Goal: Task Accomplishment & Management: Use online tool/utility

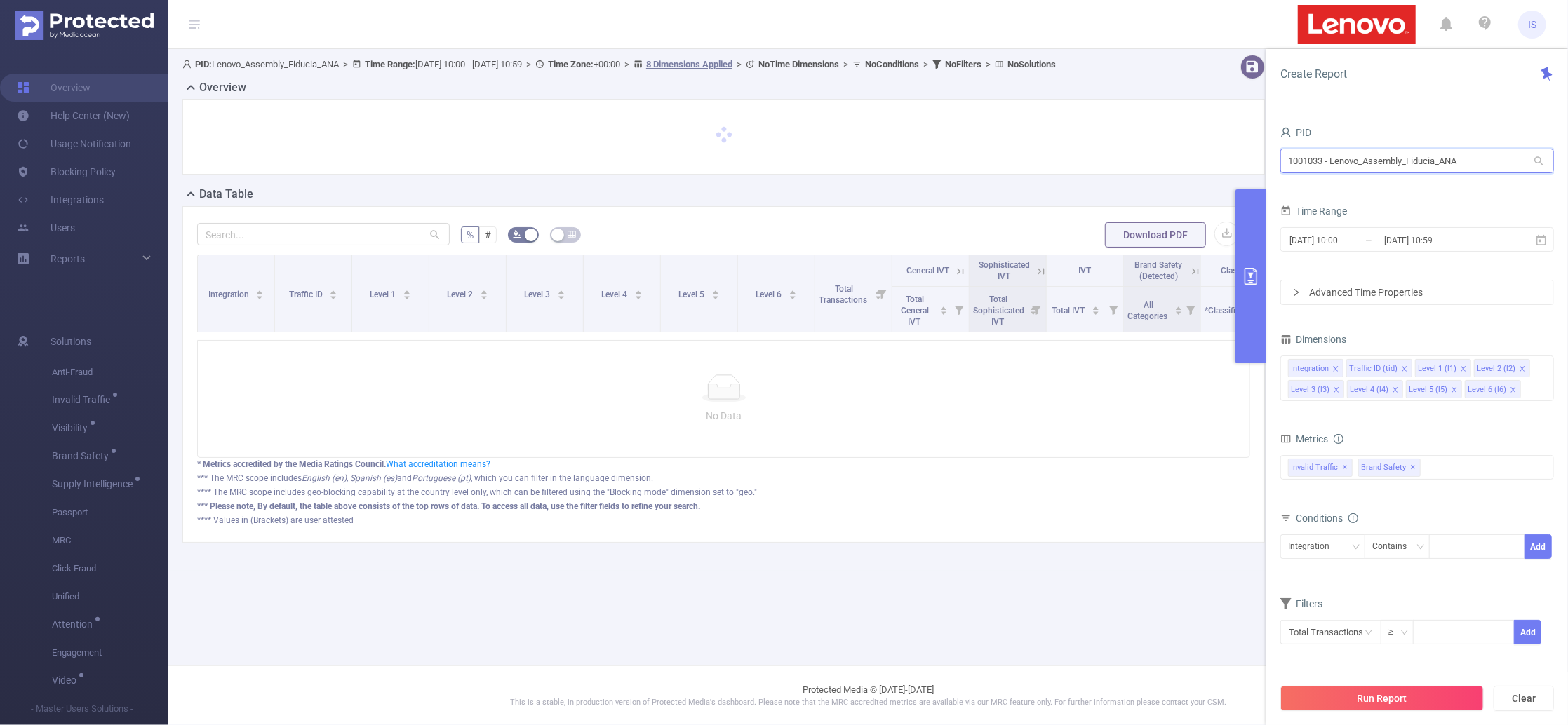
drag, startPoint x: 1477, startPoint y: 162, endPoint x: 1165, endPoint y: 152, distance: 312.2
click at [1165, 152] on section "PID: Lenovo_Assembly_Fiducia_ANA > Time Range: [DATE] 10:00 - [DATE] 10:59 > Ti…" at bounding box center [868, 310] width 1400 height 521
type input "one"
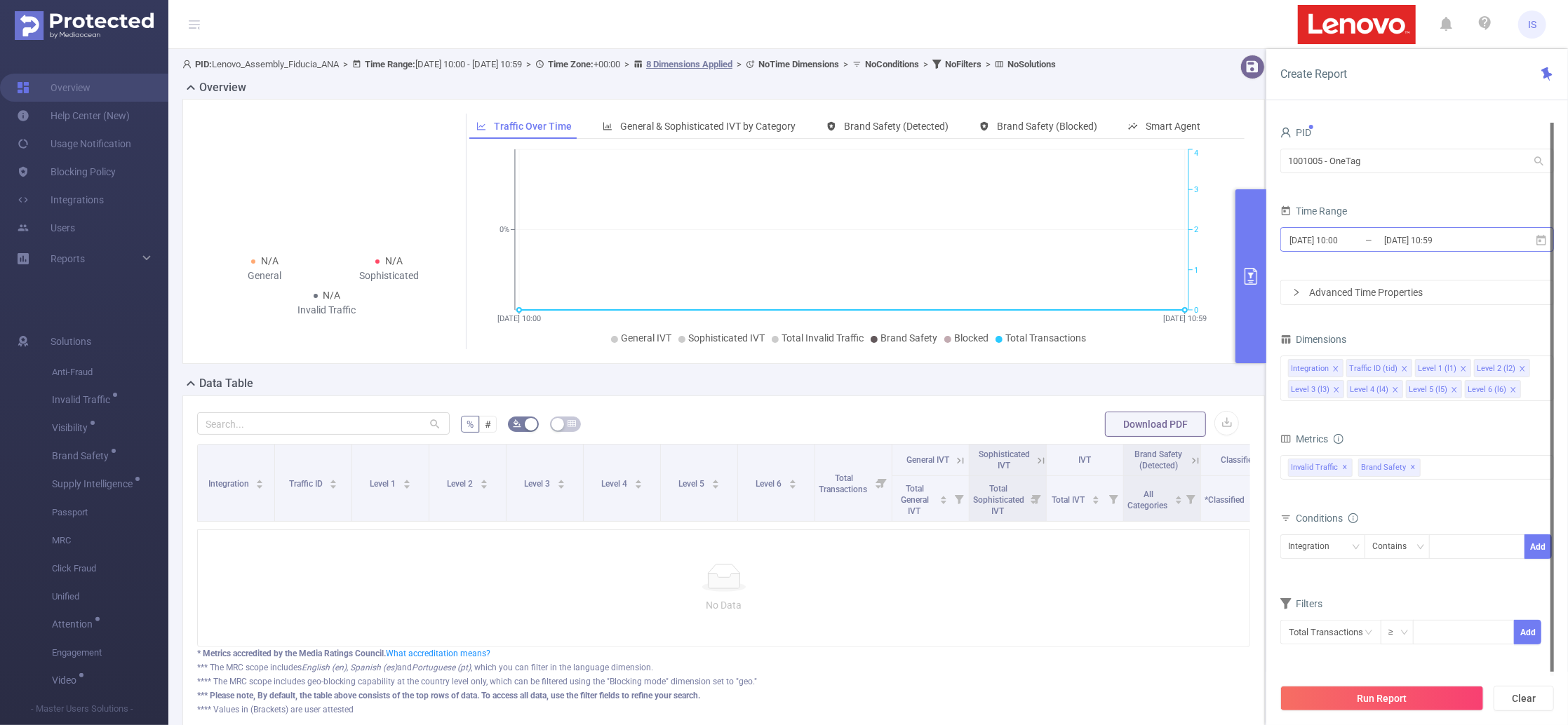
click at [1363, 243] on input "[DATE] 10:00" at bounding box center [1344, 240] width 113 height 19
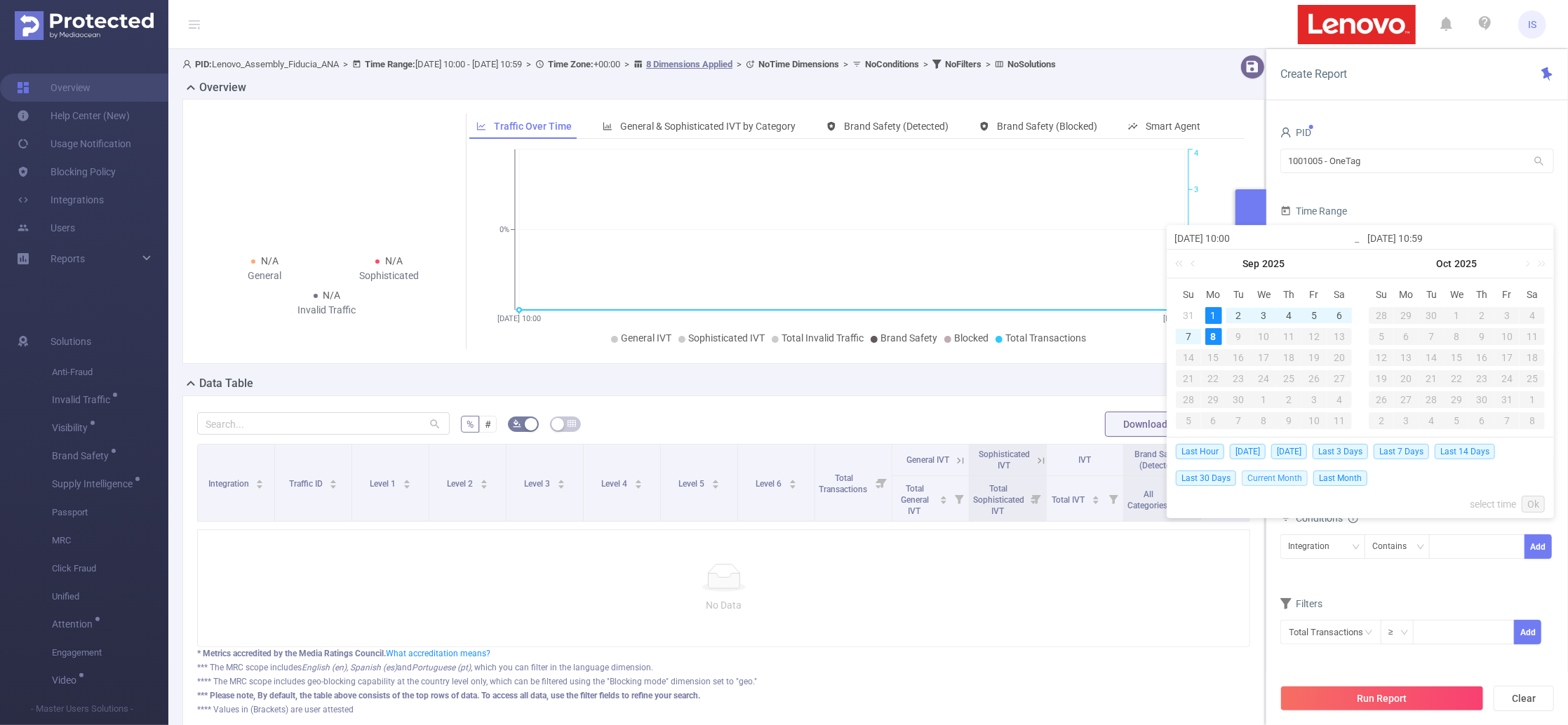
click at [1294, 478] on span "Current Month" at bounding box center [1274, 477] width 66 height 15
type input "[DATE] 00:00"
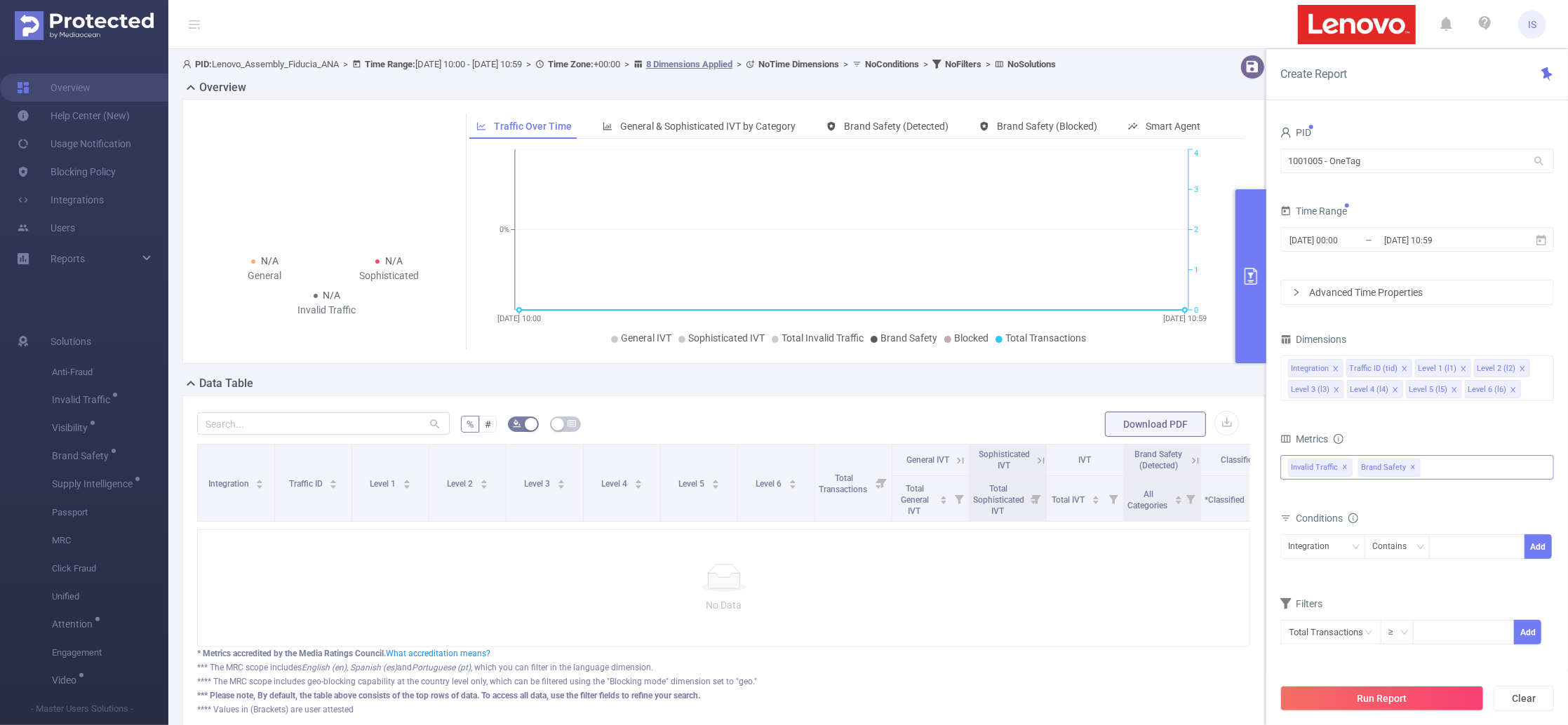
click at [1435, 465] on div "Invalid Traffic ✕ Brand Safety ✕" at bounding box center [1417, 467] width 274 height 25
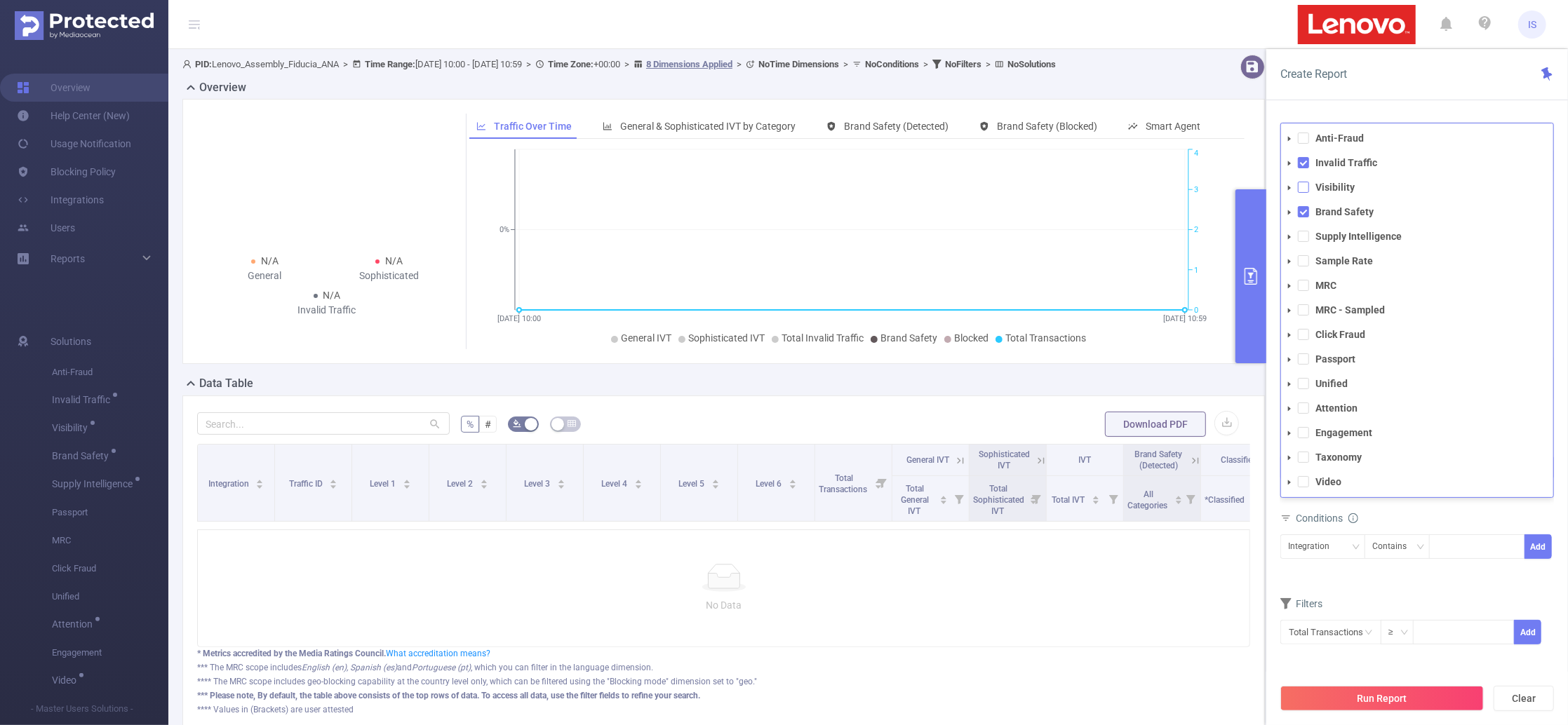
click at [1303, 191] on span at bounding box center [1304, 187] width 12 height 12
click at [1305, 235] on span at bounding box center [1304, 236] width 12 height 12
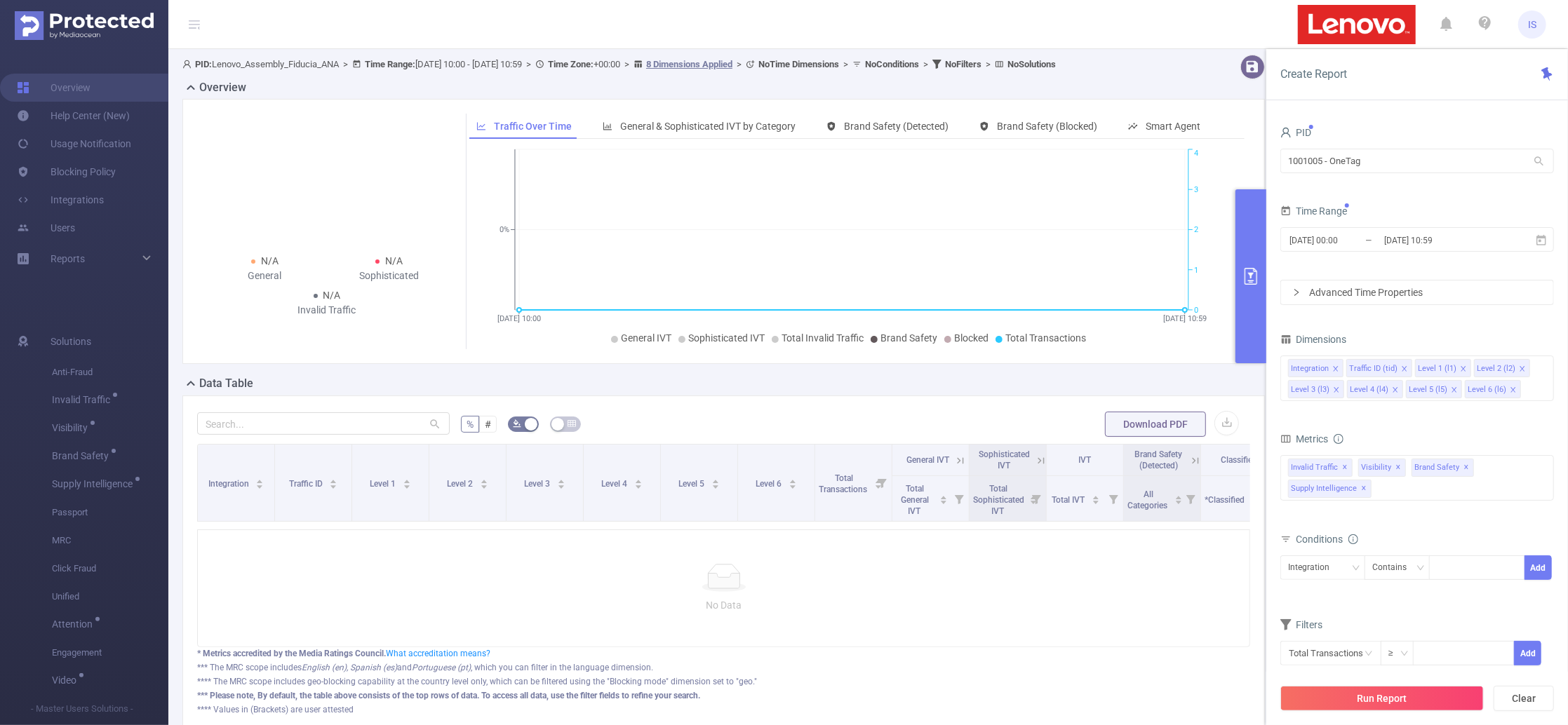
click at [1418, 521] on div "total Total General IVT Data Centers Disclosed Bots Known Crawlers Irregular Ac…" at bounding box center [1417, 487] width 274 height 71
click at [1524, 389] on input at bounding box center [1528, 388] width 7 height 18
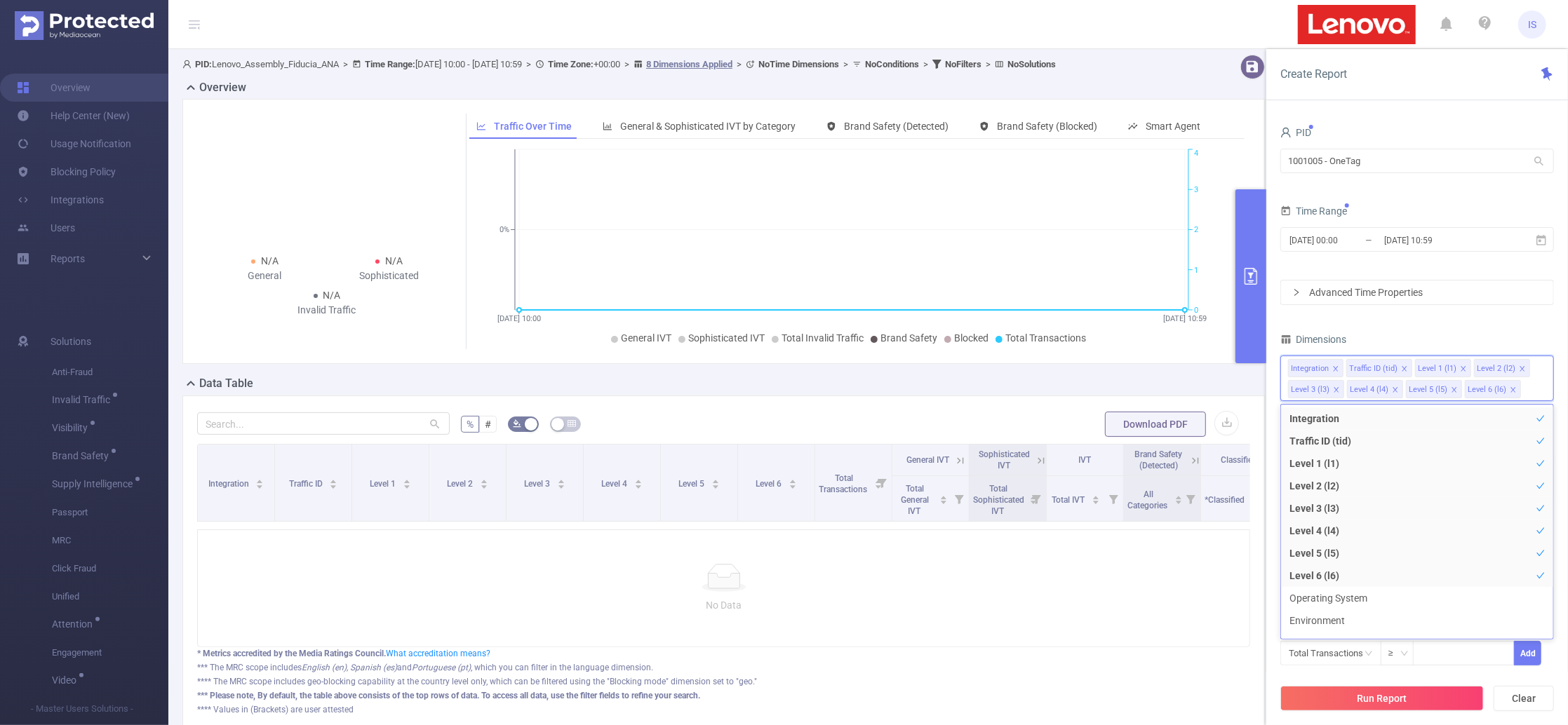
click at [1438, 339] on div "Dimensions" at bounding box center [1417, 341] width 274 height 23
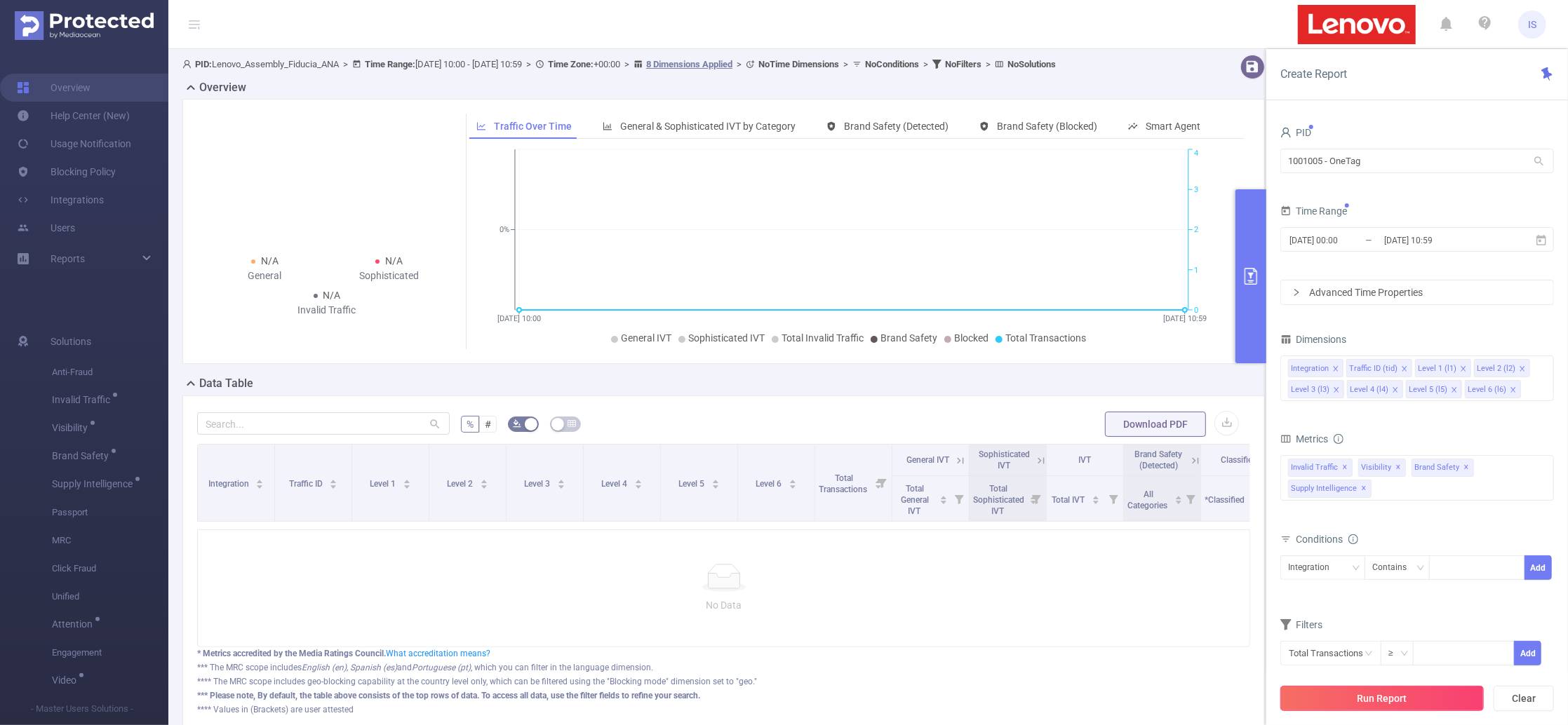
click at [1436, 689] on button "Run Report" at bounding box center [1382, 698] width 204 height 25
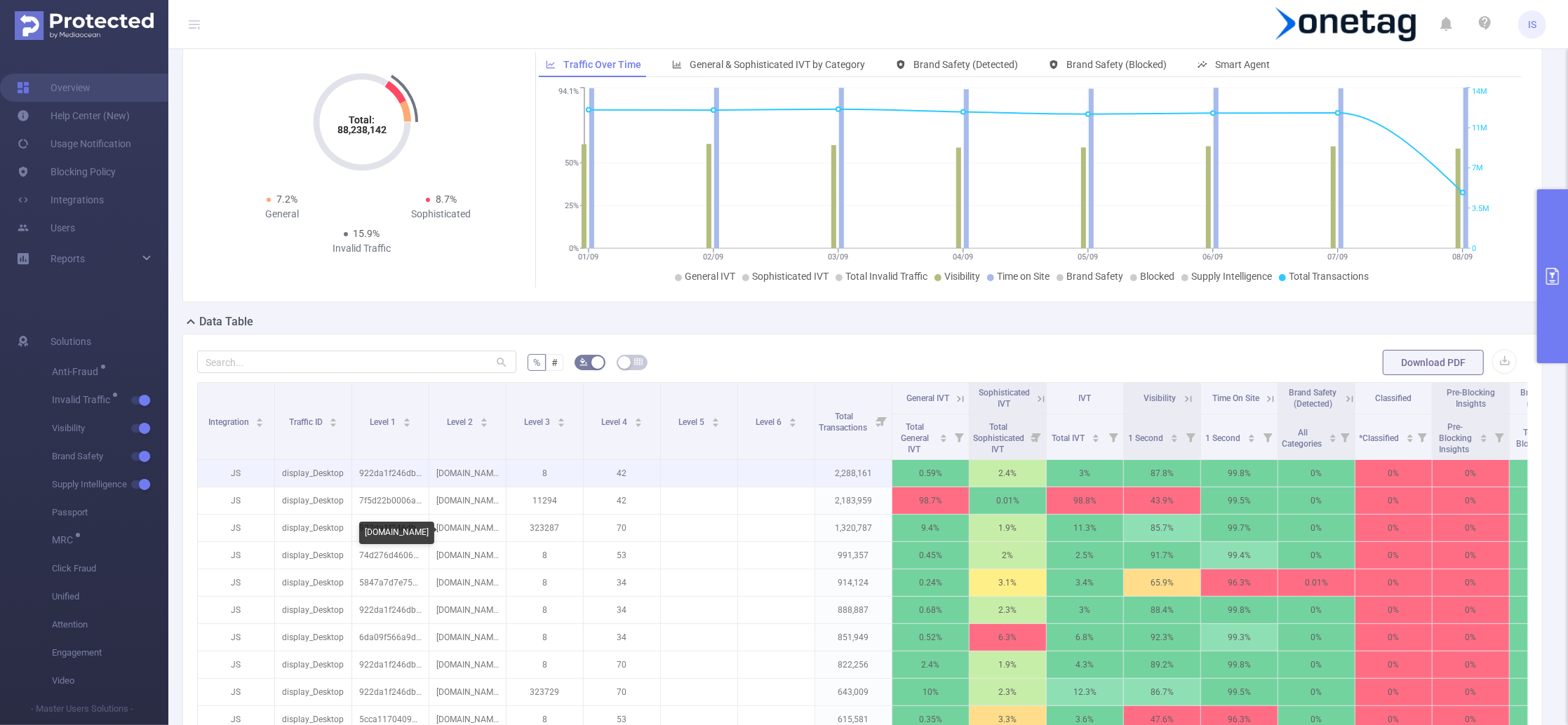
scroll to position [93, 0]
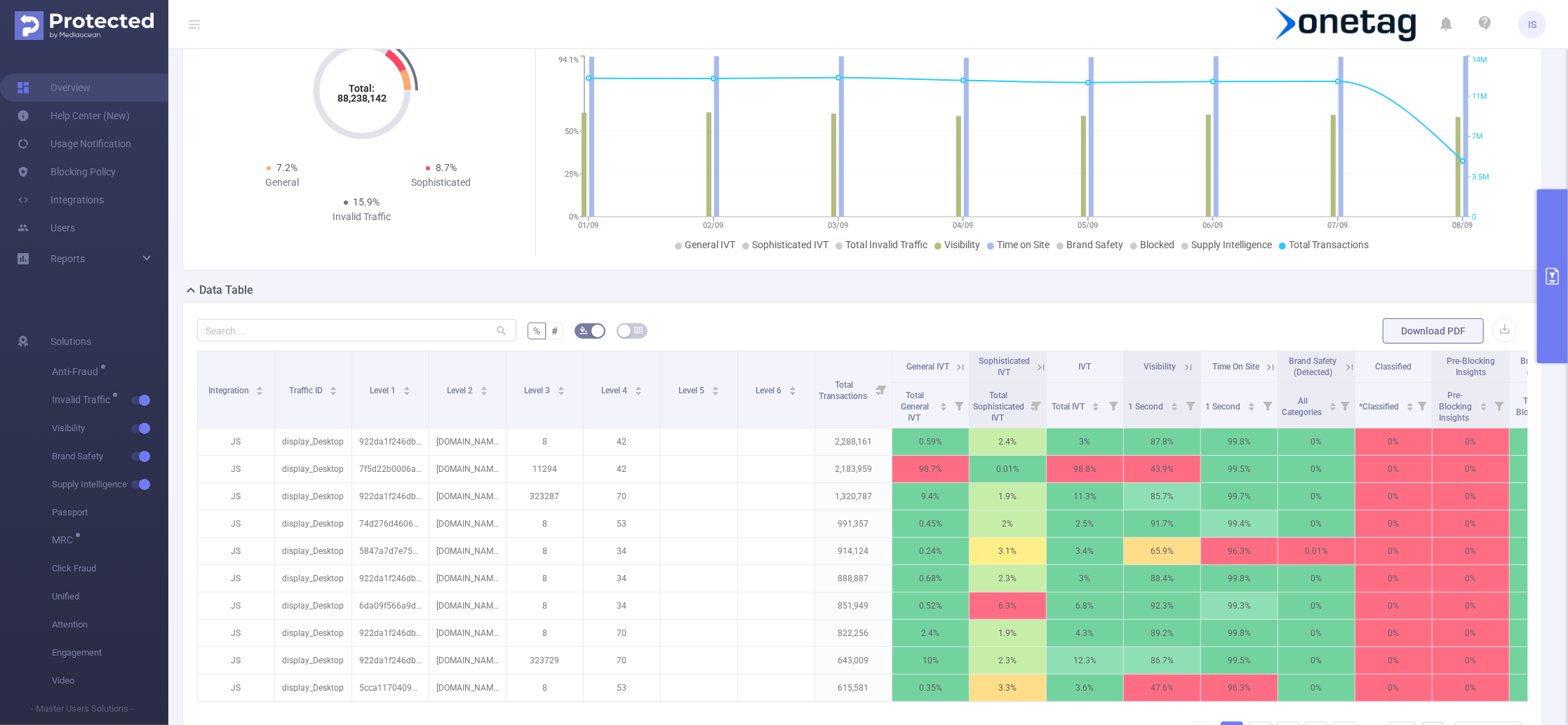
click at [1035, 362] on icon at bounding box center [1041, 367] width 12 height 12
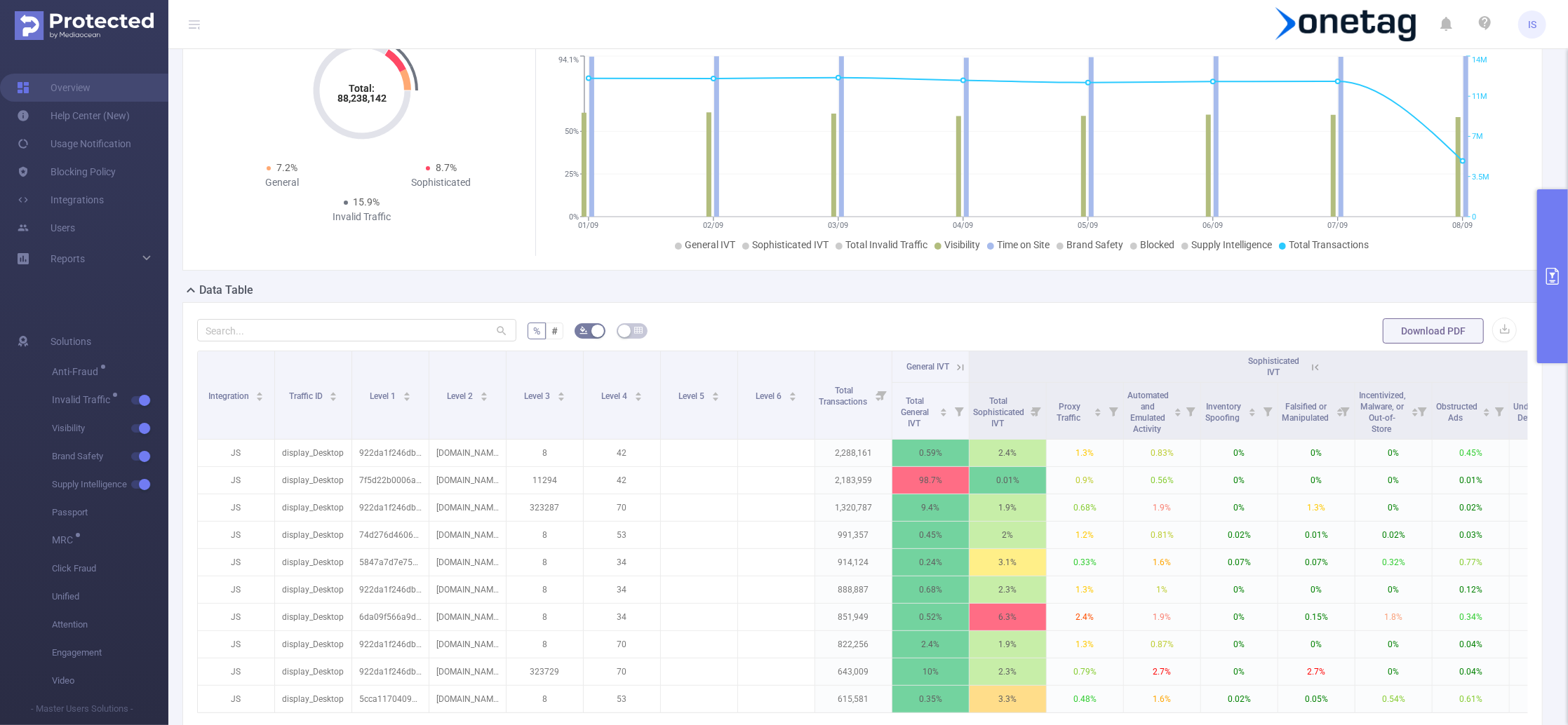
click at [963, 370] on icon at bounding box center [960, 367] width 12 height 12
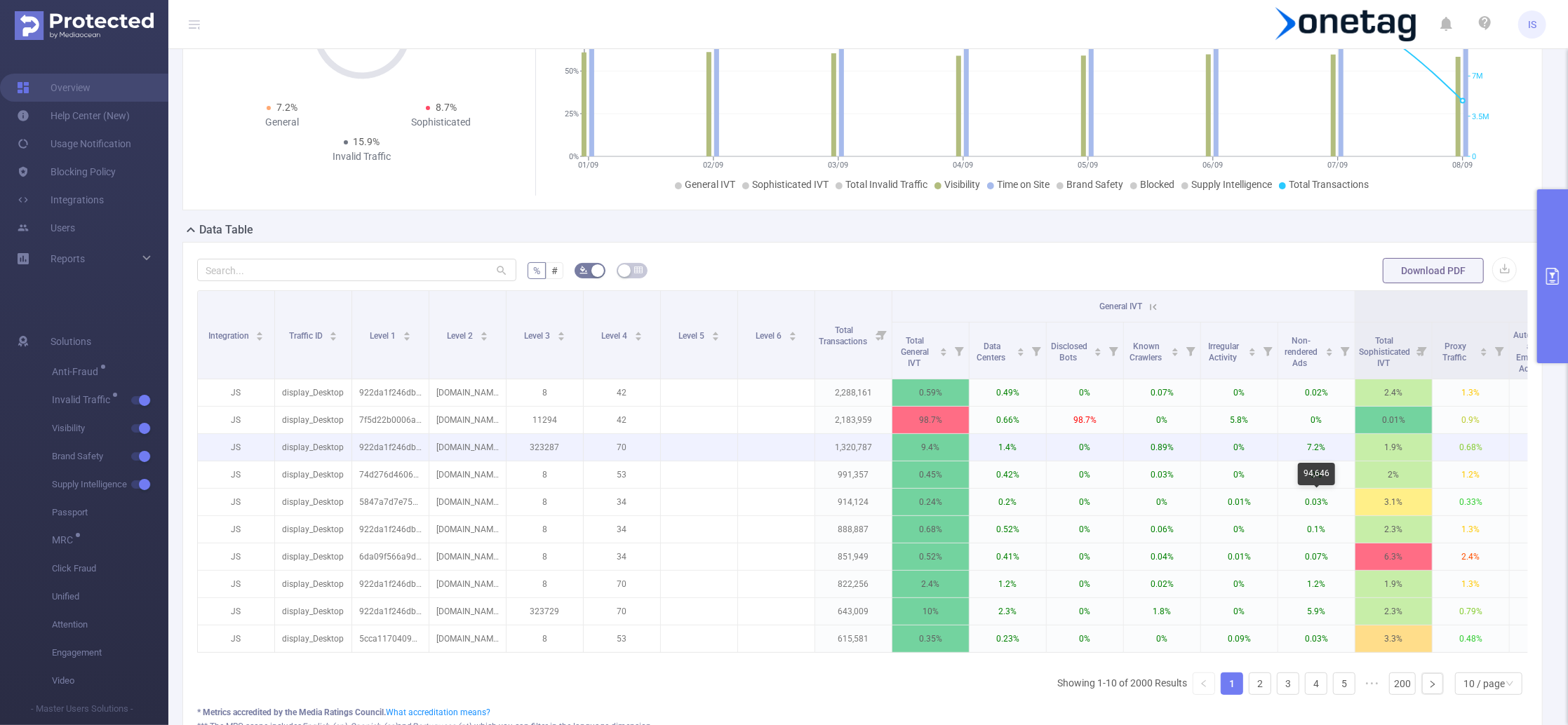
scroll to position [186, 0]
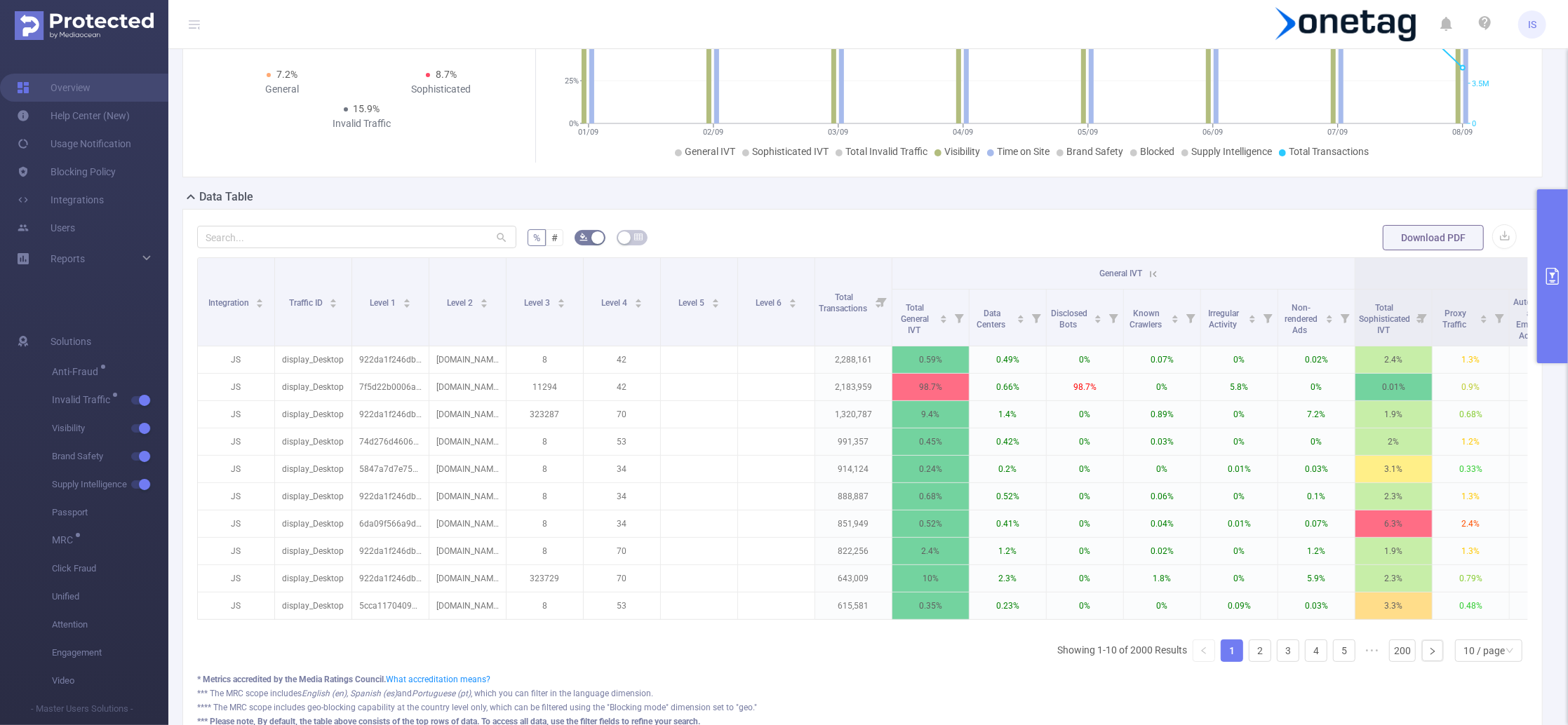
click at [1150, 279] on icon at bounding box center [1153, 274] width 12 height 12
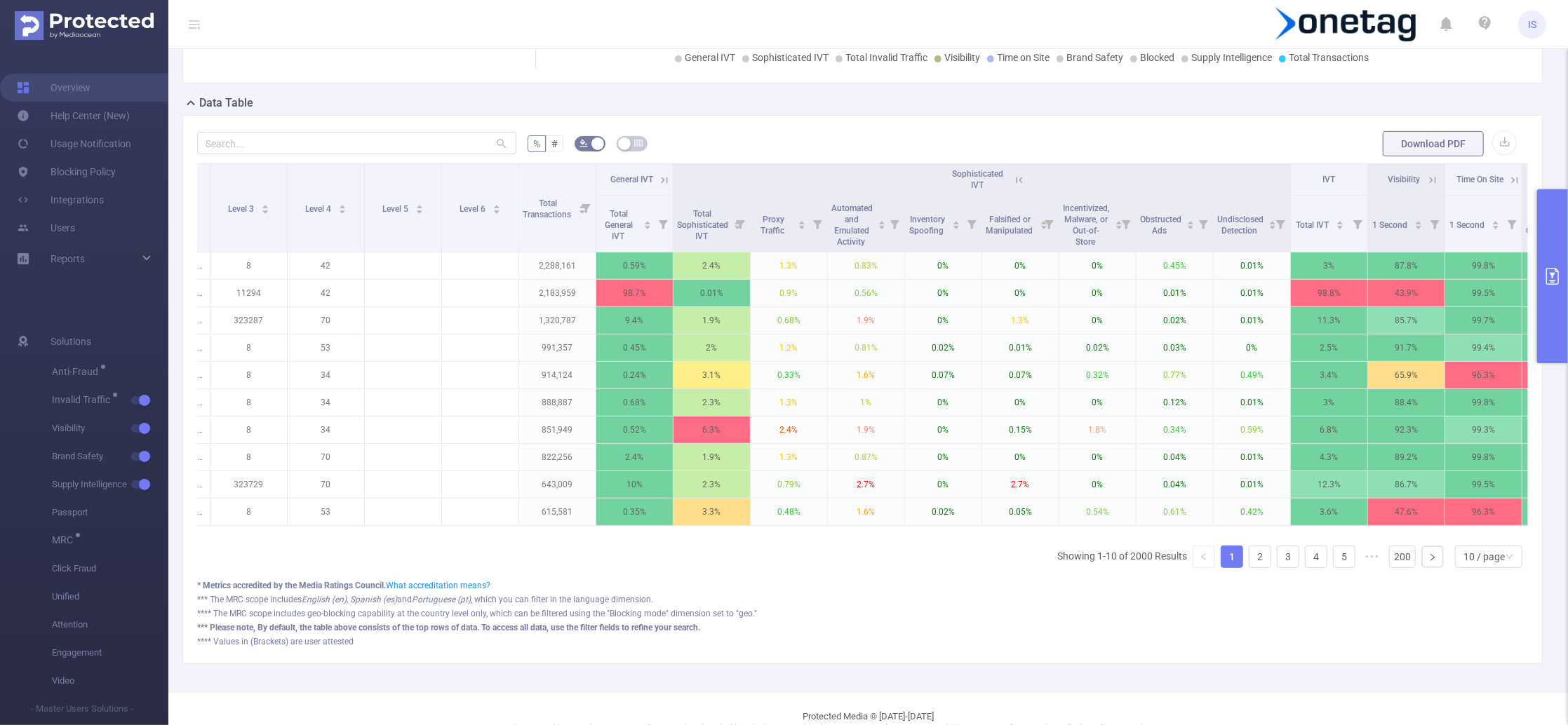
scroll to position [0, 0]
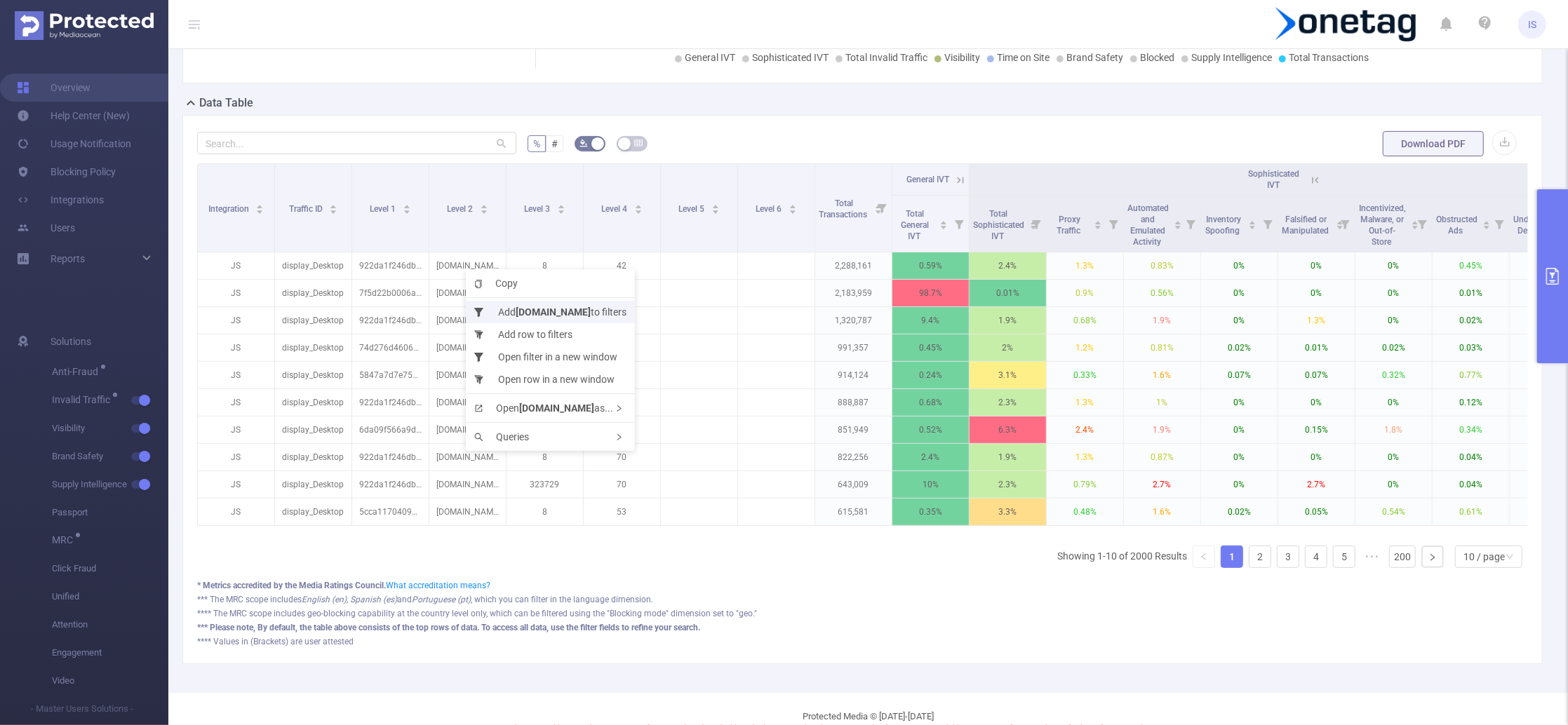
click at [499, 311] on li "Add [DOMAIN_NAME] to filters" at bounding box center [551, 311] width 169 height 22
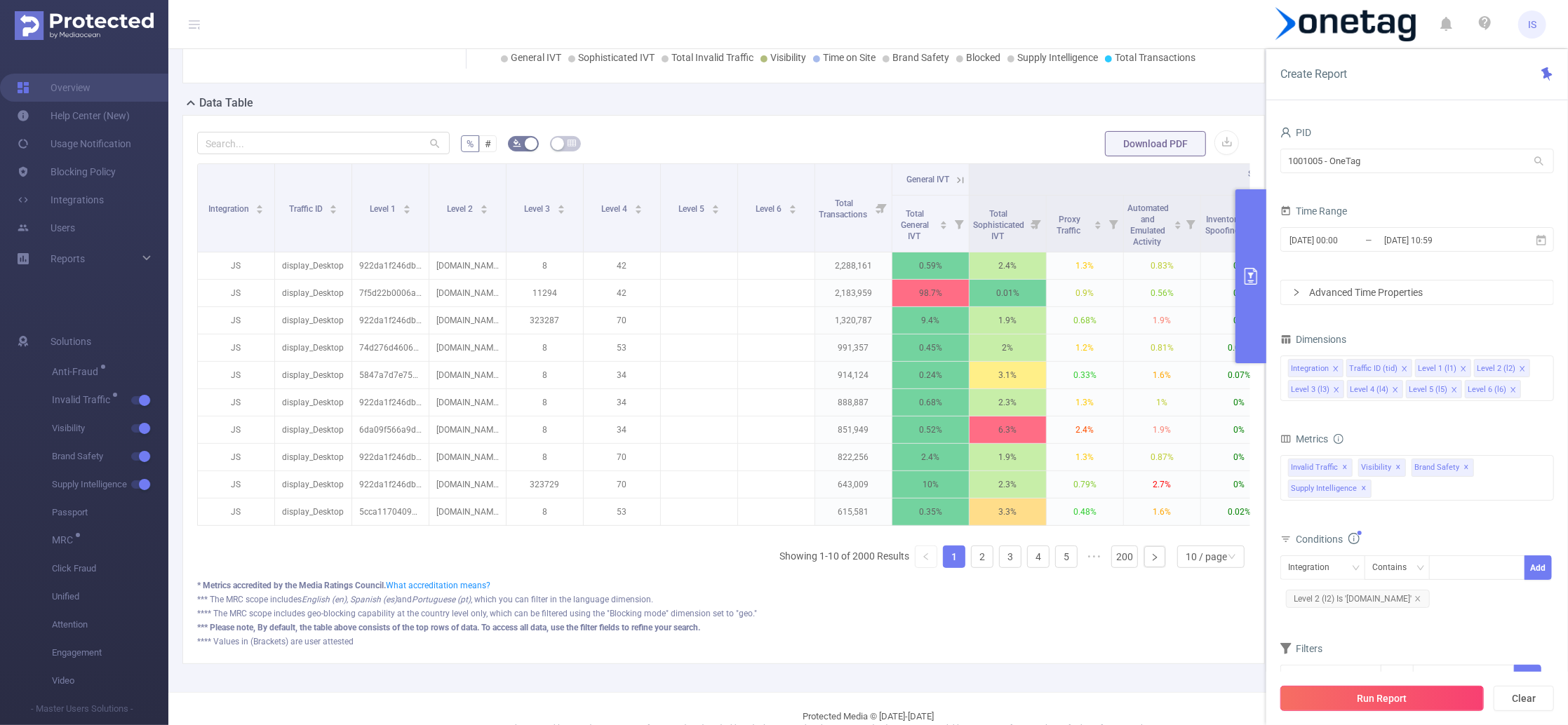
click at [1356, 691] on button "Run Report" at bounding box center [1382, 698] width 204 height 25
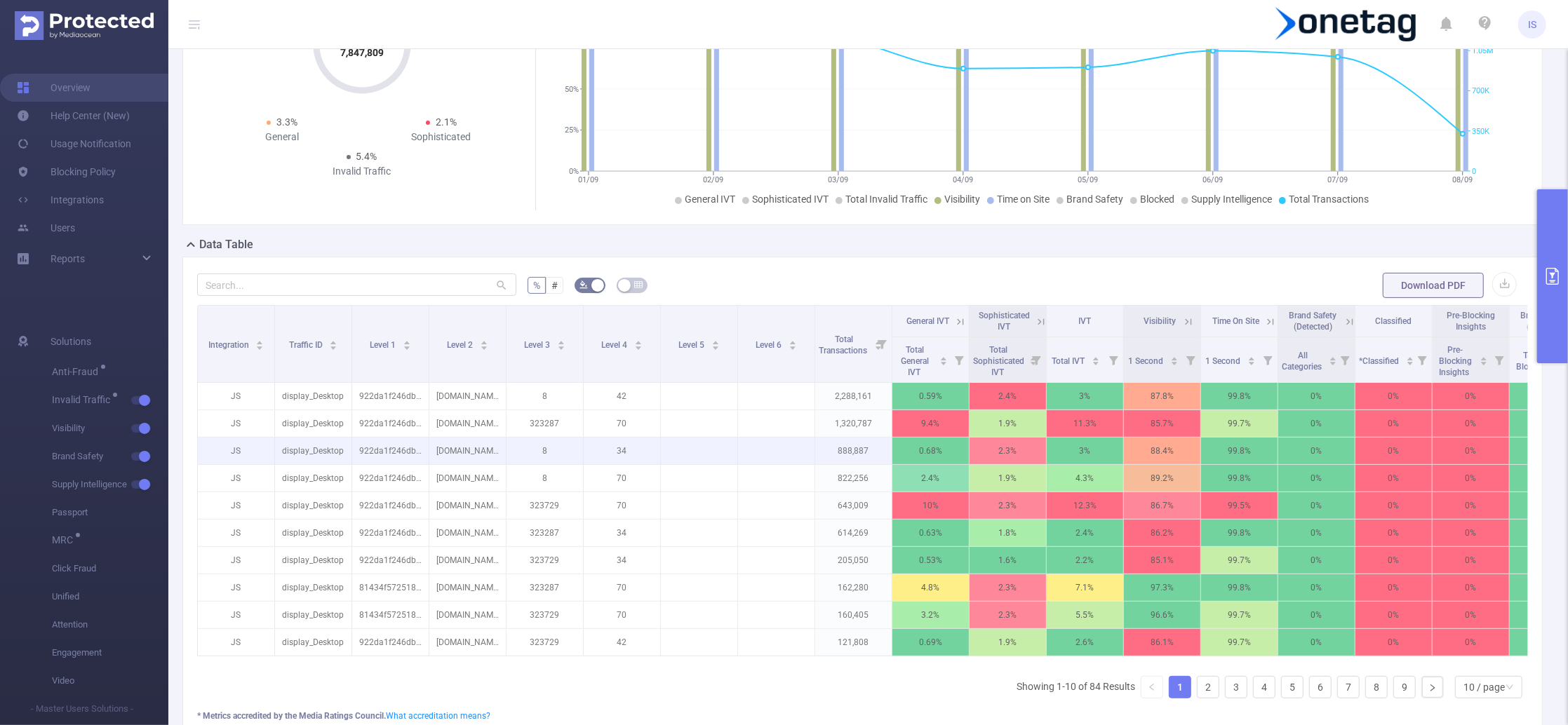
scroll to position [186, 0]
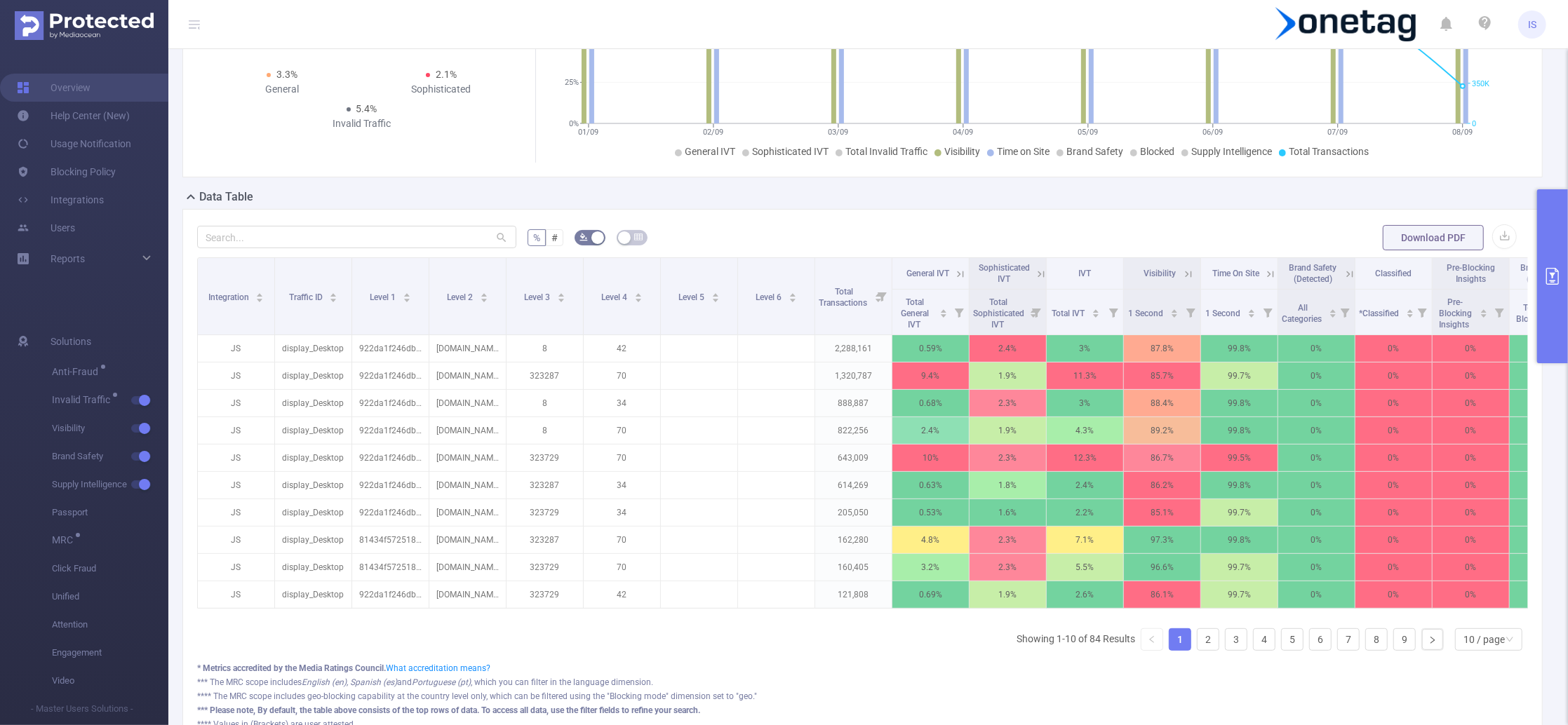
click at [1560, 228] on button "primary" at bounding box center [1552, 276] width 31 height 174
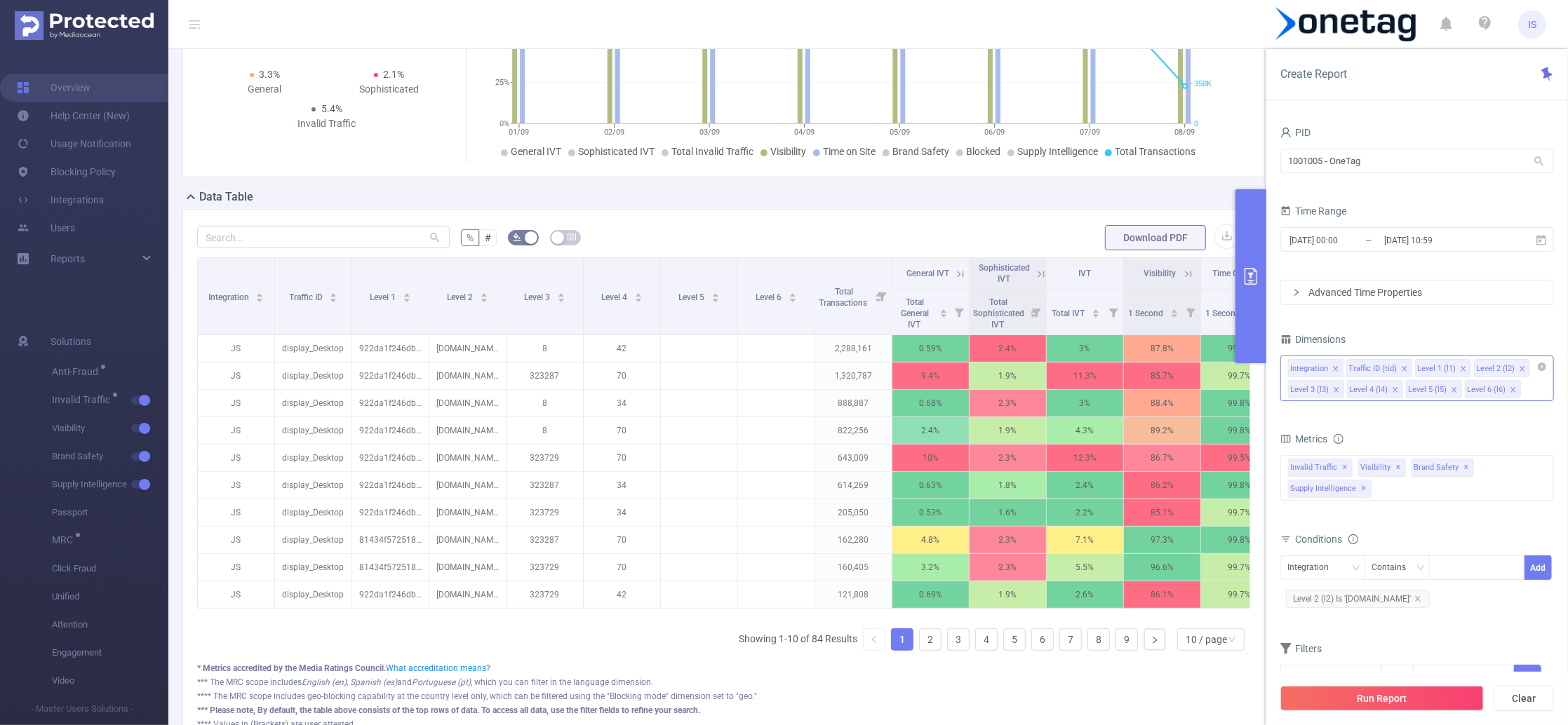
click at [1454, 387] on icon "icon: close" at bounding box center [1454, 389] width 5 height 5
click at [1451, 389] on icon "icon: close" at bounding box center [1455, 390] width 7 height 7
click at [1452, 390] on div "Integration Traffic ID (tid) Level 1 (l1) Level 2 (l2) Level 3 (l3) Level 4 (l4)" at bounding box center [1417, 378] width 274 height 45
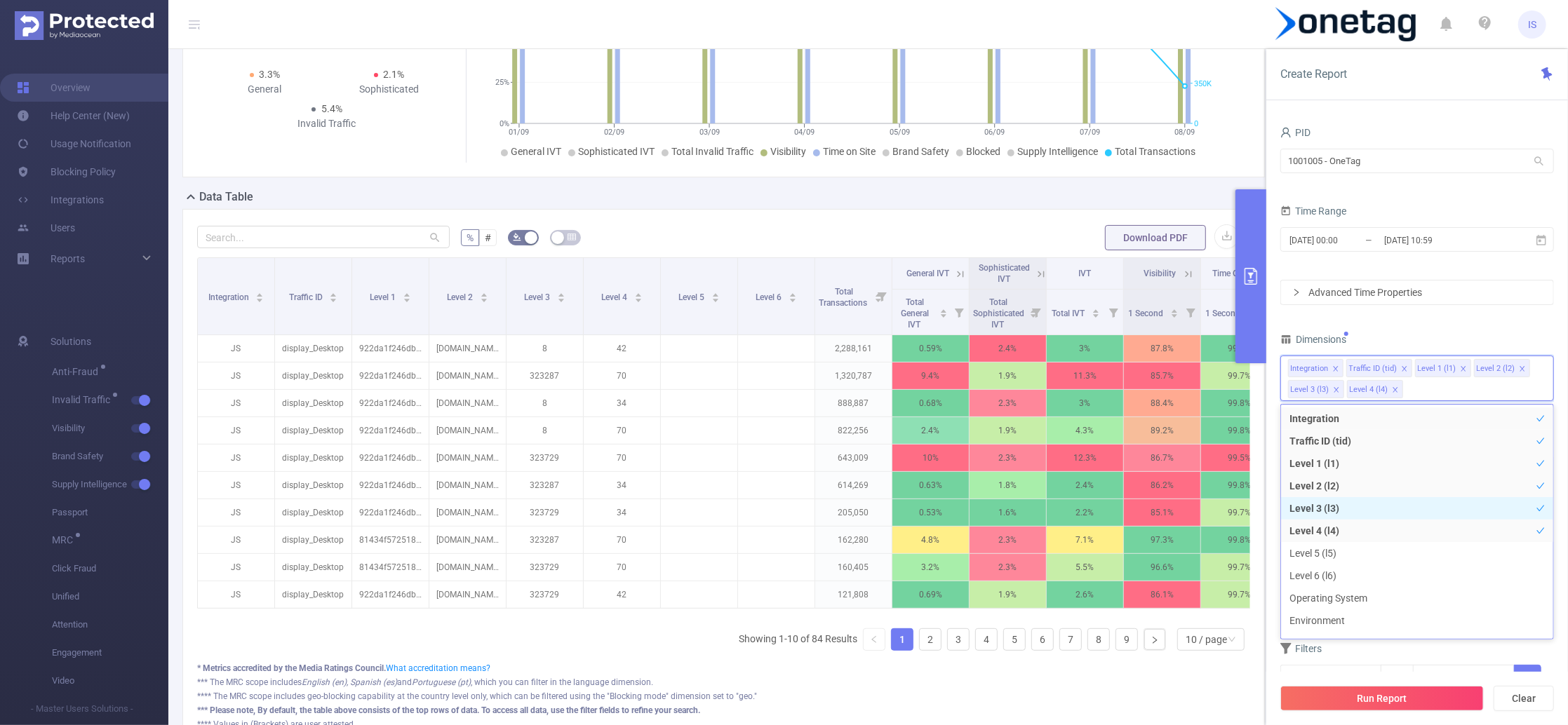
scroll to position [93, 0]
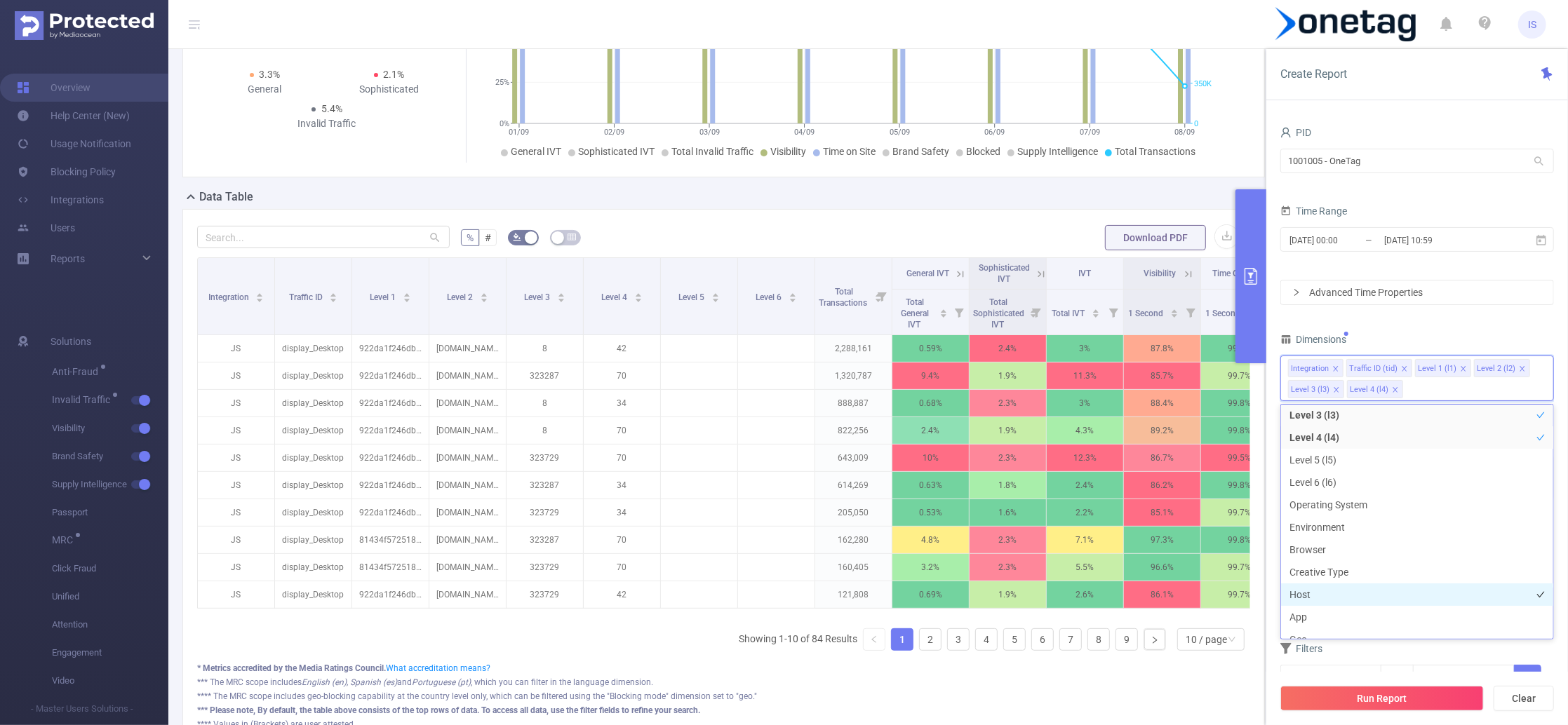
click at [1340, 594] on li "Host" at bounding box center [1417, 594] width 272 height 22
click at [1343, 617] on li "App" at bounding box center [1417, 617] width 272 height 22
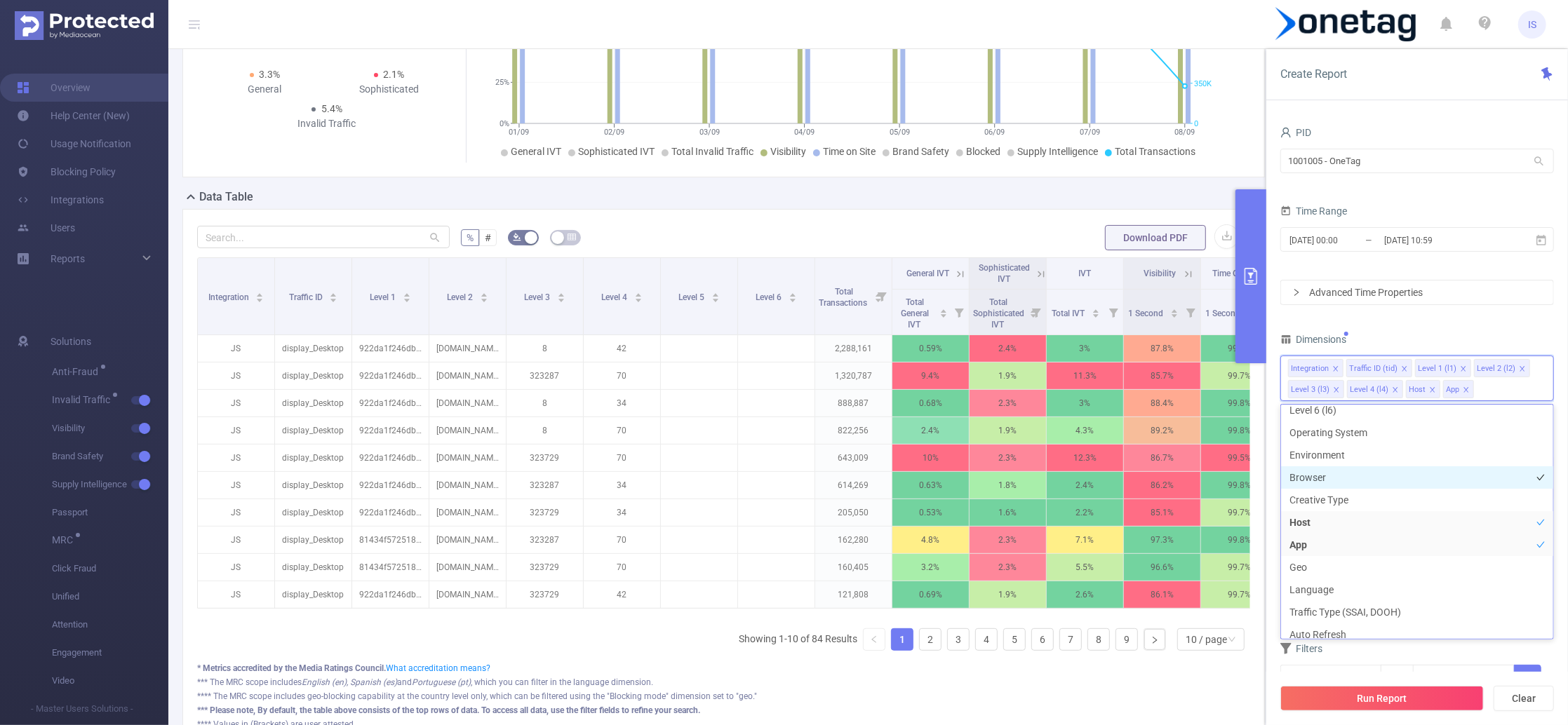
scroll to position [186, 0]
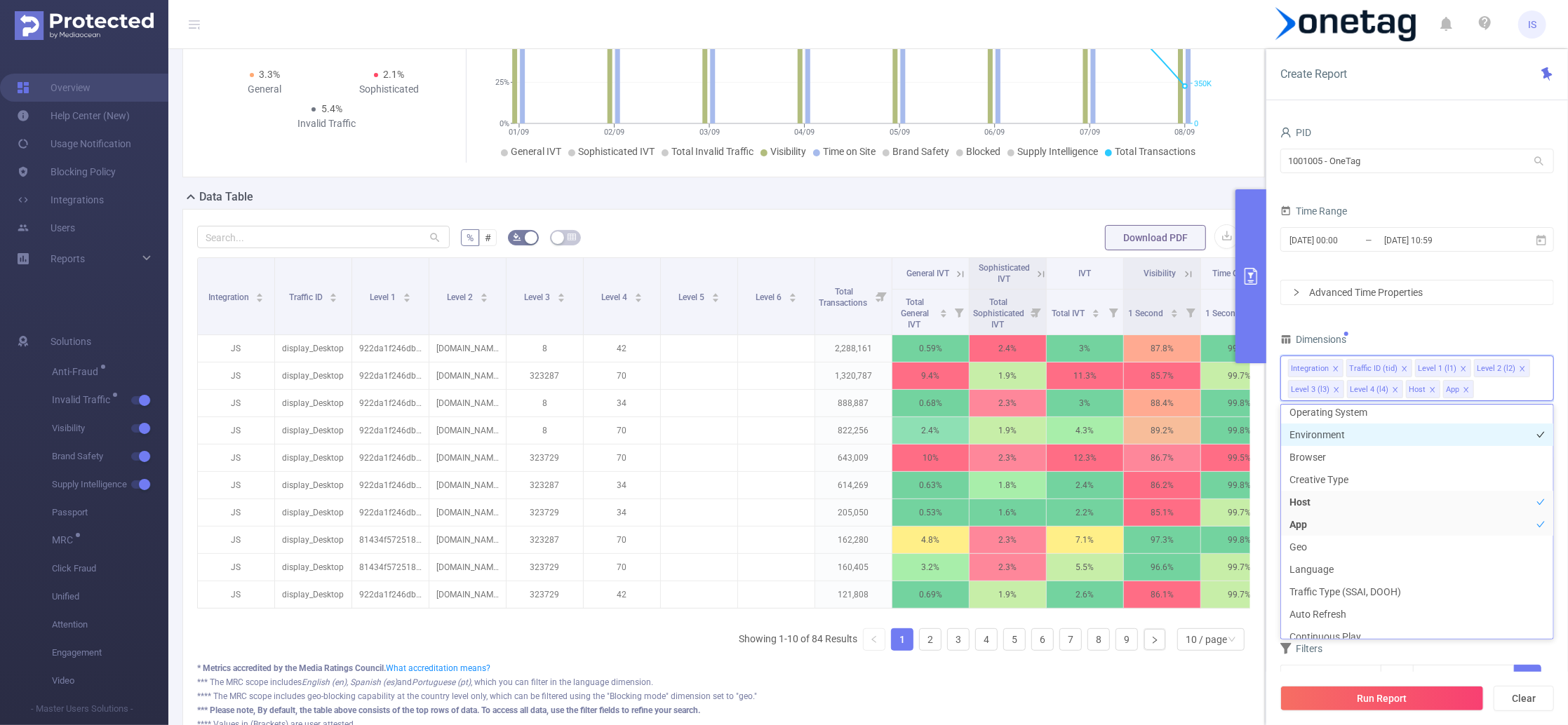
click at [1353, 438] on li "Environment" at bounding box center [1417, 434] width 272 height 22
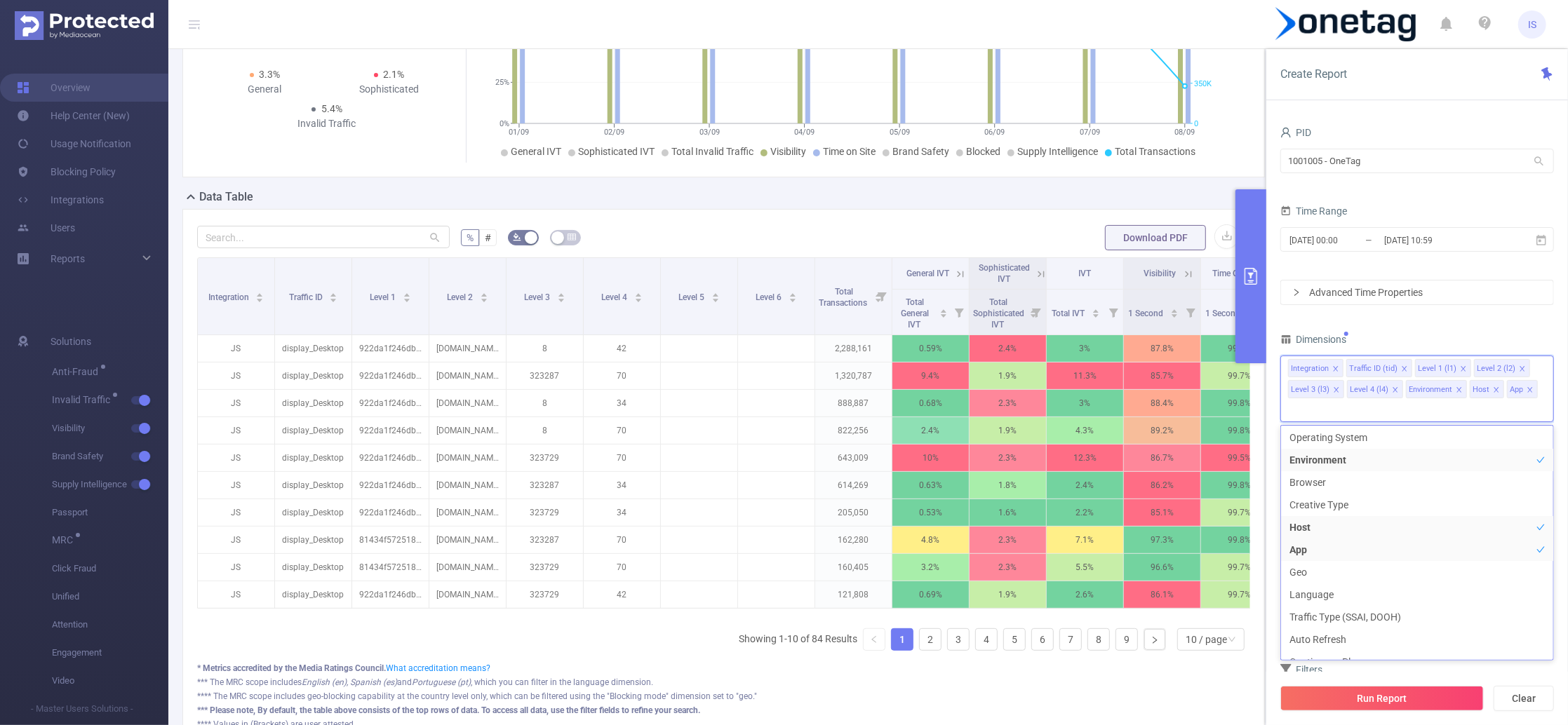
scroll to position [195, 0]
click at [1392, 694] on button "Run Report" at bounding box center [1382, 698] width 204 height 25
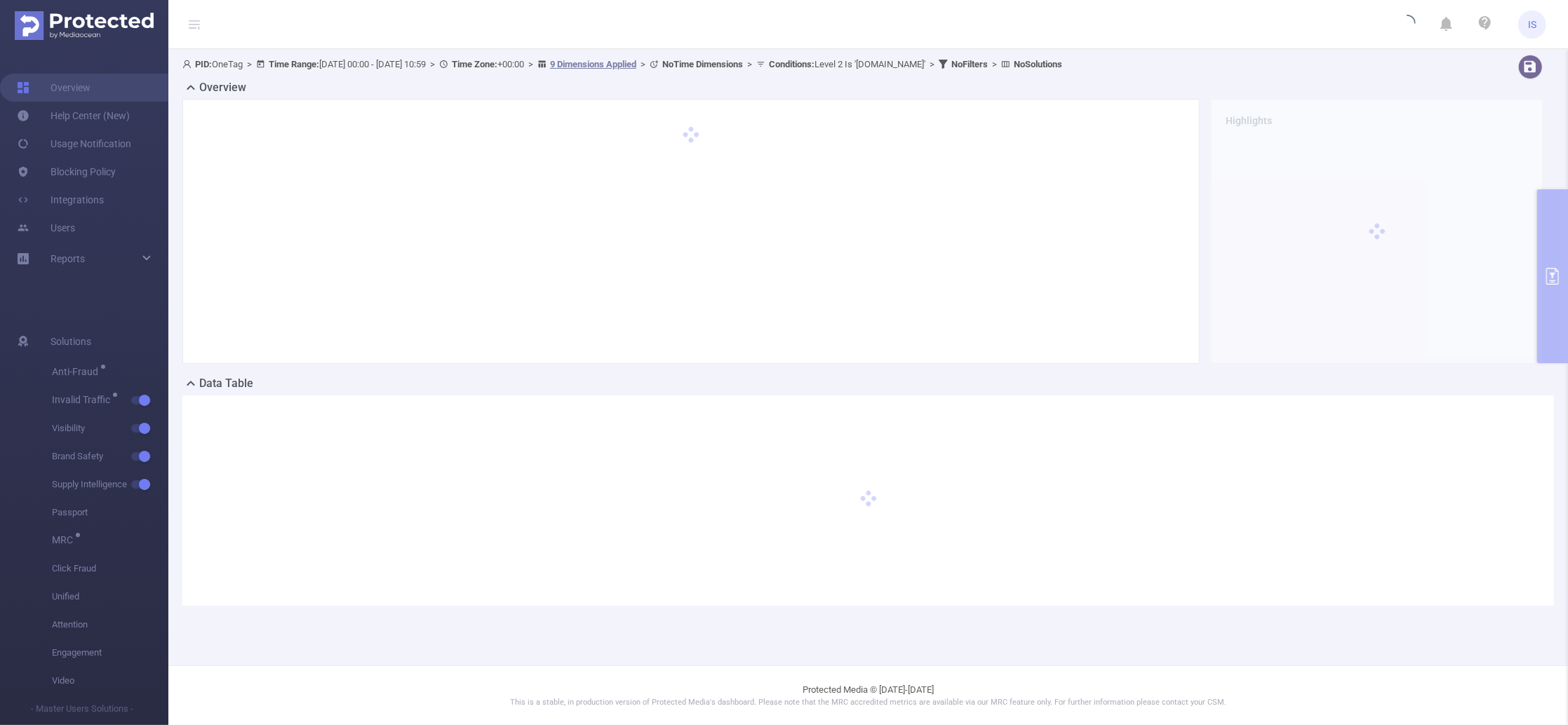
scroll to position [0, 0]
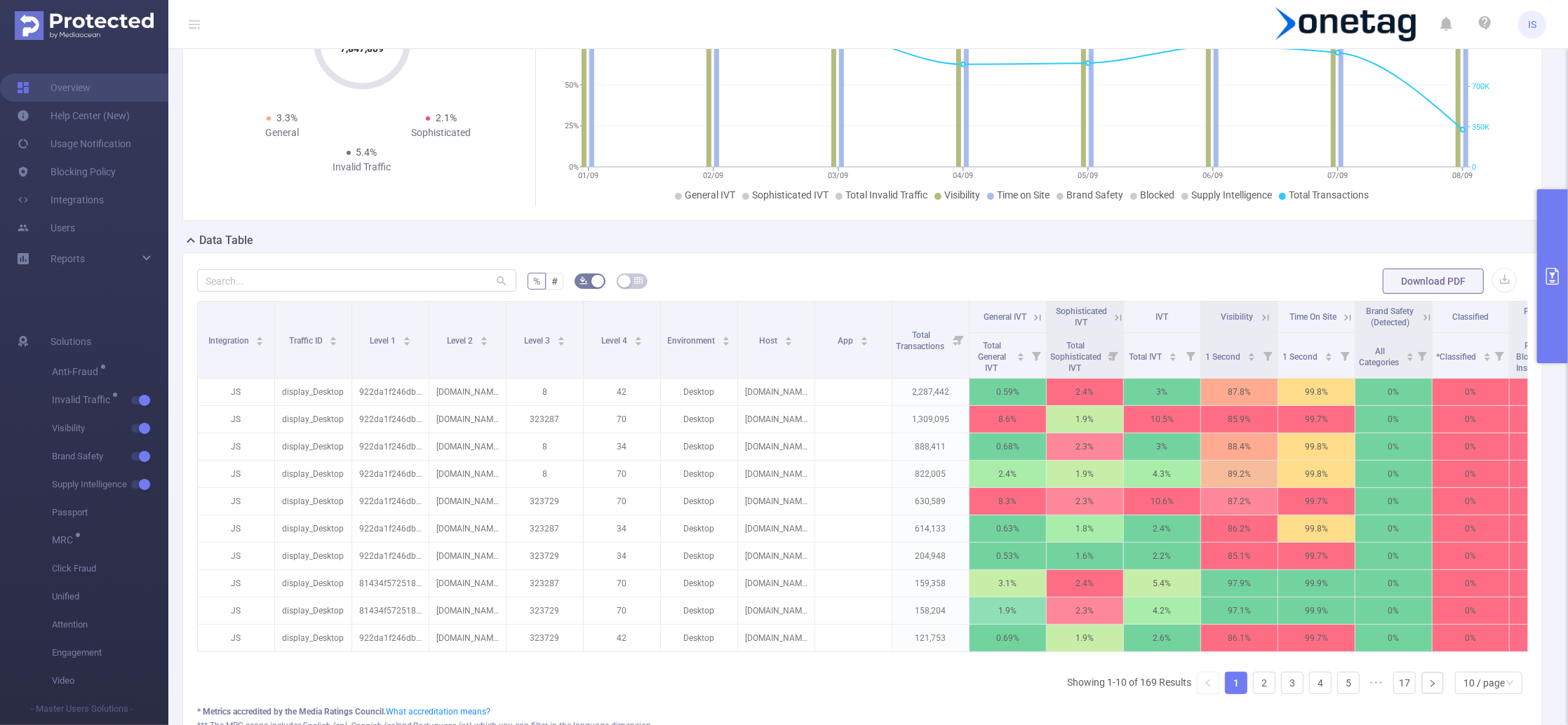
scroll to position [186, 0]
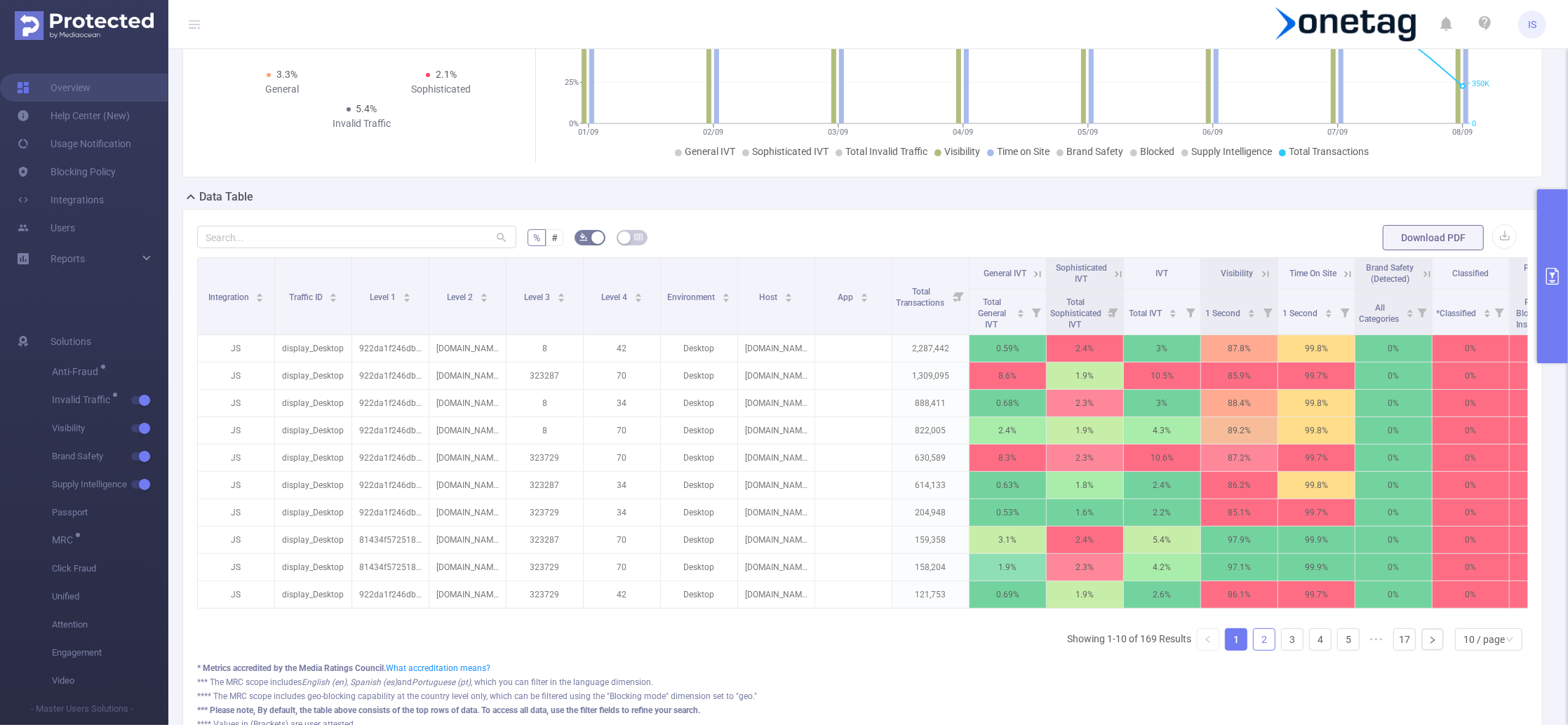
click at [1254, 650] on link "2" at bounding box center [1264, 639] width 21 height 21
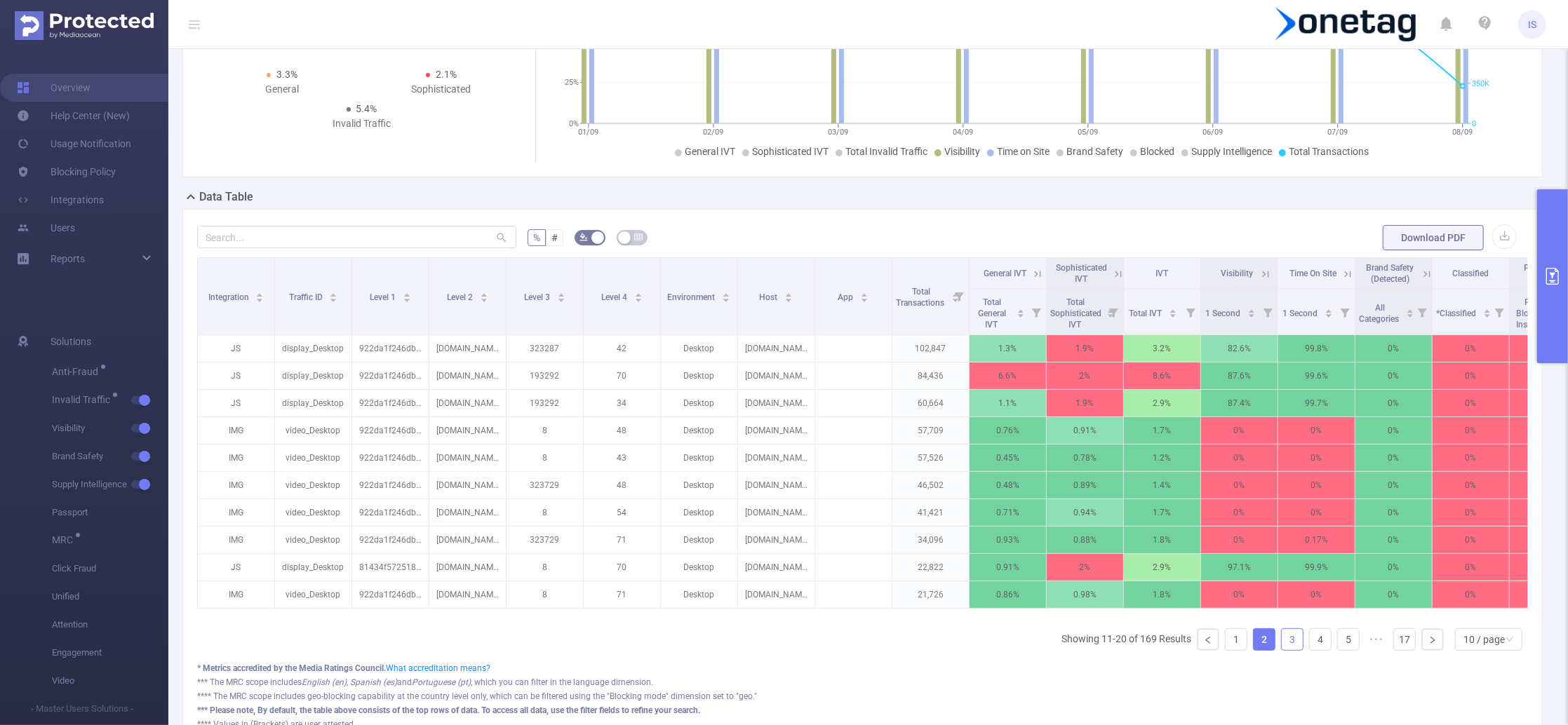
click at [1282, 650] on link "3" at bounding box center [1292, 639] width 21 height 21
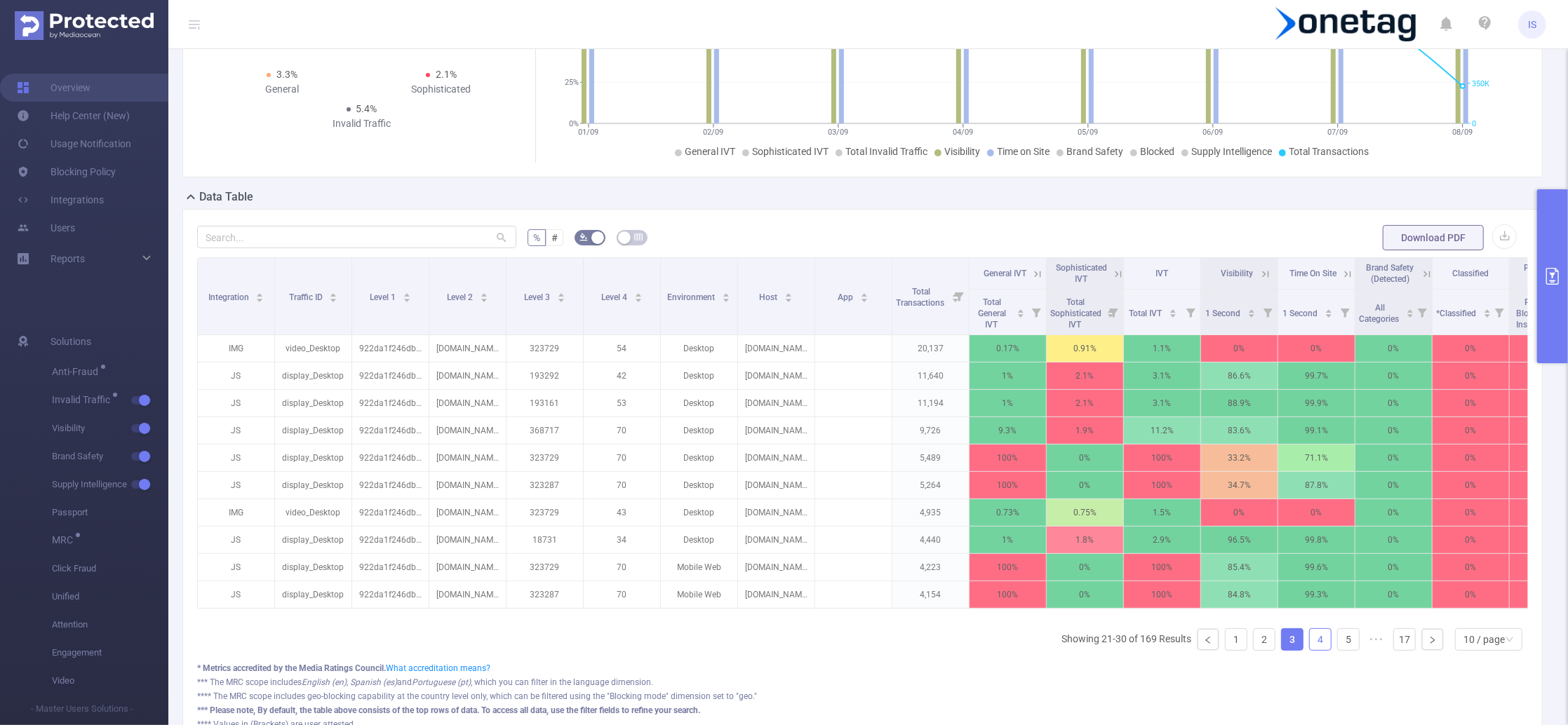
click at [1309, 650] on link "4" at bounding box center [1319, 639] width 21 height 21
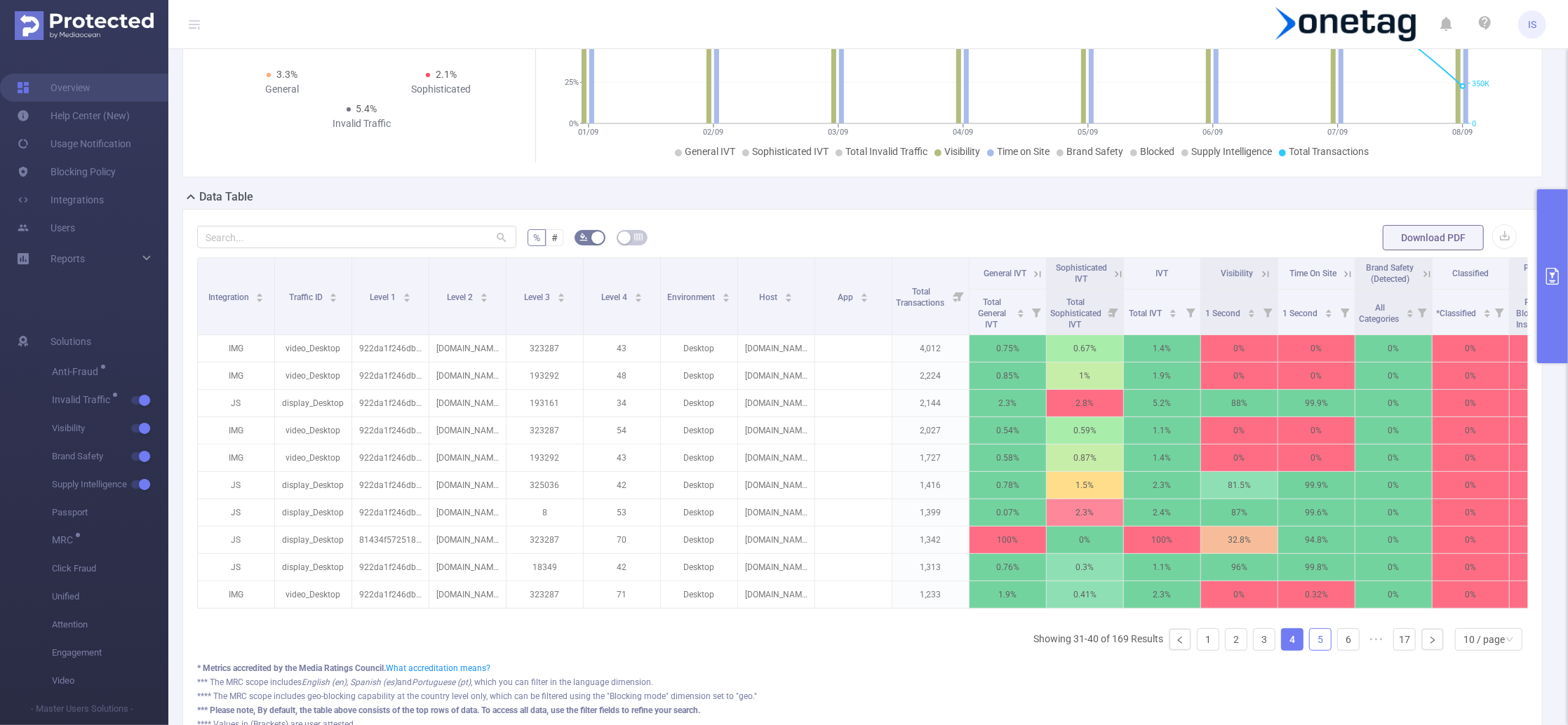
click at [1309, 650] on link "5" at bounding box center [1319, 639] width 21 height 21
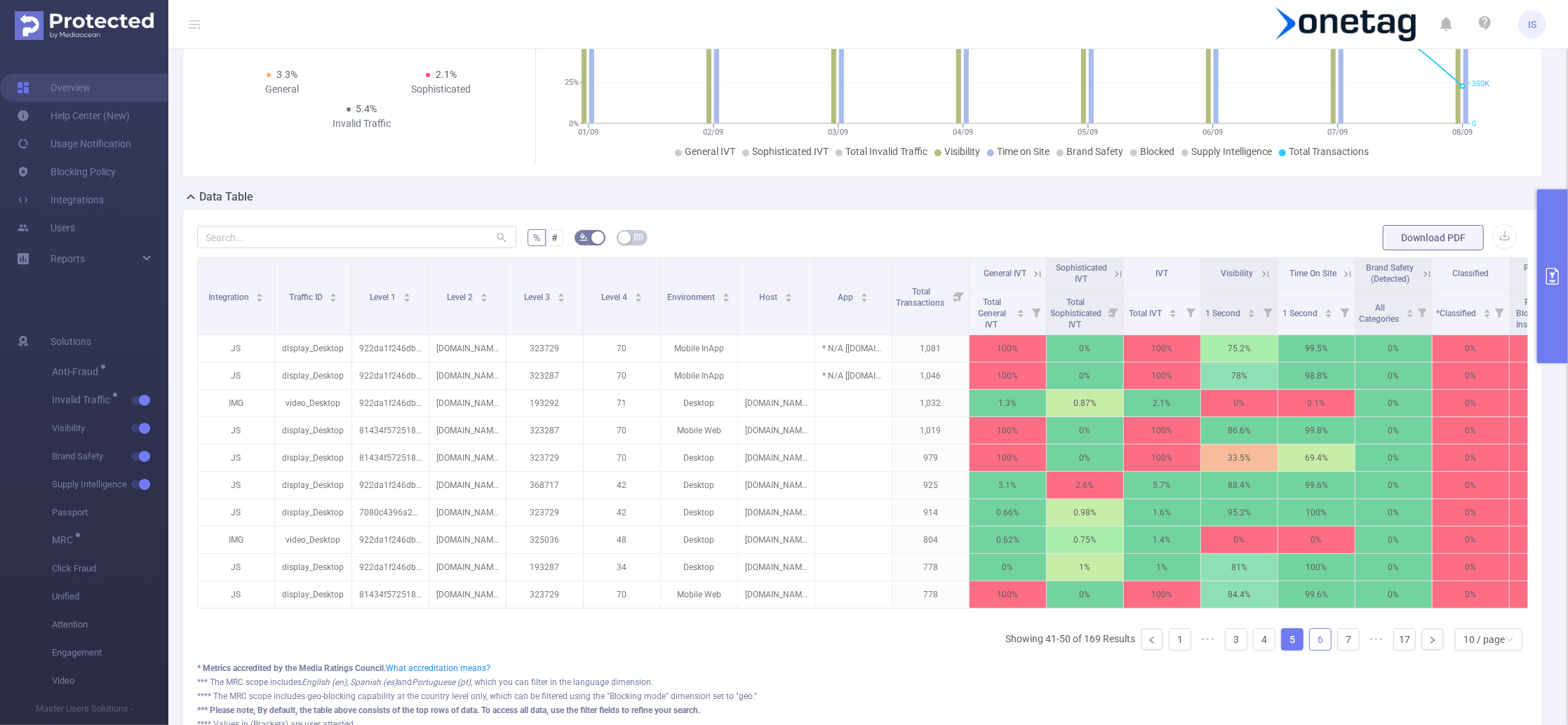
click at [1309, 650] on link "6" at bounding box center [1319, 639] width 21 height 21
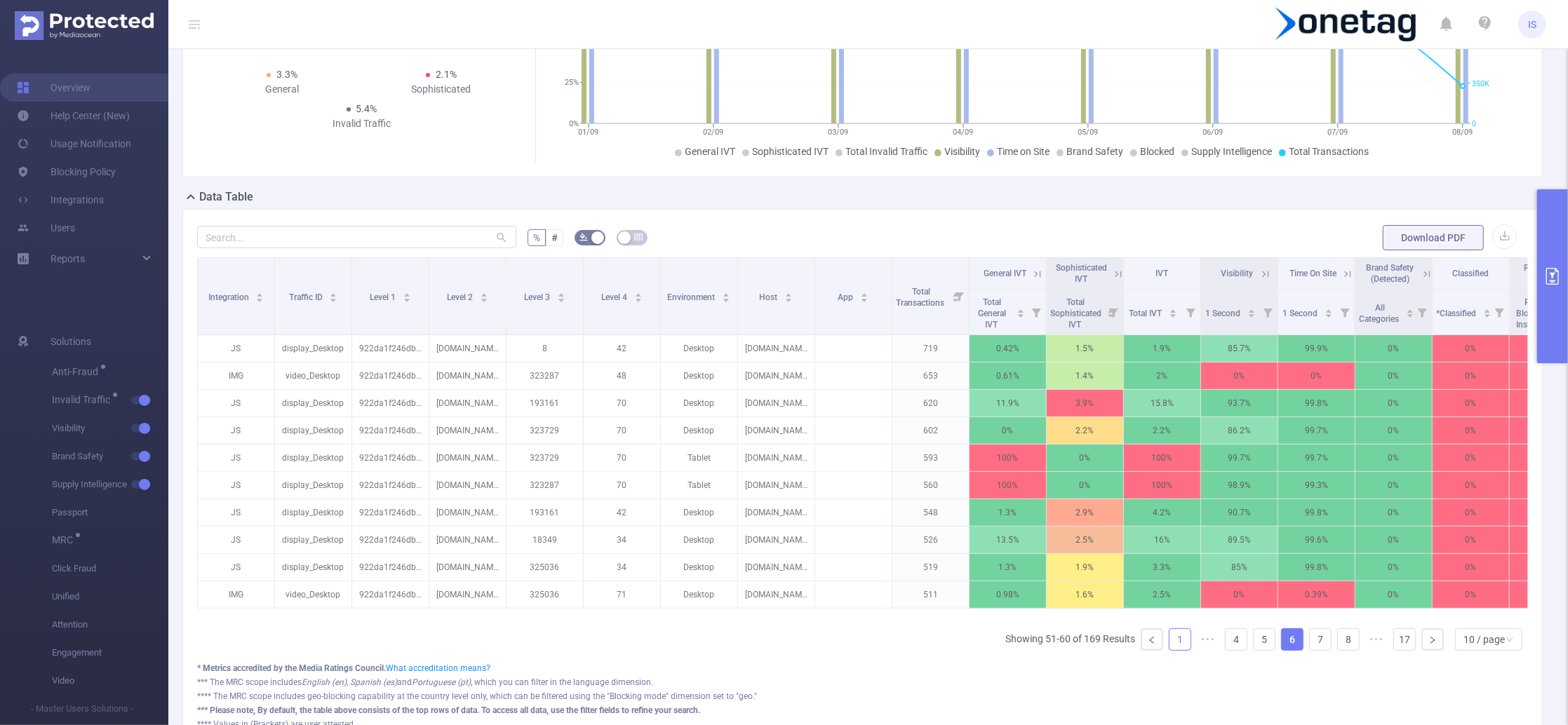
click at [1169, 650] on link "1" at bounding box center [1179, 639] width 21 height 21
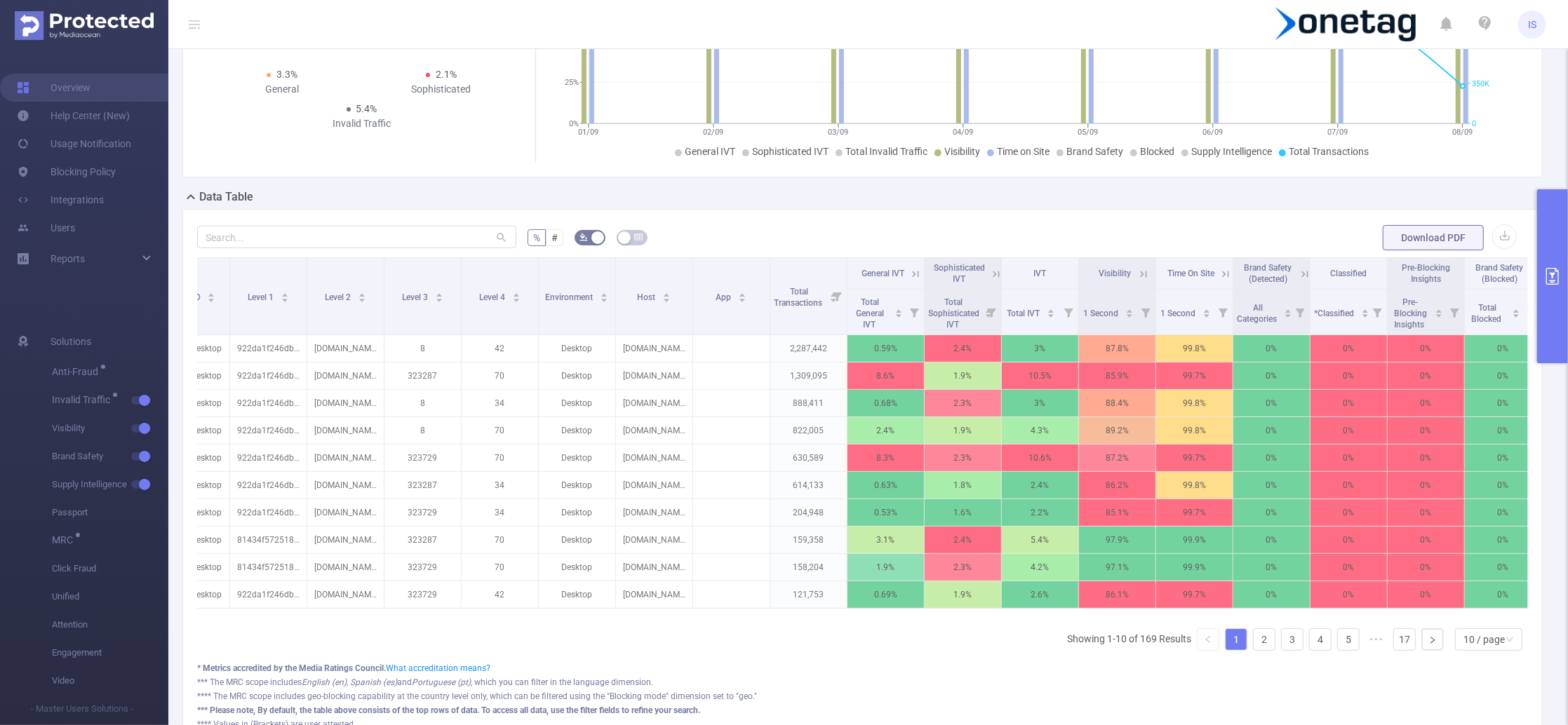
scroll to position [0, 0]
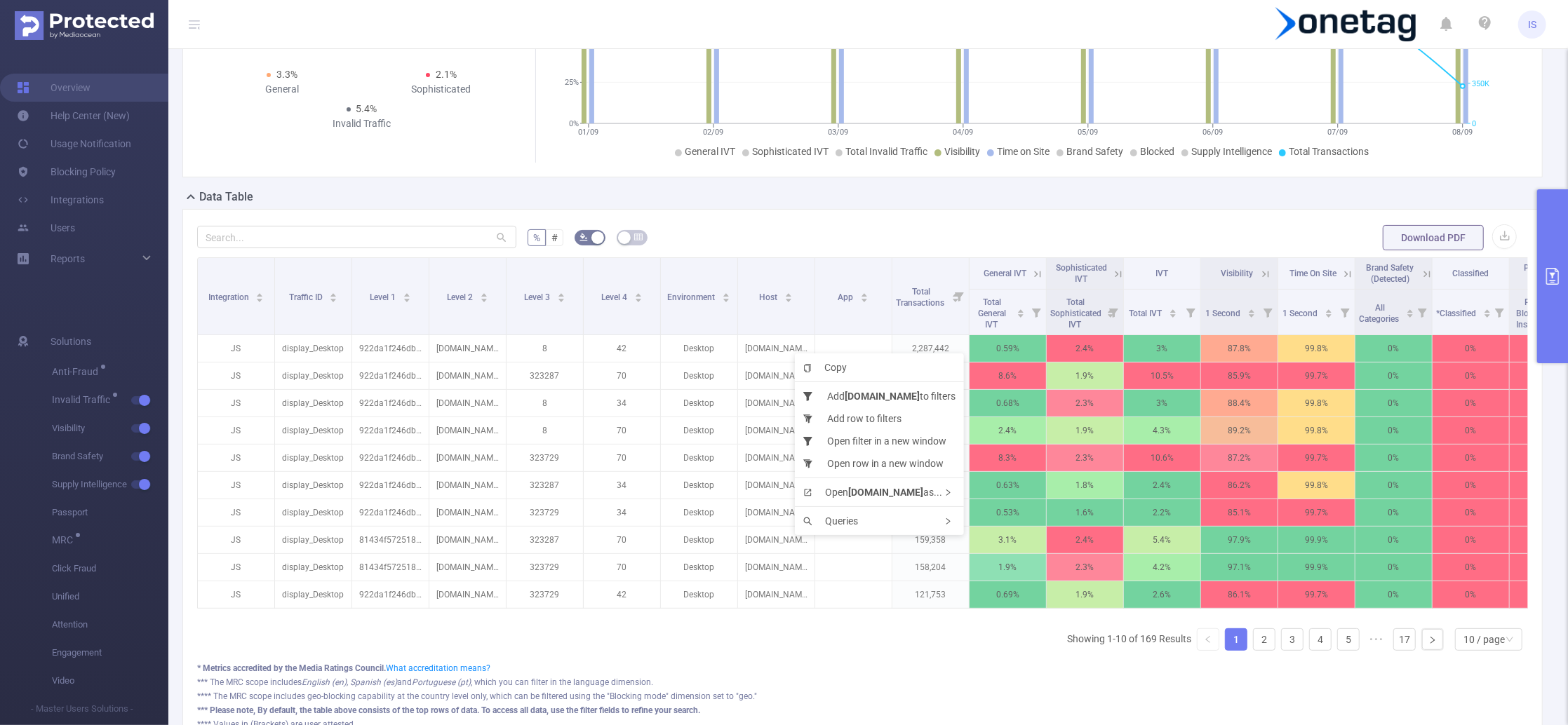
click at [922, 225] on form "% # Download PDF" at bounding box center [863, 238] width 1331 height 28
click at [1119, 274] on icon at bounding box center [1118, 274] width 12 height 12
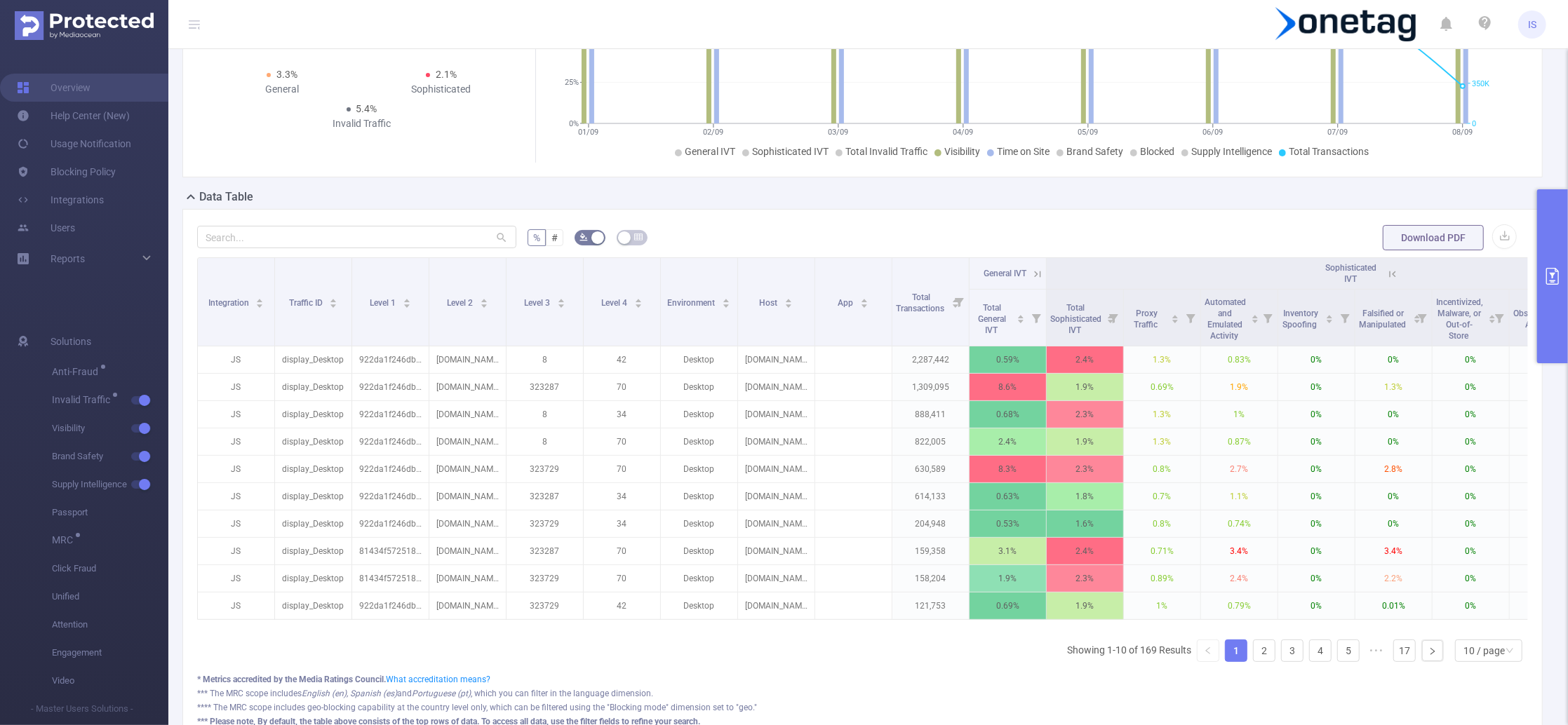
click at [1399, 272] on icon at bounding box center [1392, 274] width 12 height 12
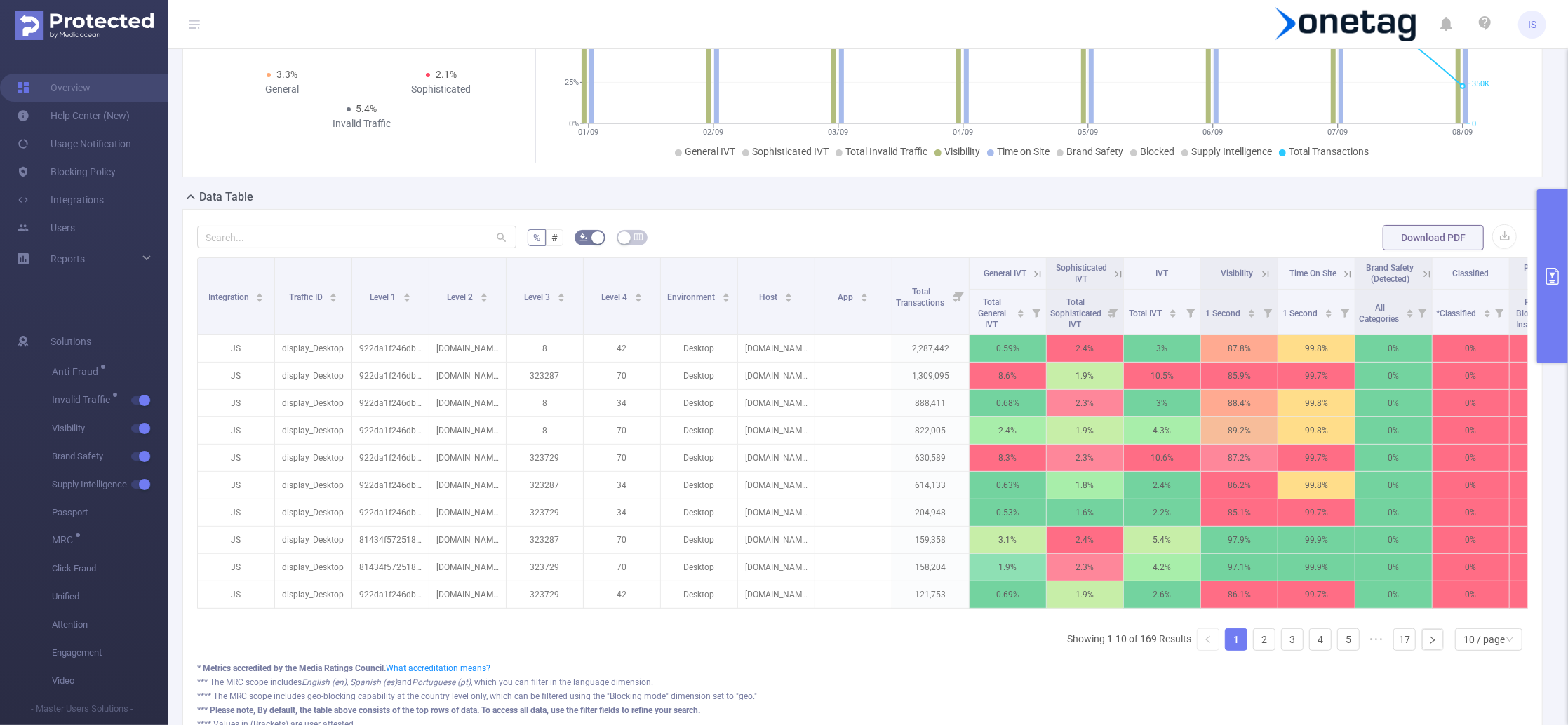
click at [1037, 273] on icon at bounding box center [1038, 274] width 7 height 6
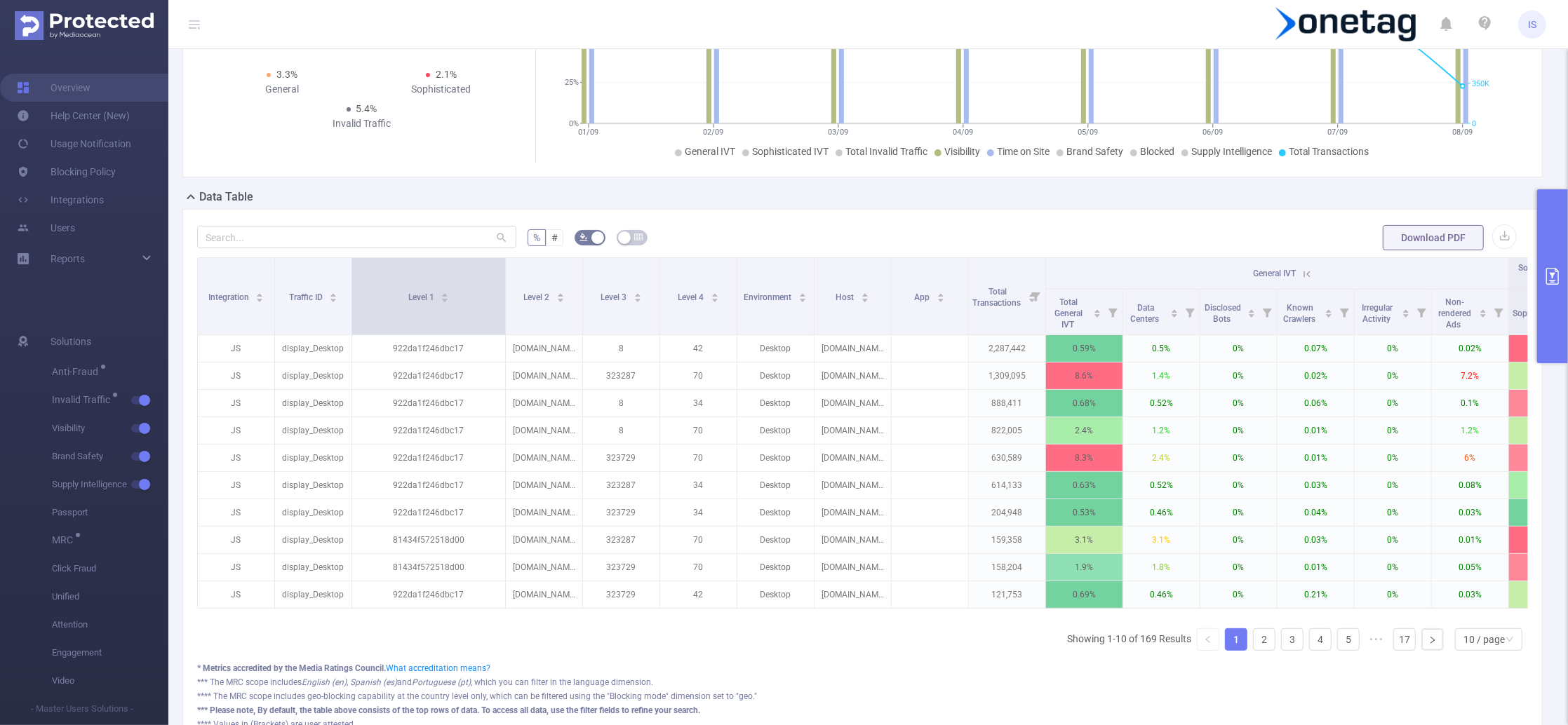
drag, startPoint x: 426, startPoint y: 318, endPoint x: 502, endPoint y: 318, distance: 76.0
click at [502, 318] on span at bounding box center [505, 296] width 7 height 77
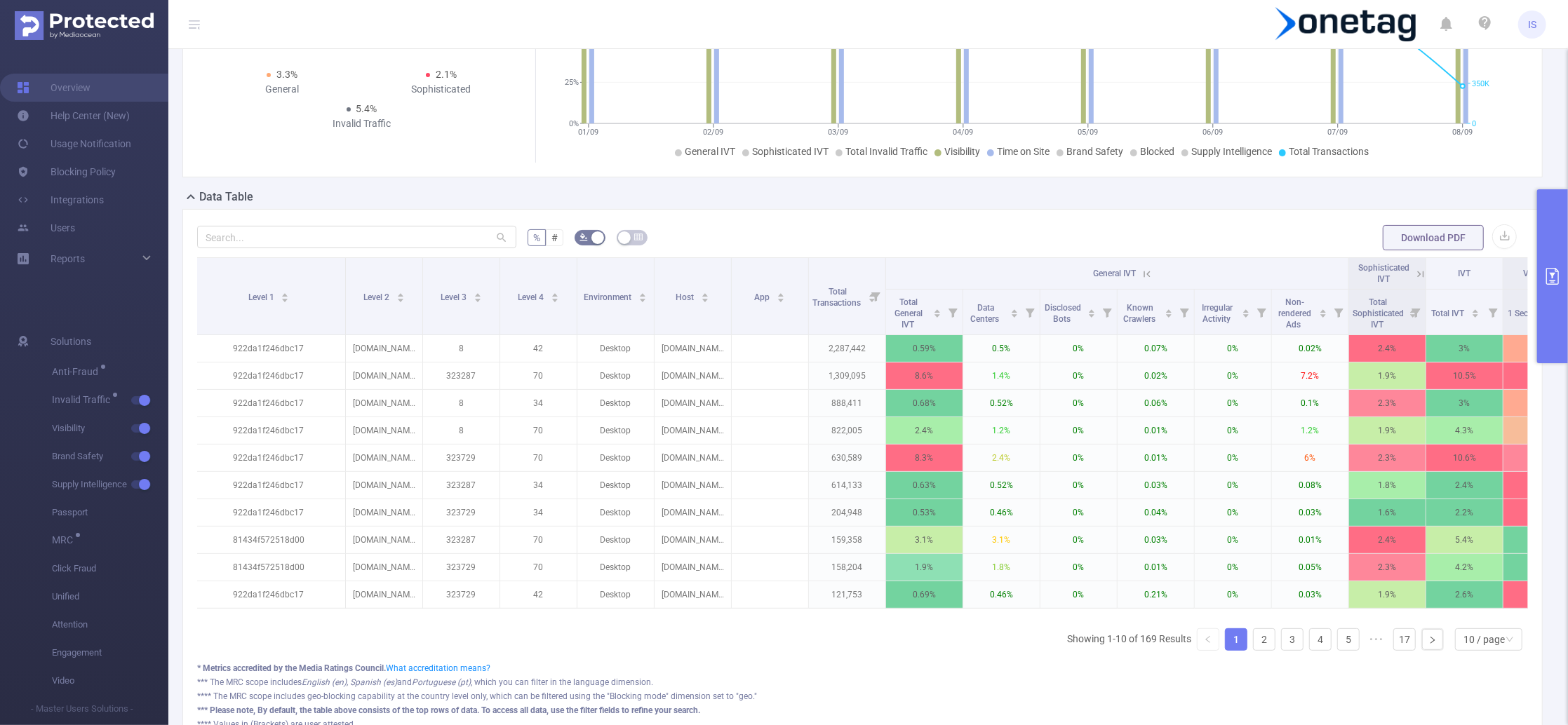
scroll to position [0, 163]
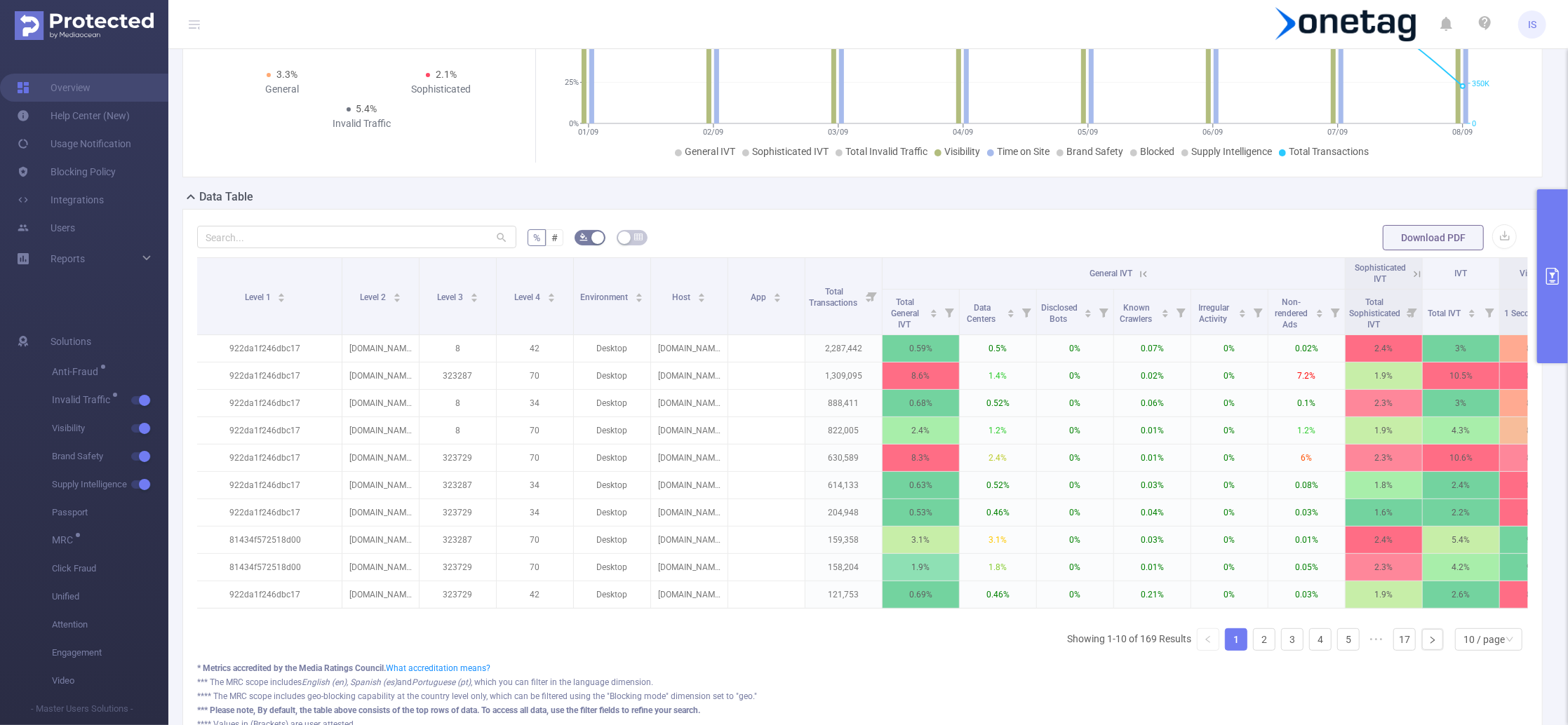
click at [1141, 275] on icon at bounding box center [1143, 274] width 12 height 12
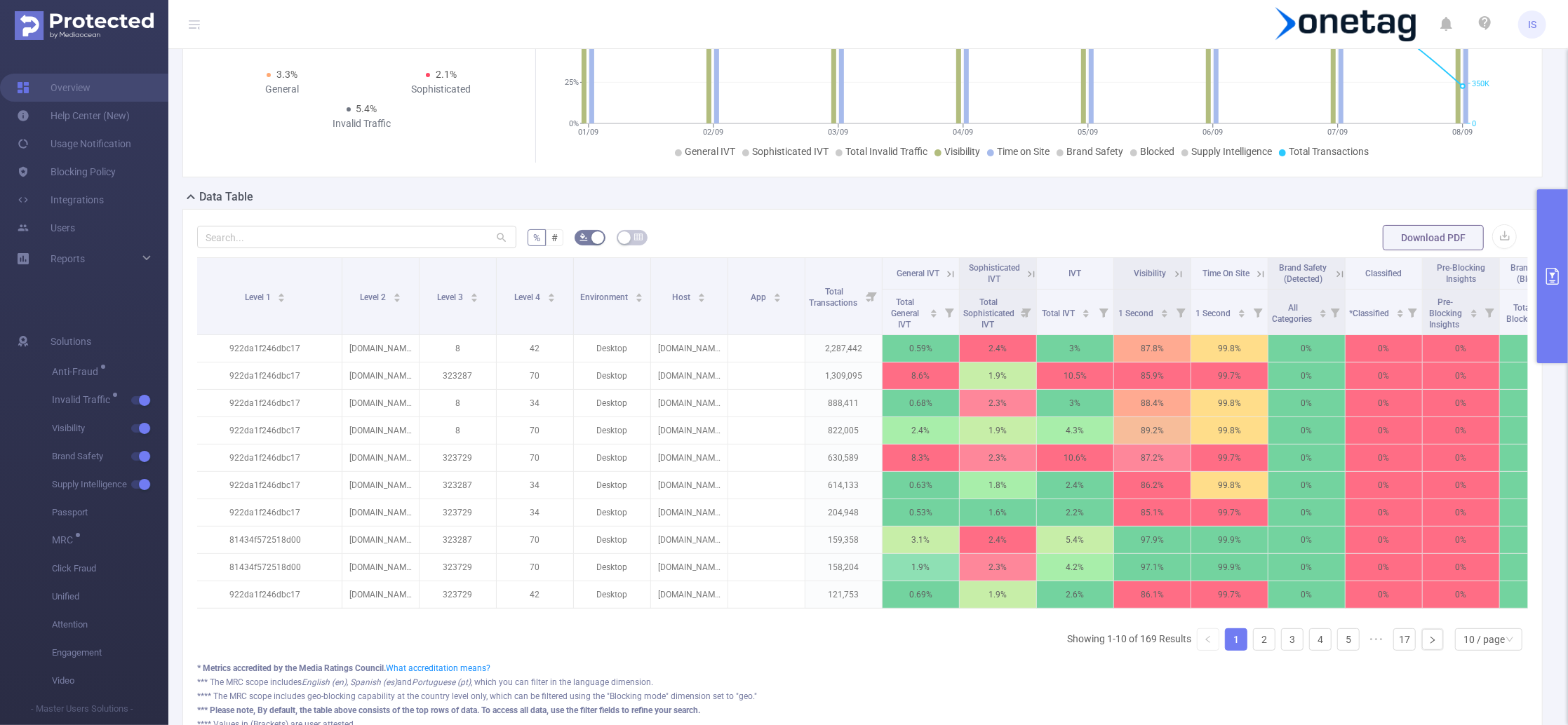
click at [1553, 303] on button "primary" at bounding box center [1552, 276] width 31 height 174
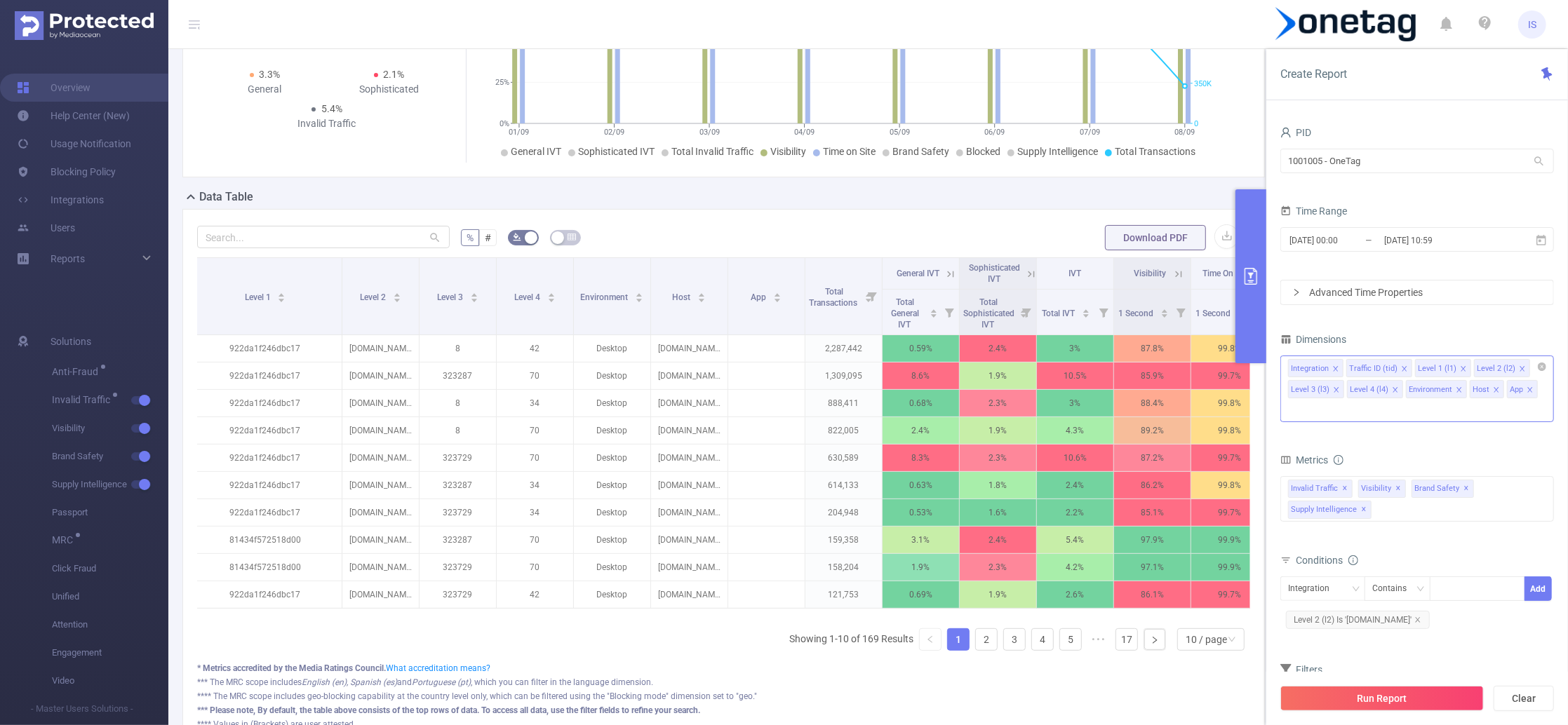
click at [1457, 390] on icon "icon: close" at bounding box center [1459, 390] width 7 height 7
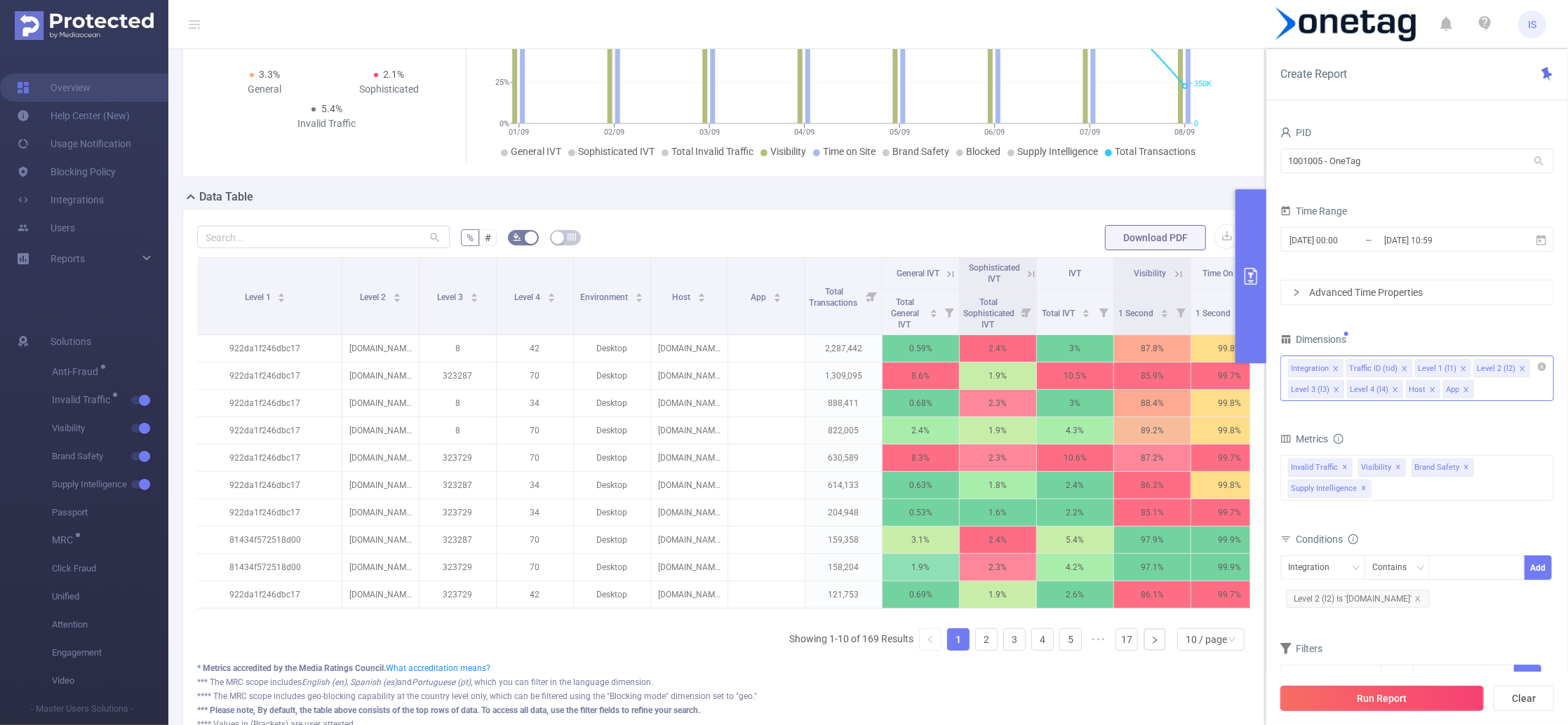
click at [1391, 695] on button "Run Report" at bounding box center [1382, 698] width 204 height 25
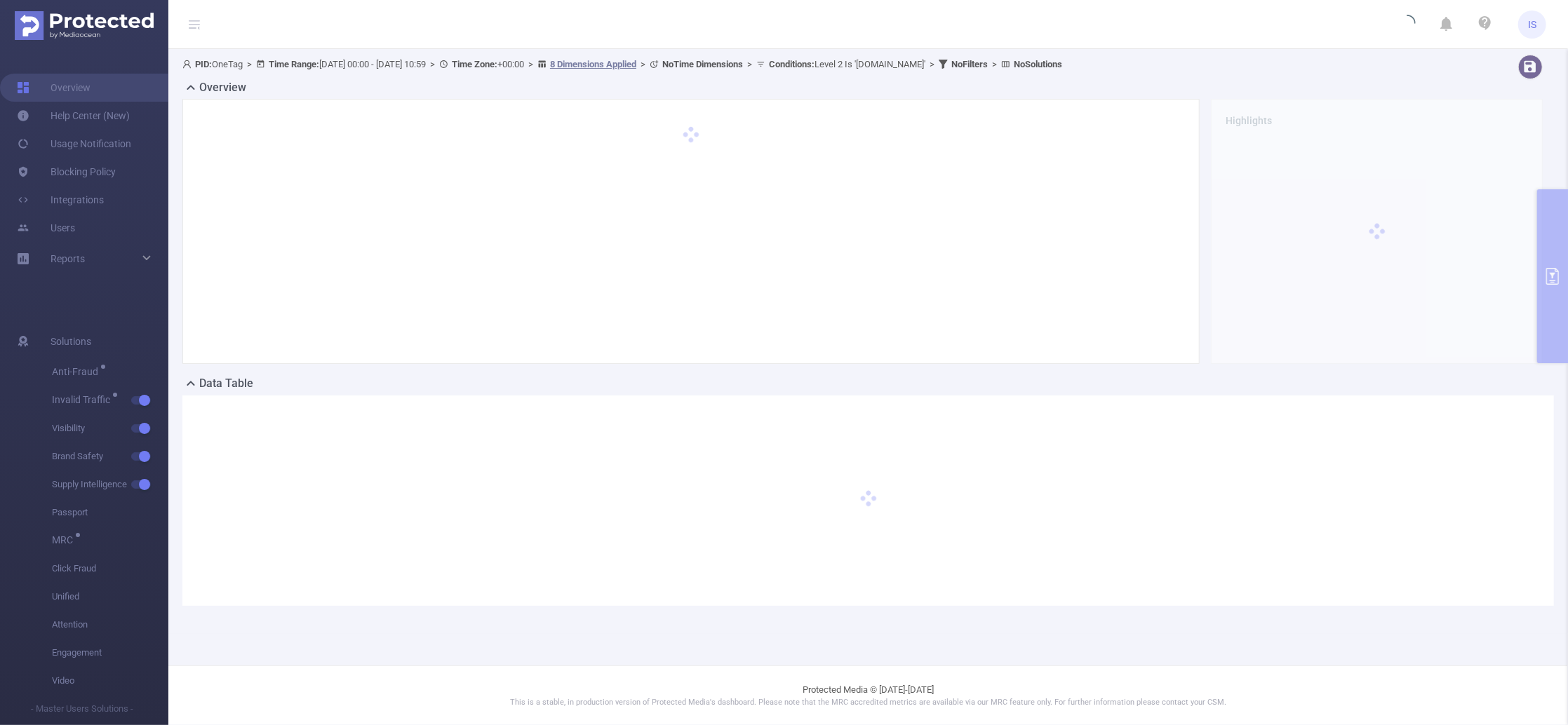
scroll to position [0, 0]
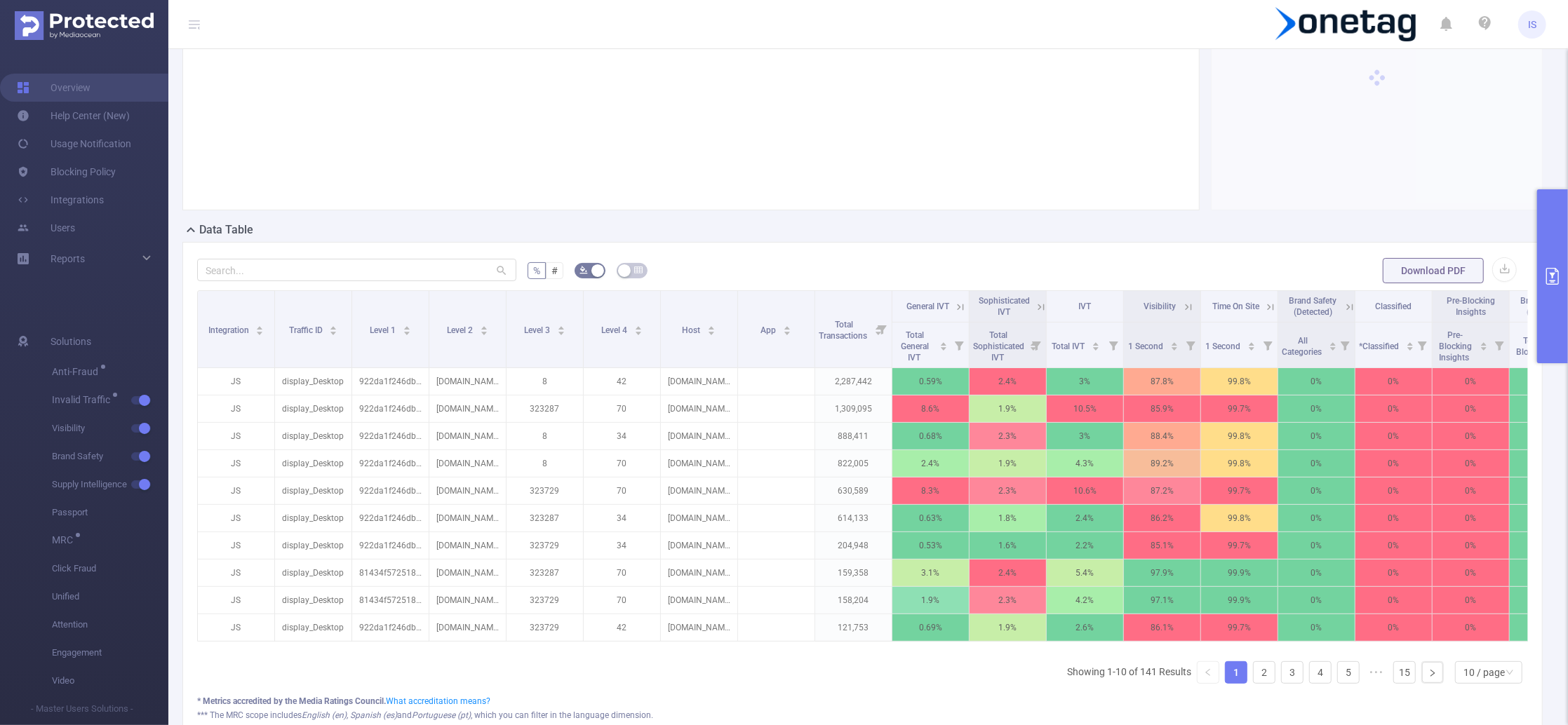
scroll to position [186, 0]
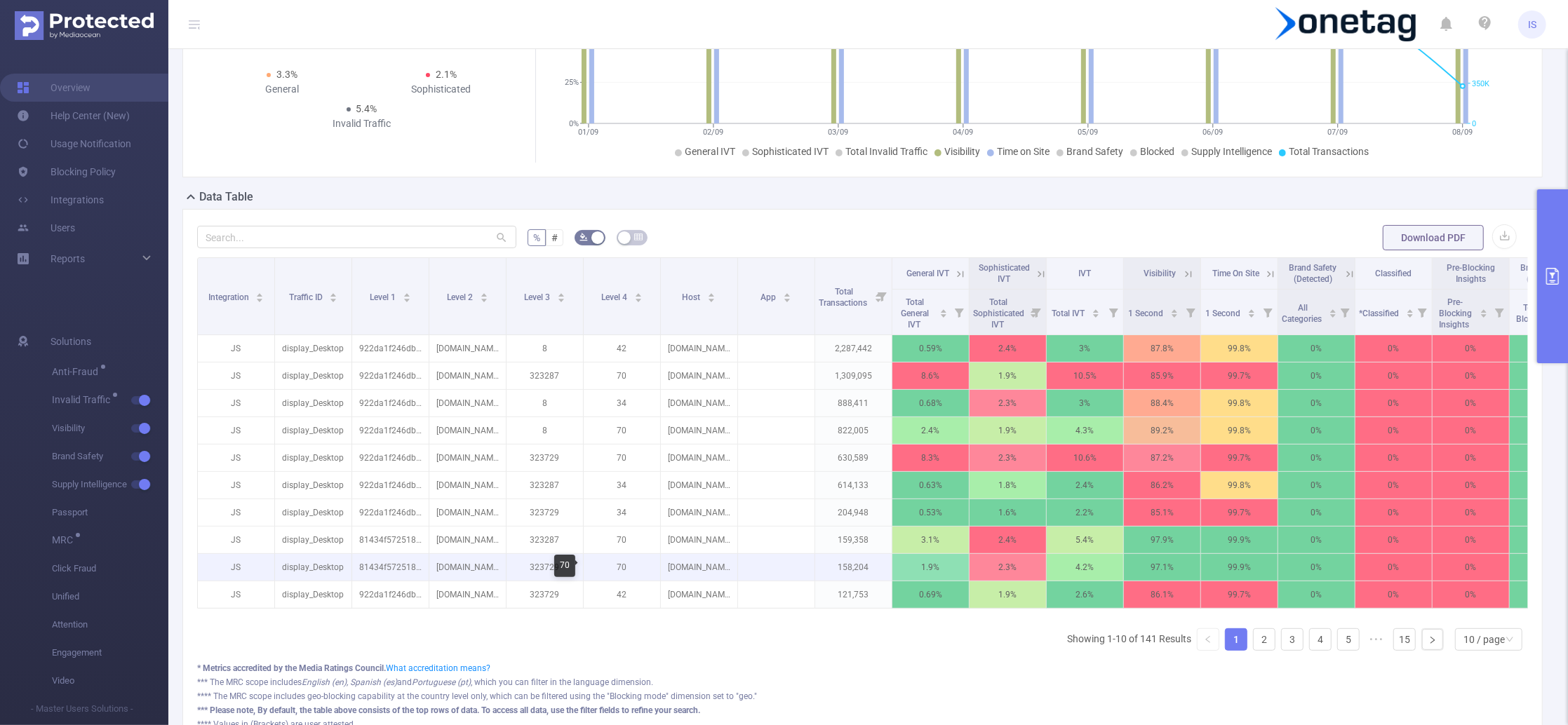
drag, startPoint x: 622, startPoint y: 508, endPoint x: 642, endPoint y: 564, distance: 59.5
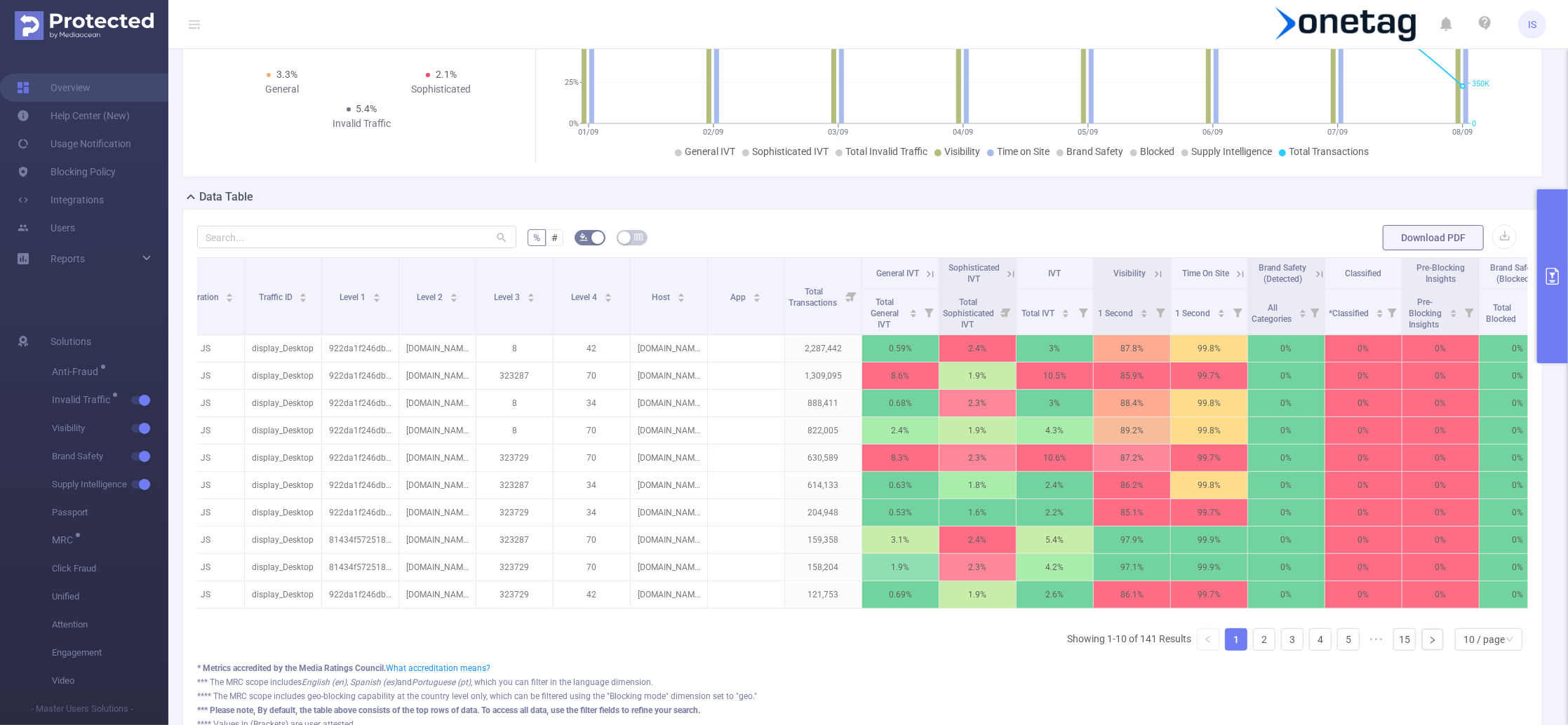
click at [660, 636] on div "Integration Traffic ID Level 1 Level 2 Level 3 Level 4 Host App Total Transacti…" at bounding box center [863, 459] width 1331 height 404
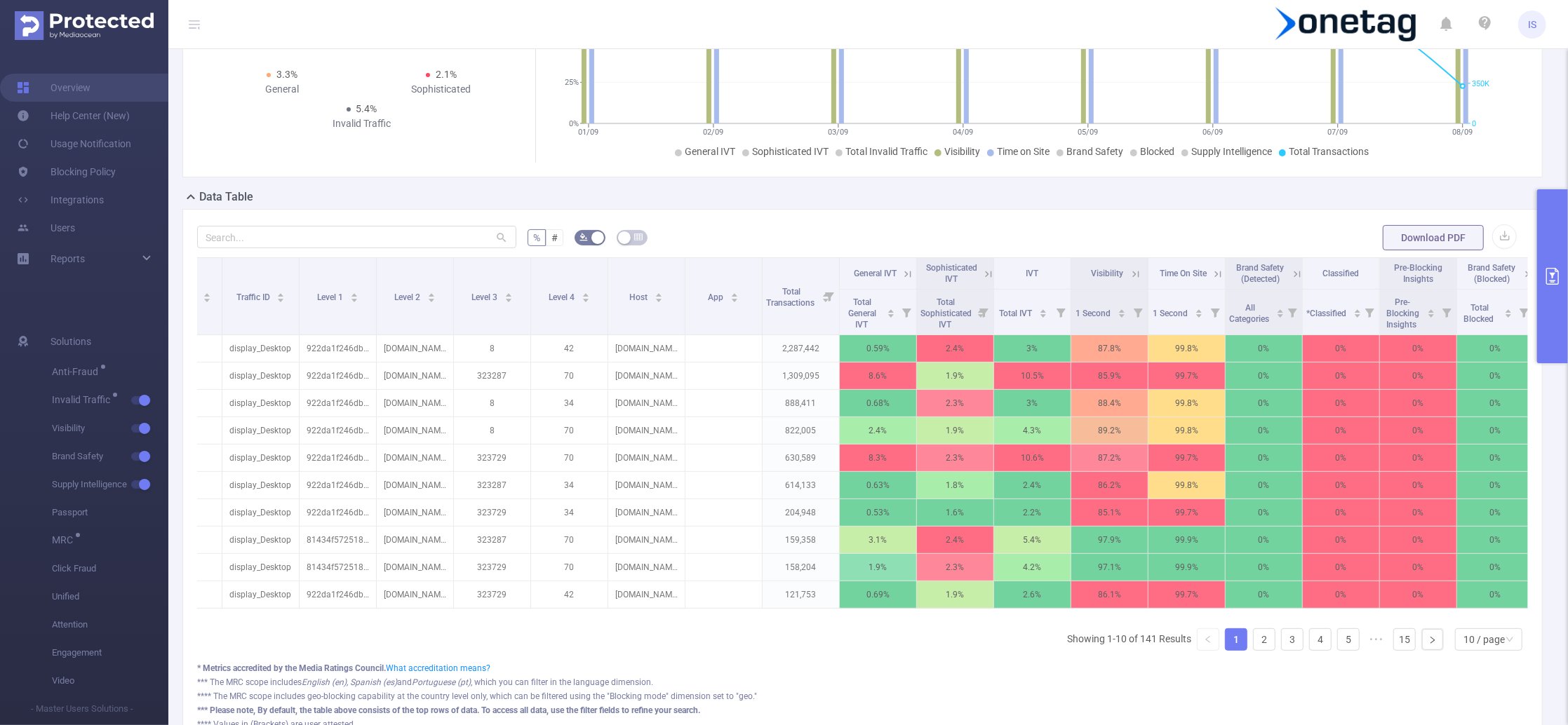
scroll to position [0, 59]
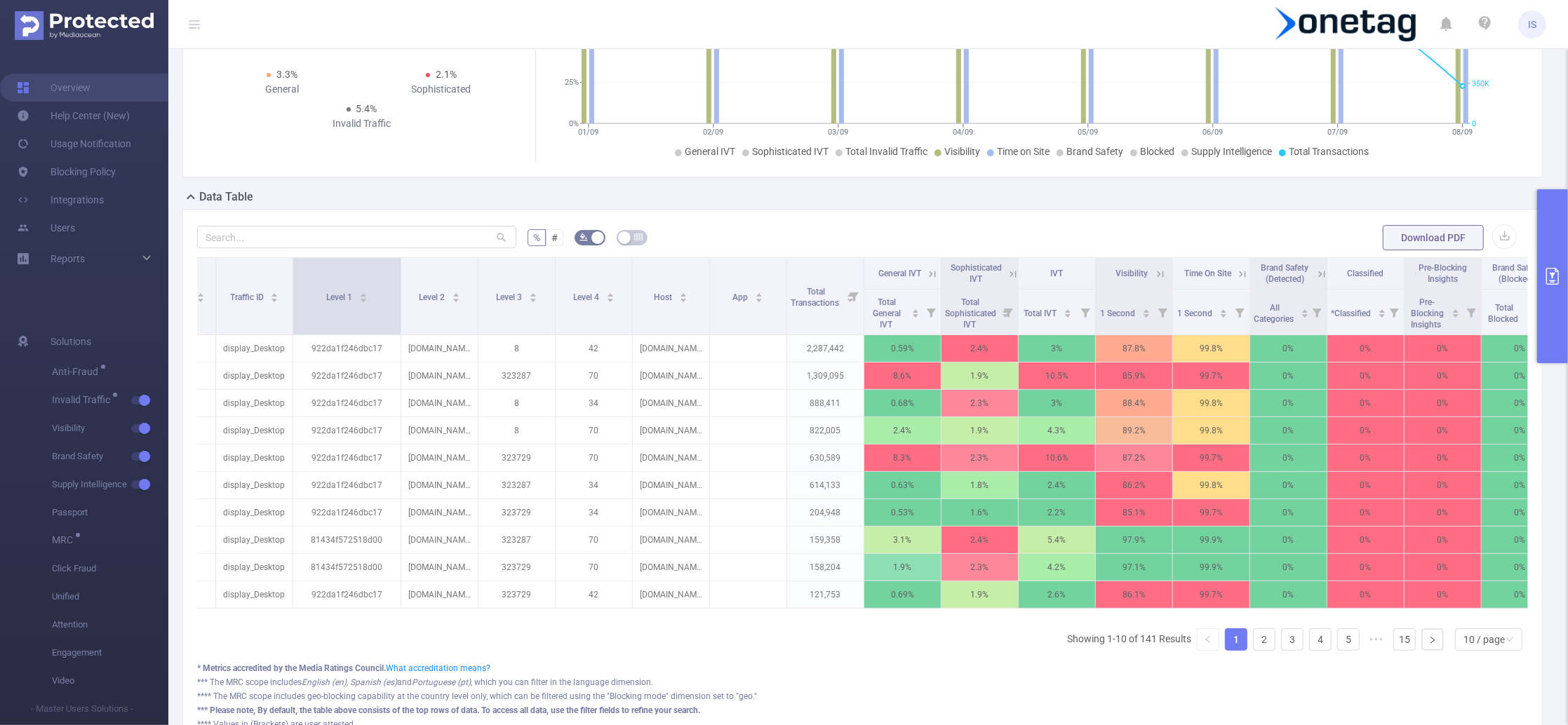
drag, startPoint x: 367, startPoint y: 300, endPoint x: 397, endPoint y: 296, distance: 30.3
click at [397, 296] on span at bounding box center [400, 296] width 7 height 77
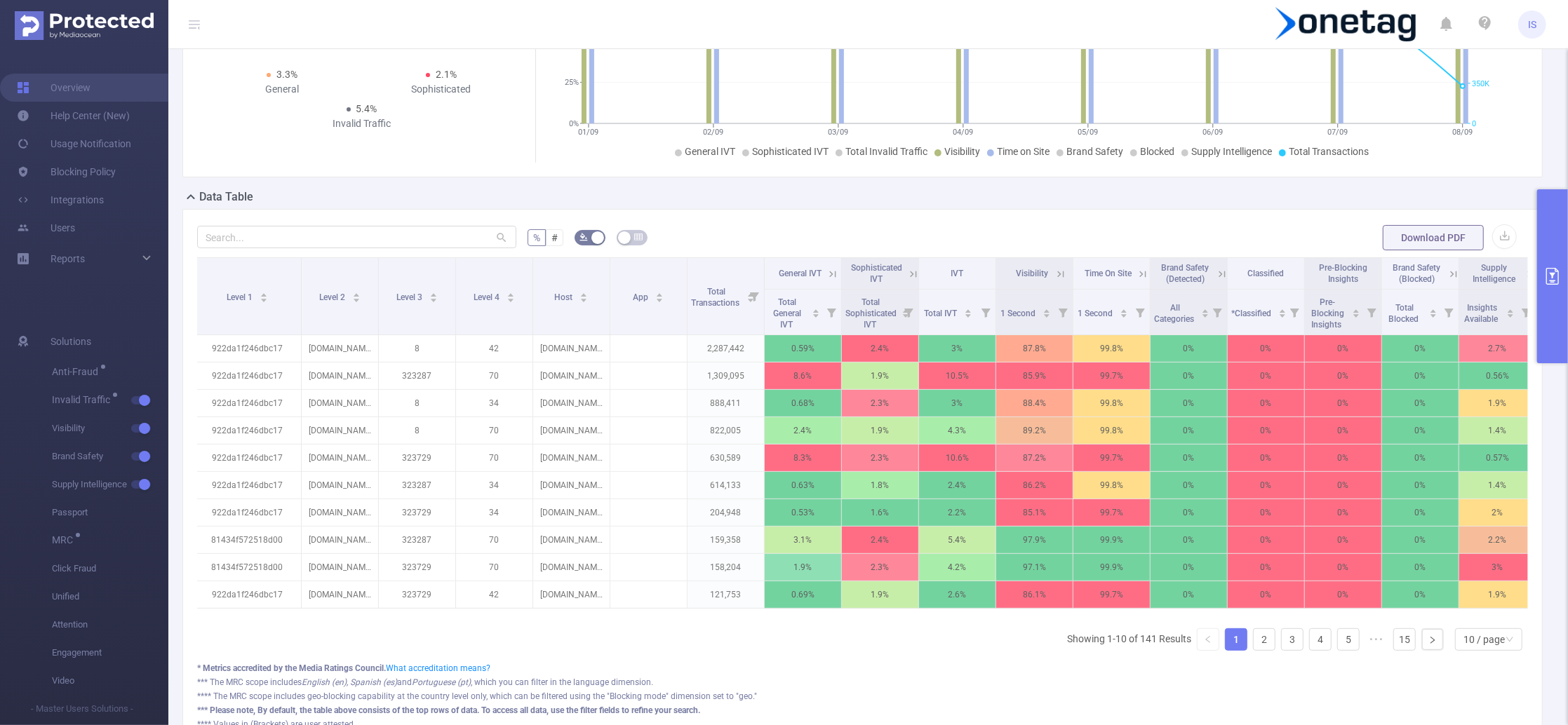
scroll to position [0, 160]
click at [831, 274] on icon at bounding box center [831, 274] width 7 height 6
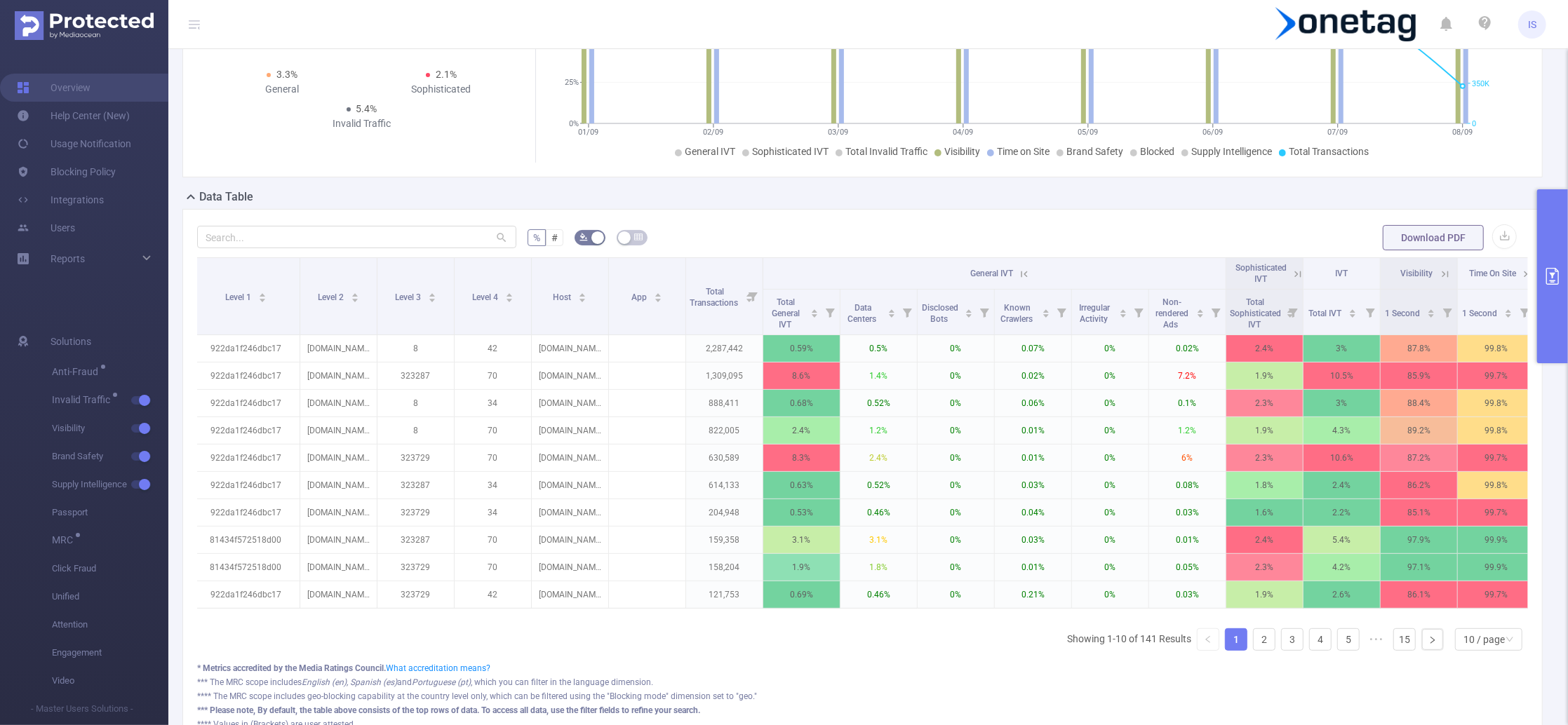
click at [1028, 269] on icon at bounding box center [1024, 274] width 12 height 12
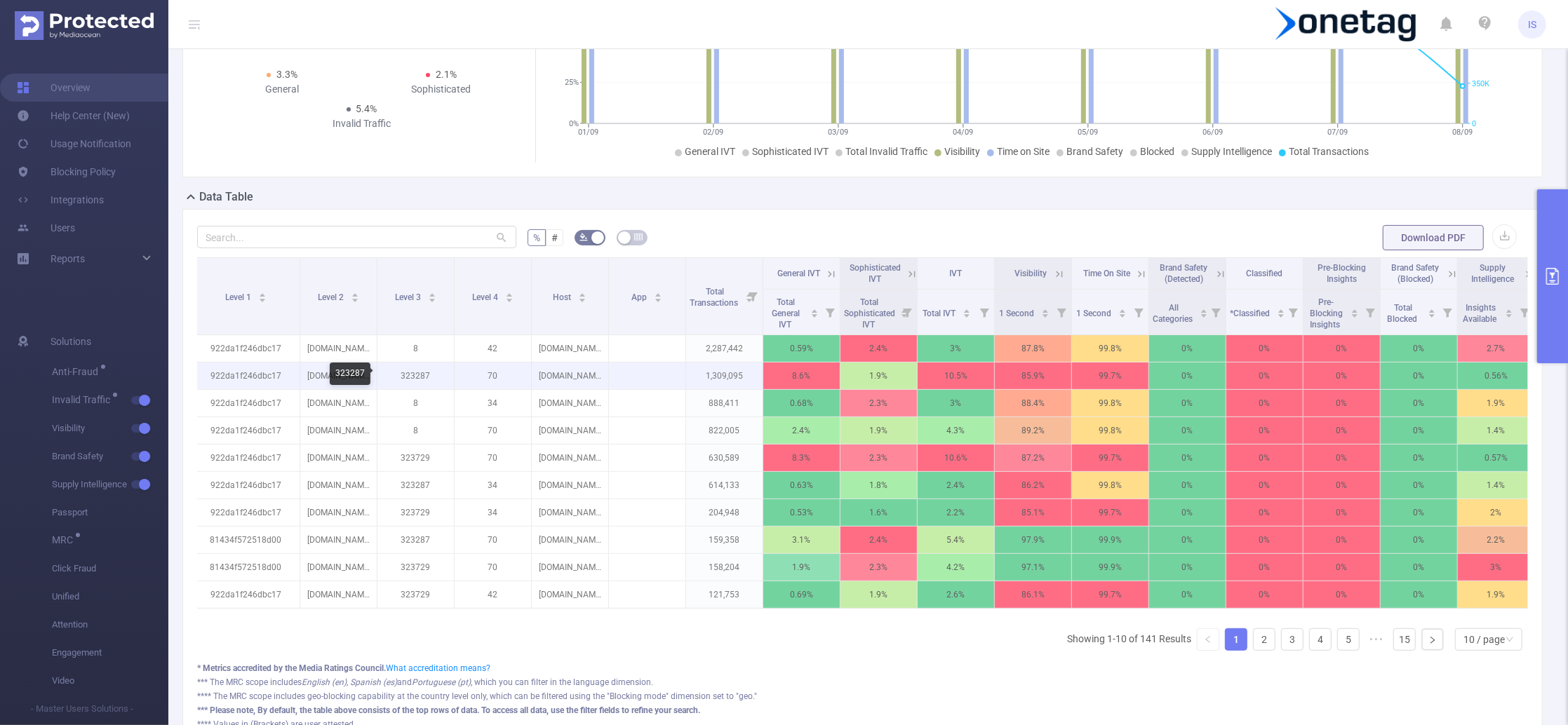
click at [420, 381] on p "323287" at bounding box center [415, 375] width 77 height 27
click at [1254, 650] on link "2" at bounding box center [1264, 639] width 21 height 21
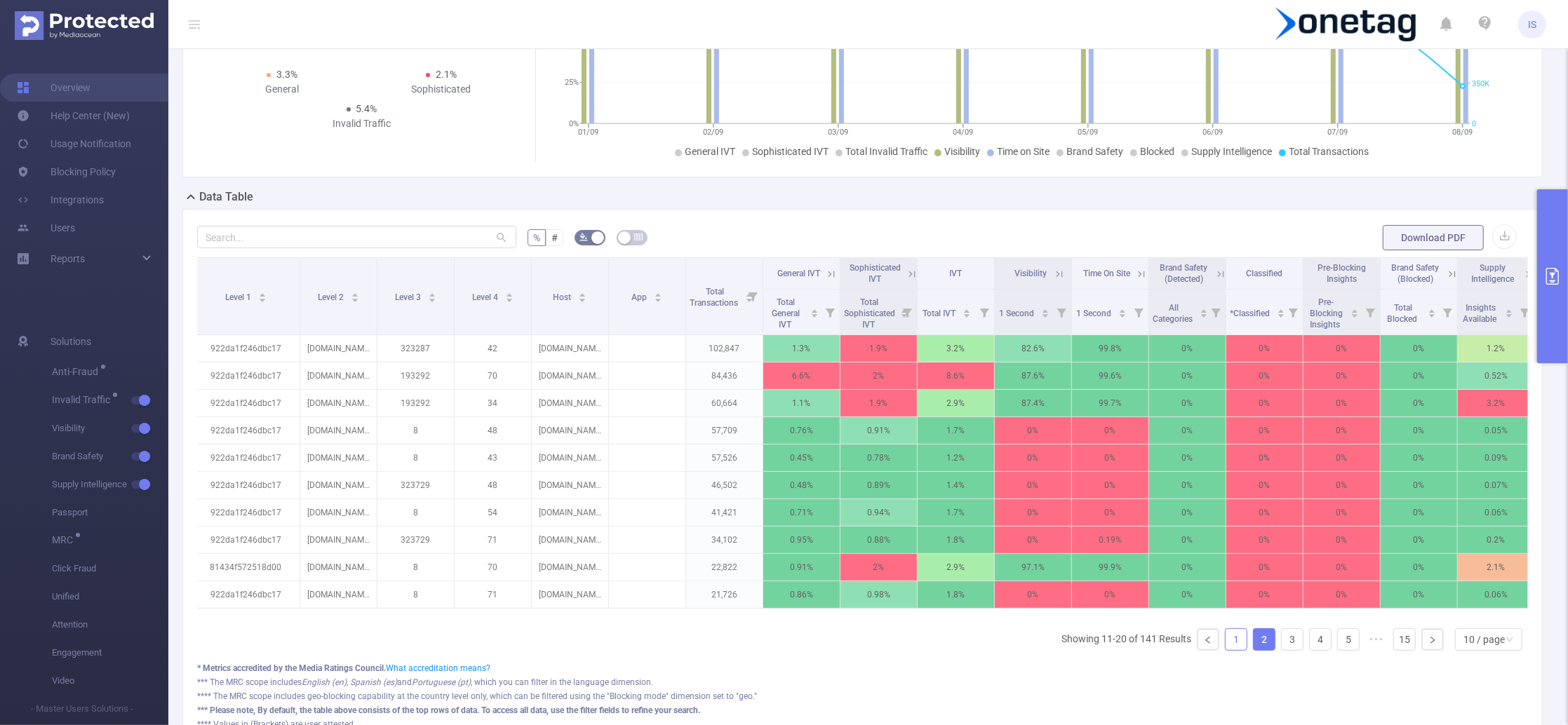
click at [1225, 650] on link "1" at bounding box center [1236, 639] width 21 height 21
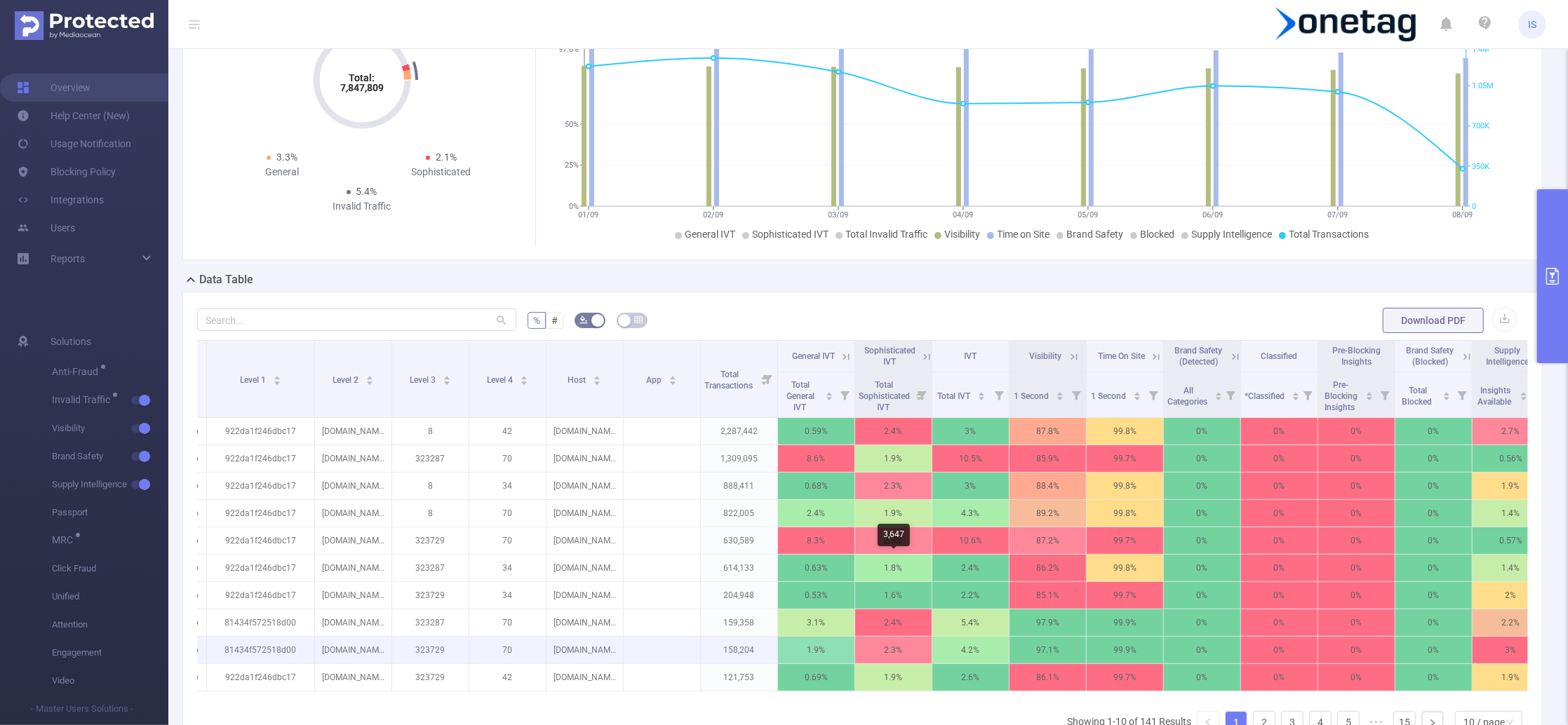
scroll to position [280, 0]
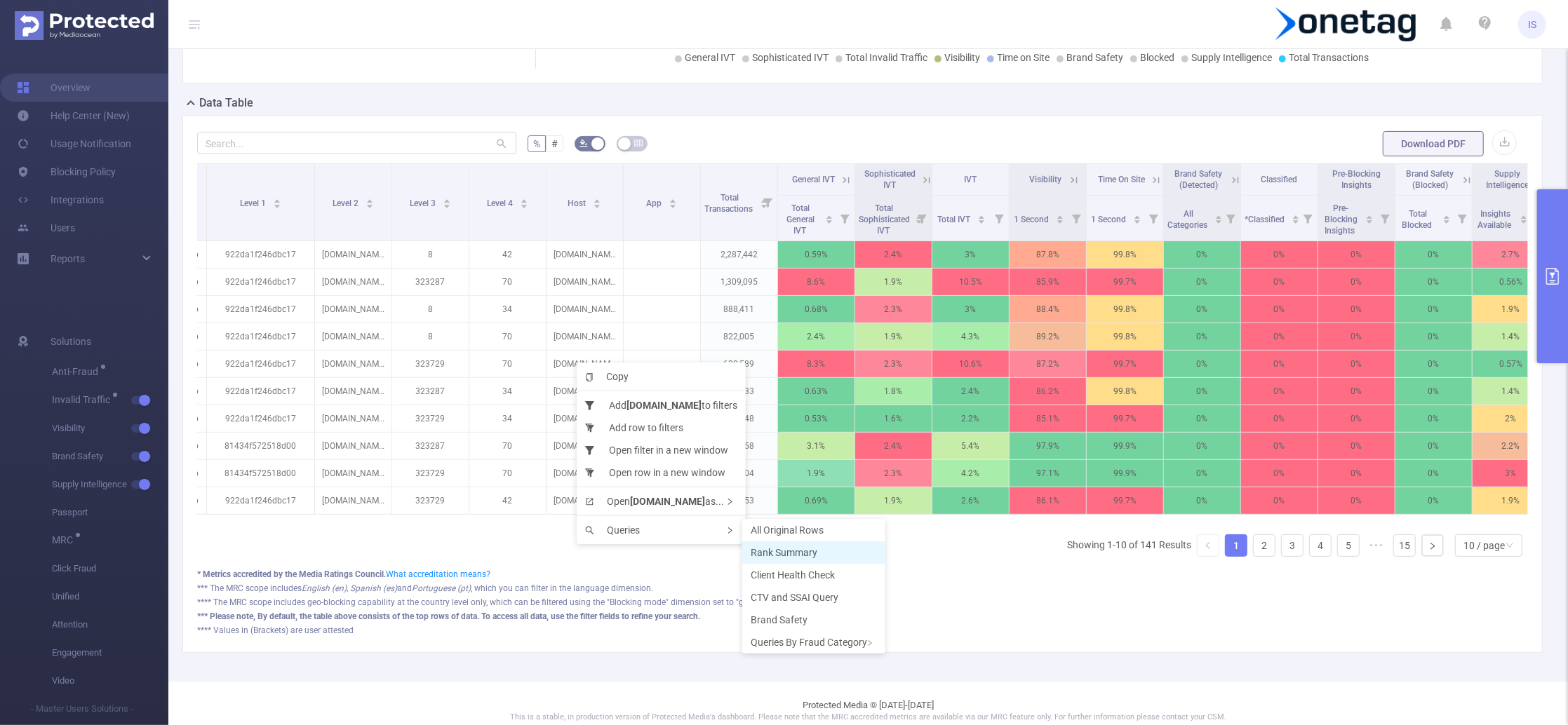
click at [767, 547] on span "Rank Summary" at bounding box center [784, 552] width 66 height 12
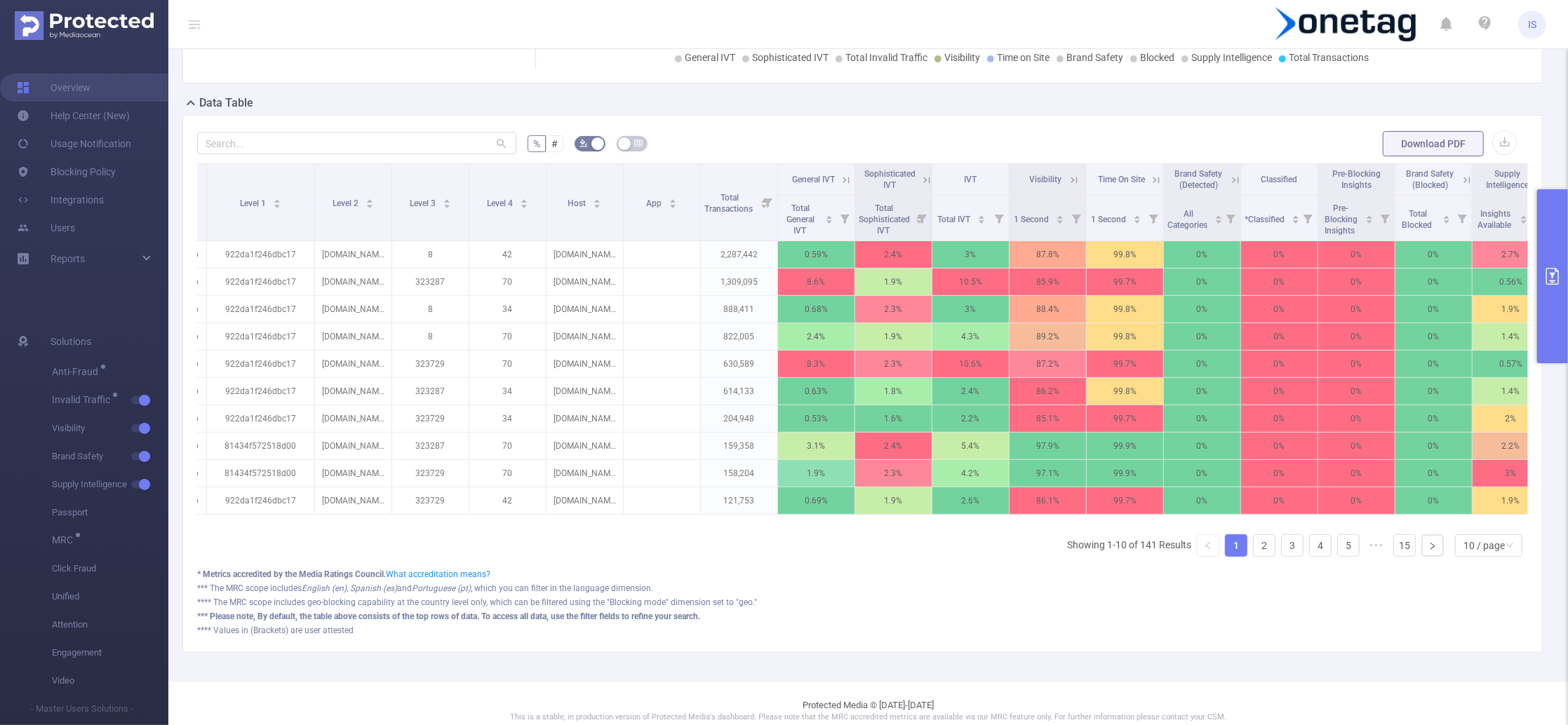
click at [1551, 228] on button "primary" at bounding box center [1552, 276] width 31 height 174
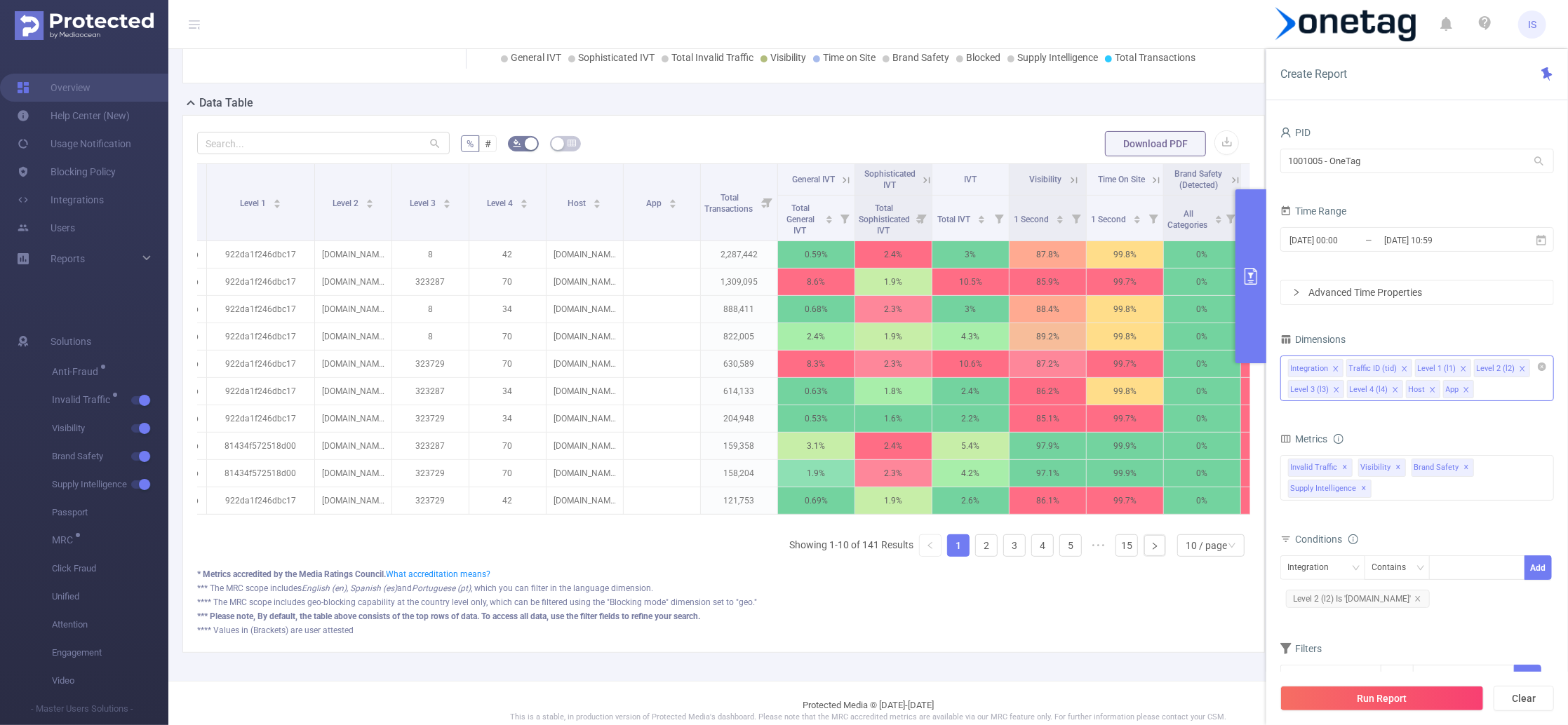
click at [1429, 394] on icon "icon: close" at bounding box center [1432, 391] width 7 height 9
click at [1426, 391] on icon "icon: close" at bounding box center [1429, 389] width 5 height 5
click at [1397, 700] on button "Run Report" at bounding box center [1382, 698] width 204 height 25
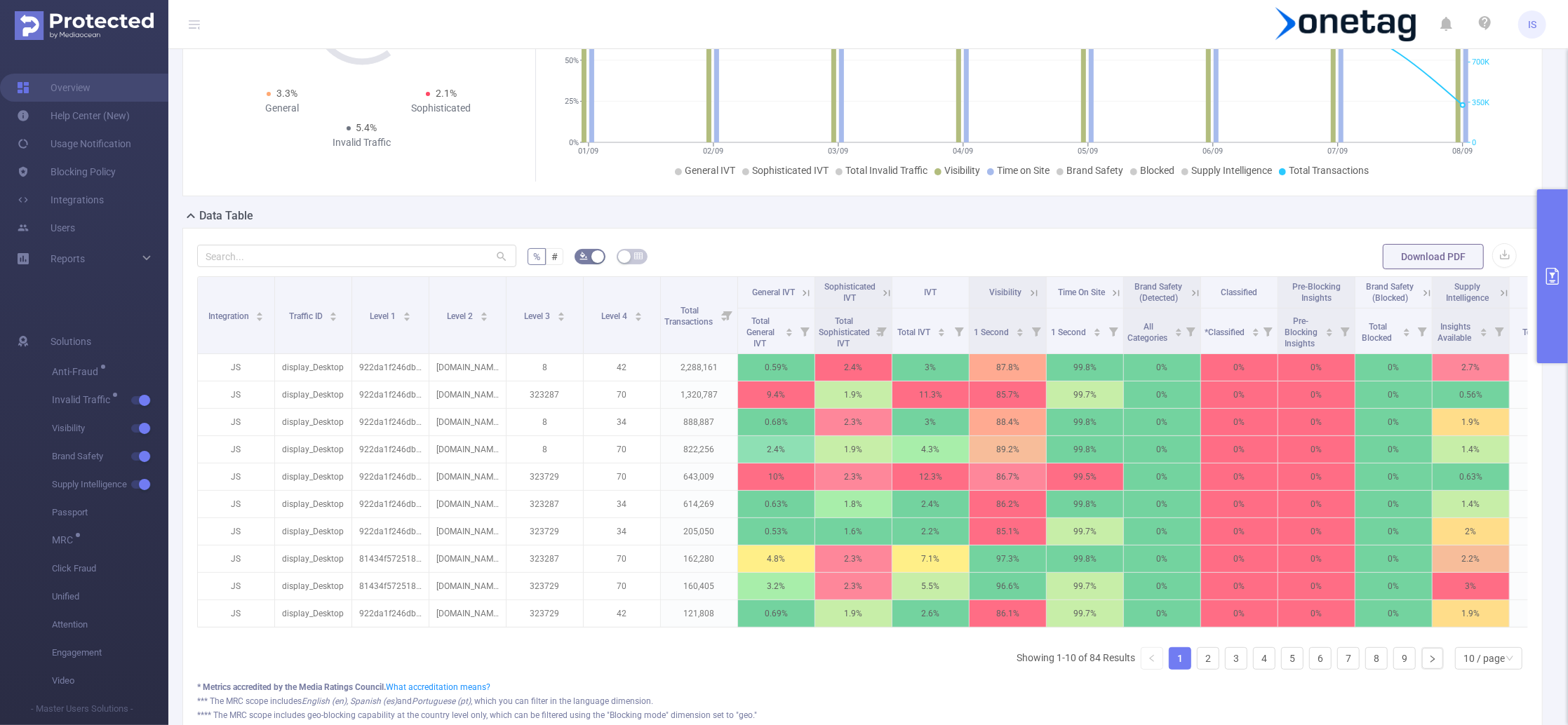
scroll to position [186, 0]
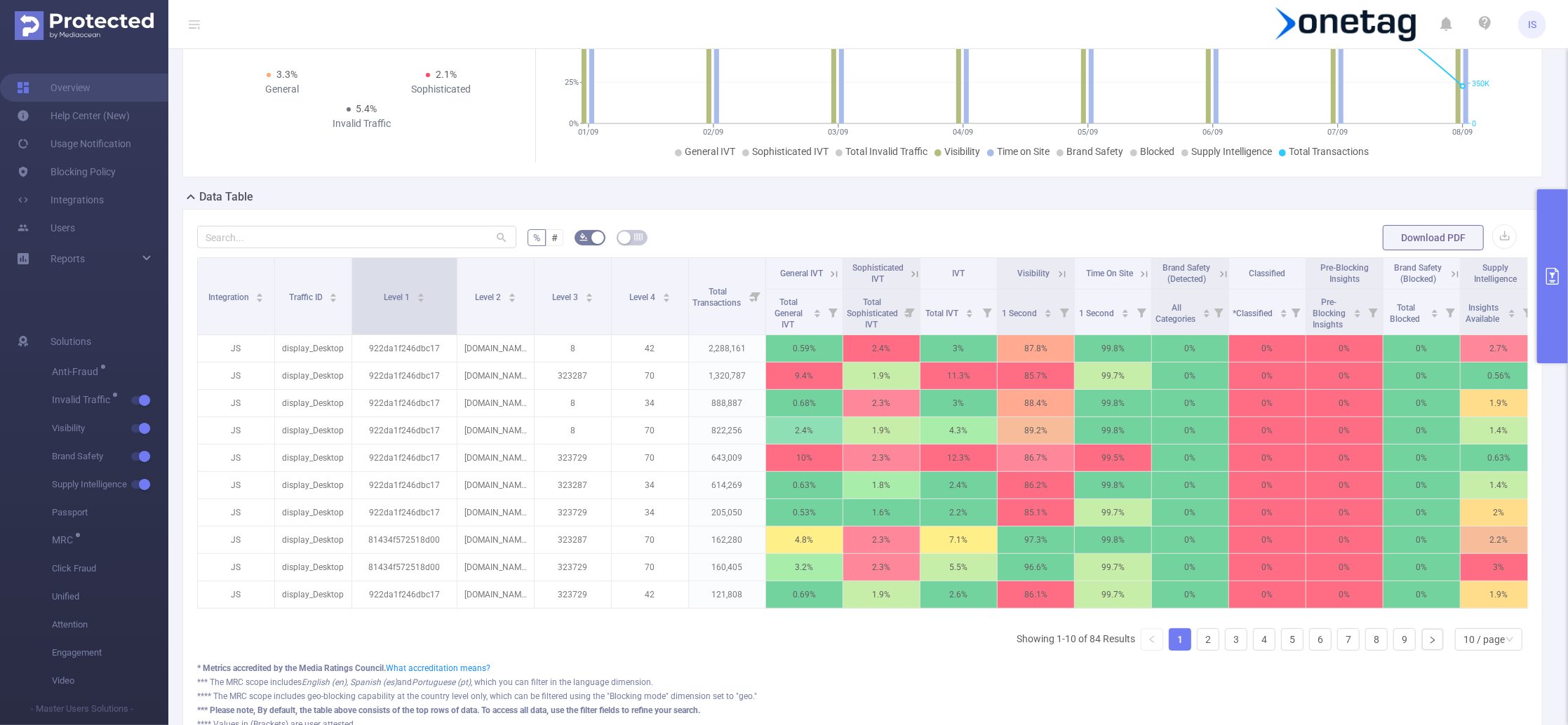
drag, startPoint x: 427, startPoint y: 285, endPoint x: 455, endPoint y: 291, distance: 28.6
click at [455, 291] on span at bounding box center [457, 296] width 7 height 77
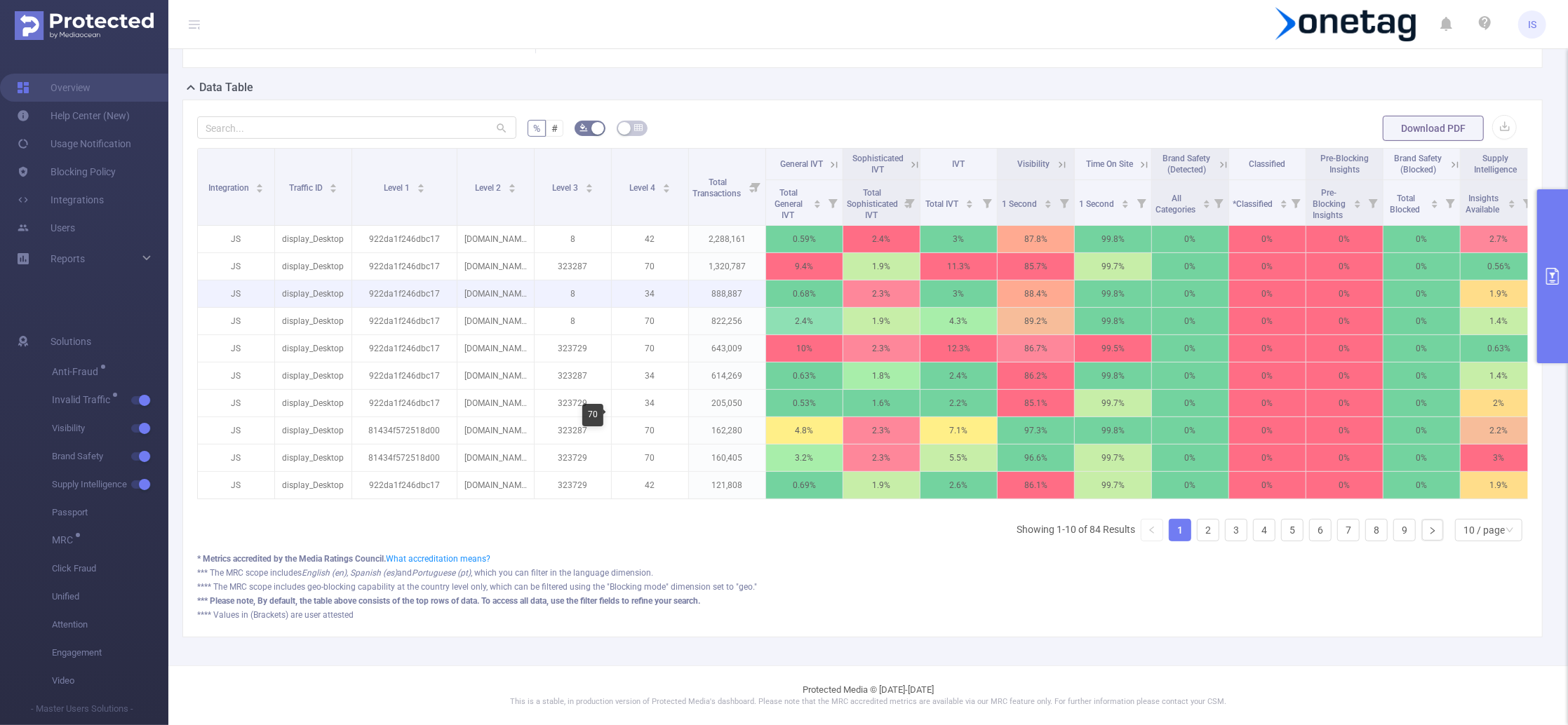
scroll to position [311, 0]
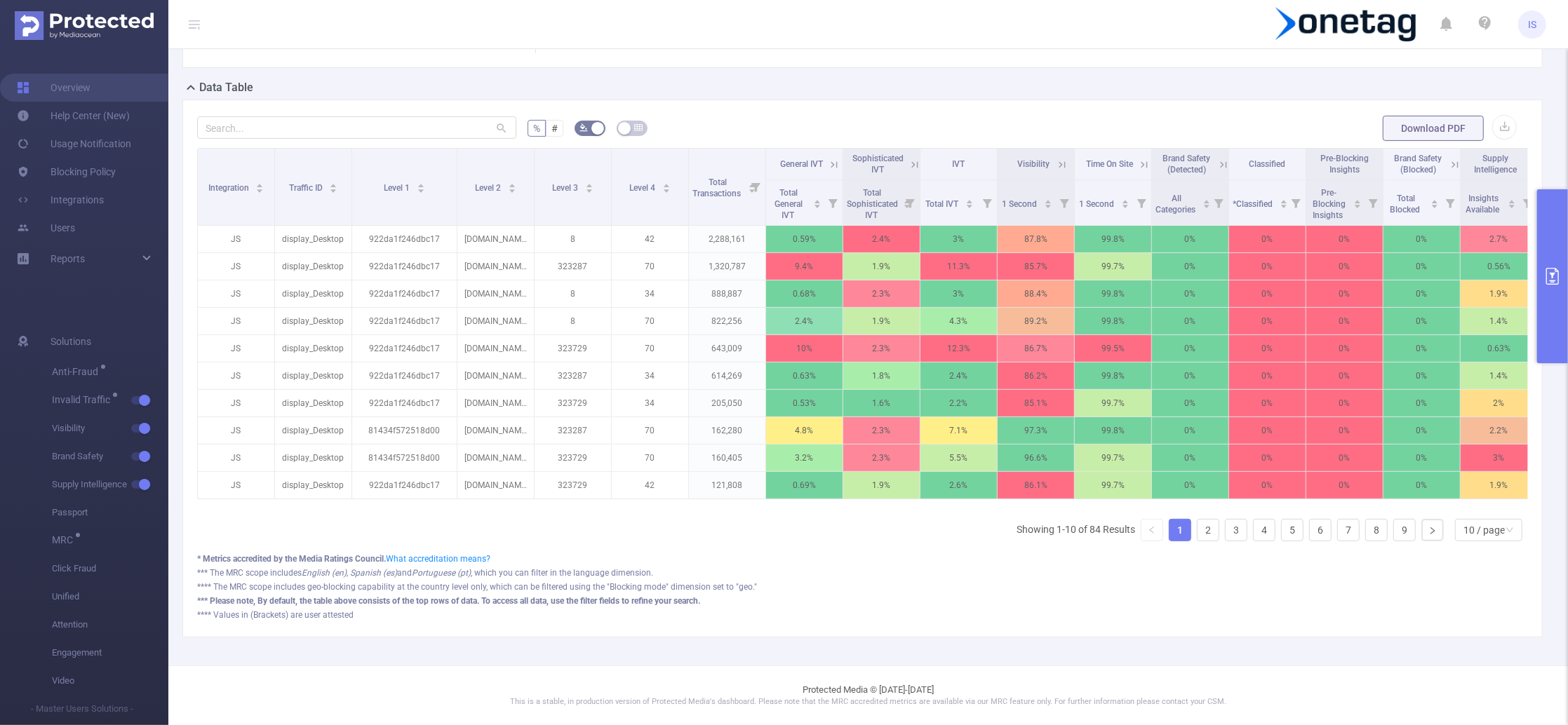
click at [834, 158] on icon at bounding box center [834, 164] width 12 height 12
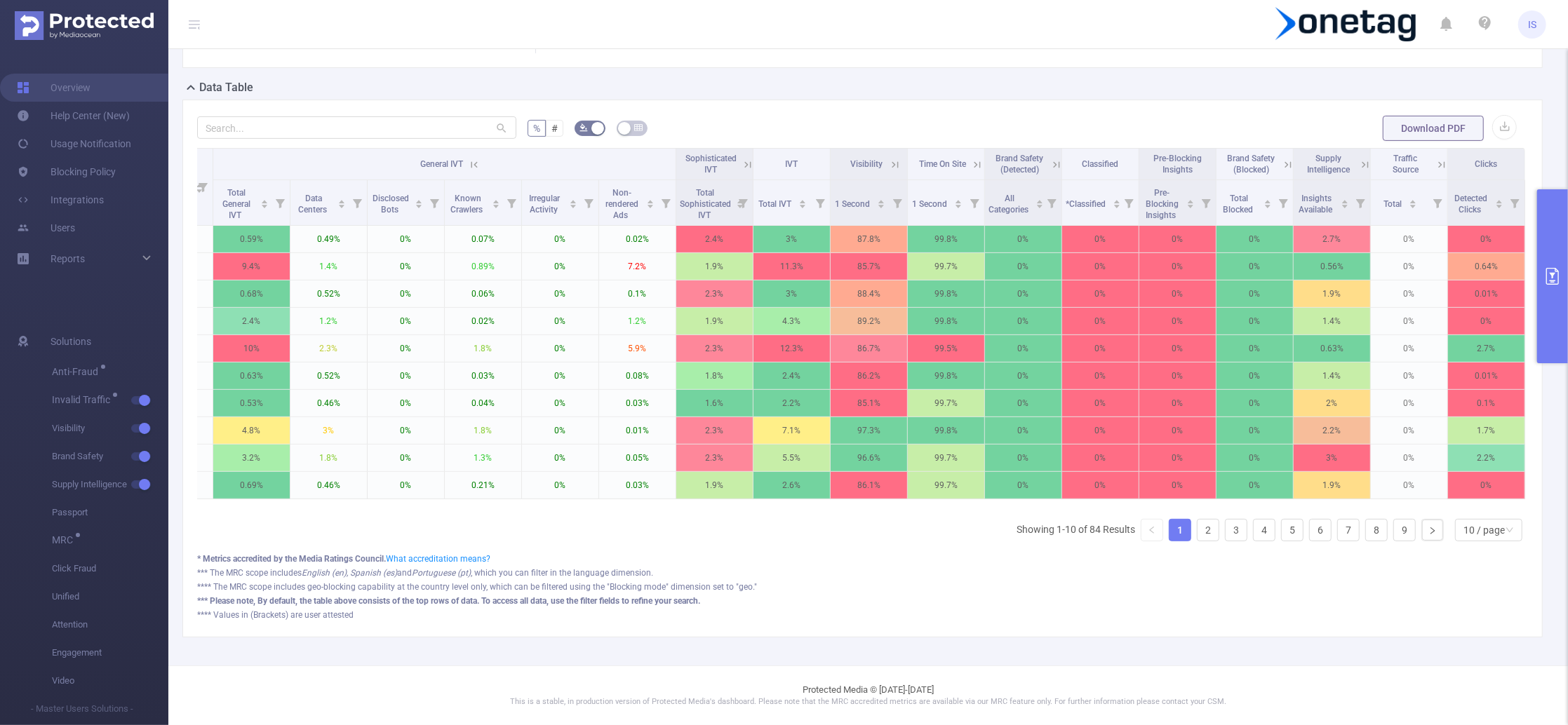
scroll to position [0, 0]
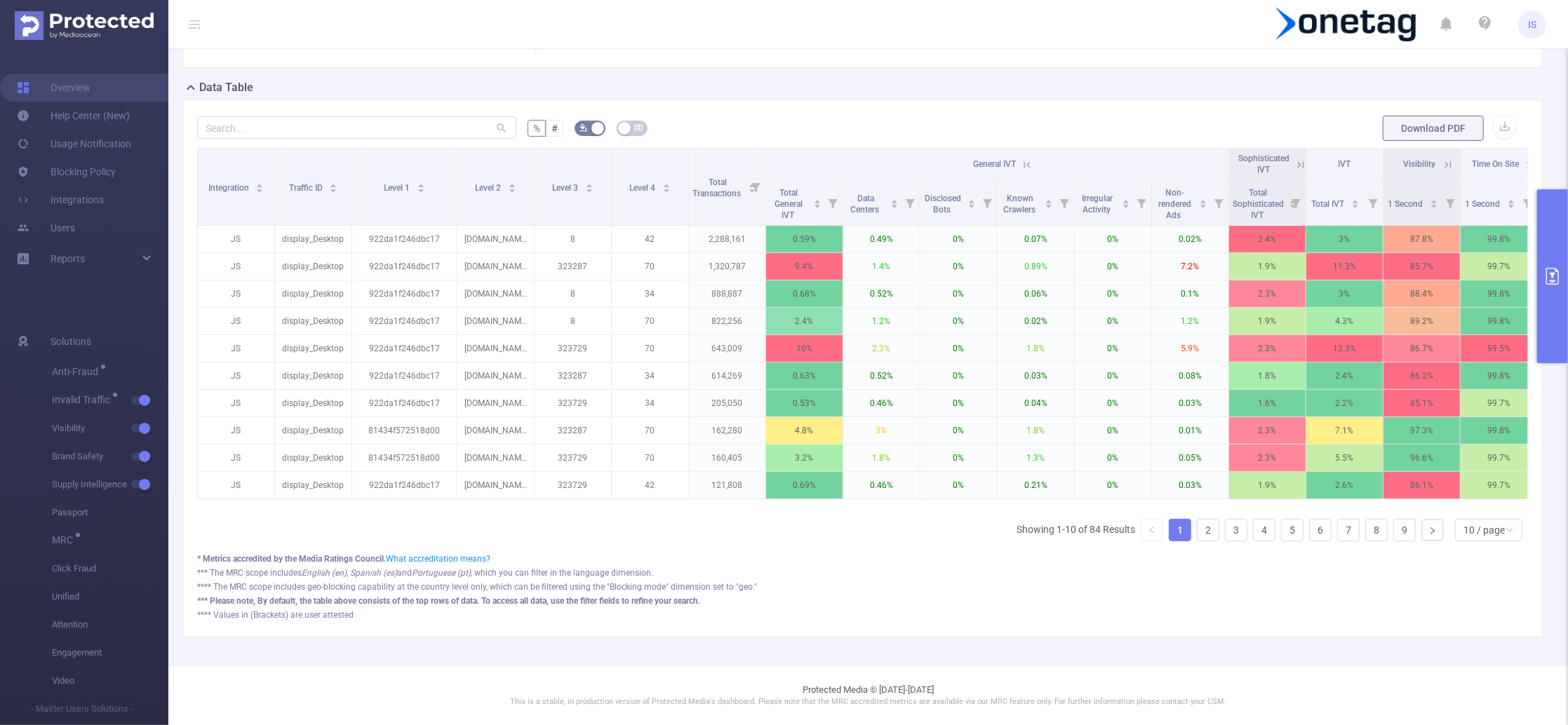
drag, startPoint x: 694, startPoint y: 594, endPoint x: 733, endPoint y: 609, distance: 41.8
click at [694, 594] on div "*** Please note, By default, the table above consists of the top rows of data. …" at bounding box center [863, 600] width 1331 height 12
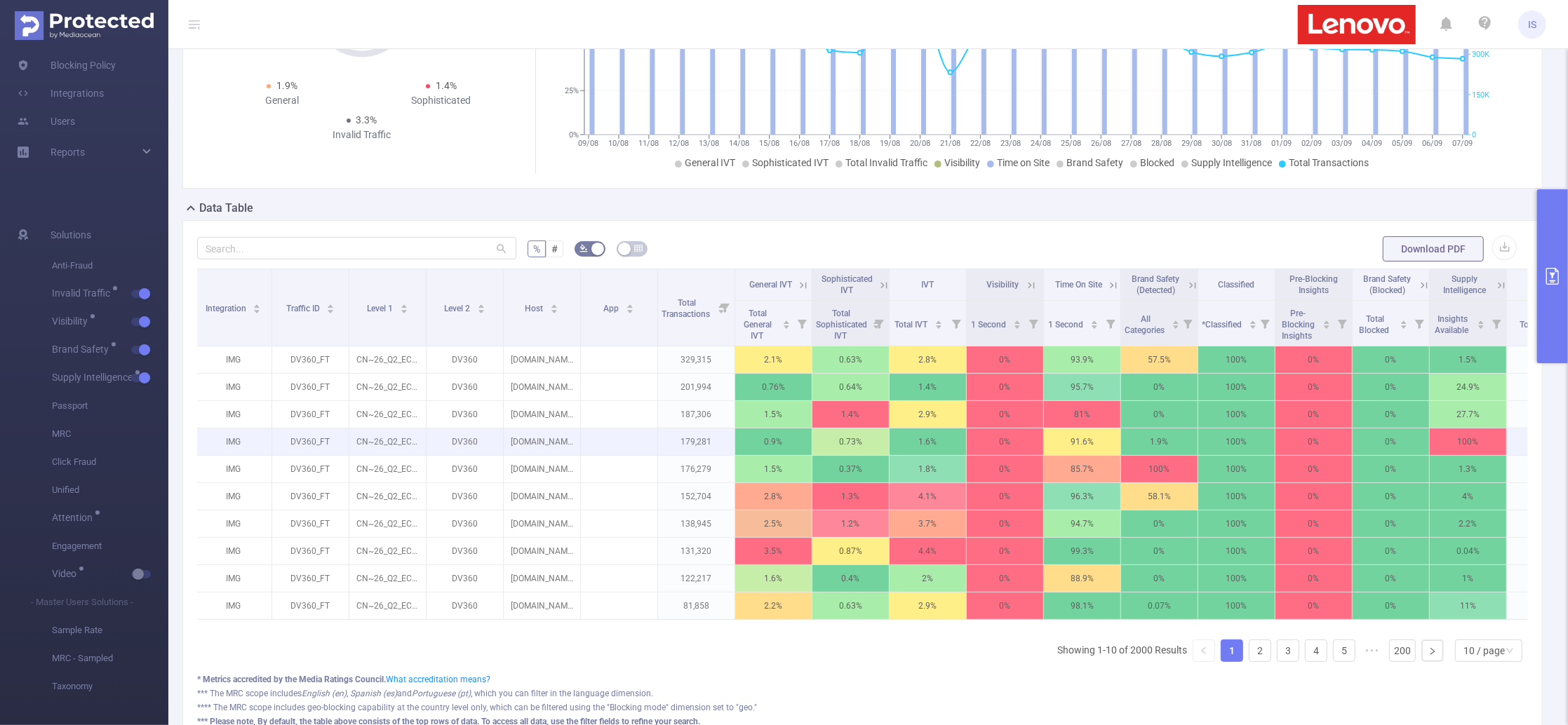
scroll to position [186, 0]
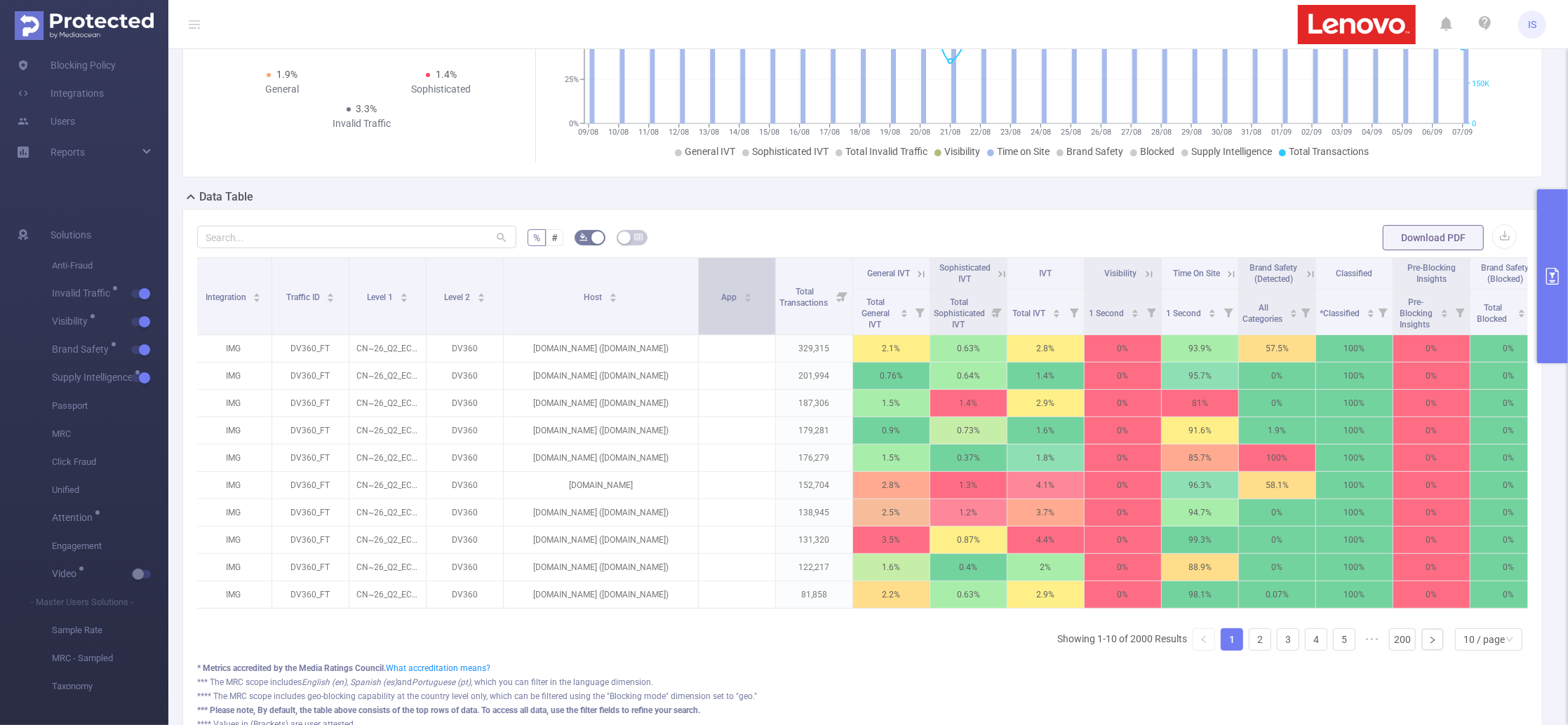
drag, startPoint x: 580, startPoint y: 314, endPoint x: 697, endPoint y: 306, distance: 117.3
click at [697, 290] on tr "Integration Traffic ID Level 1 Level 2 Host App Total Transactions General IVT …" at bounding box center [987, 274] width 1584 height 32
click at [1560, 243] on button "primary" at bounding box center [1552, 276] width 31 height 174
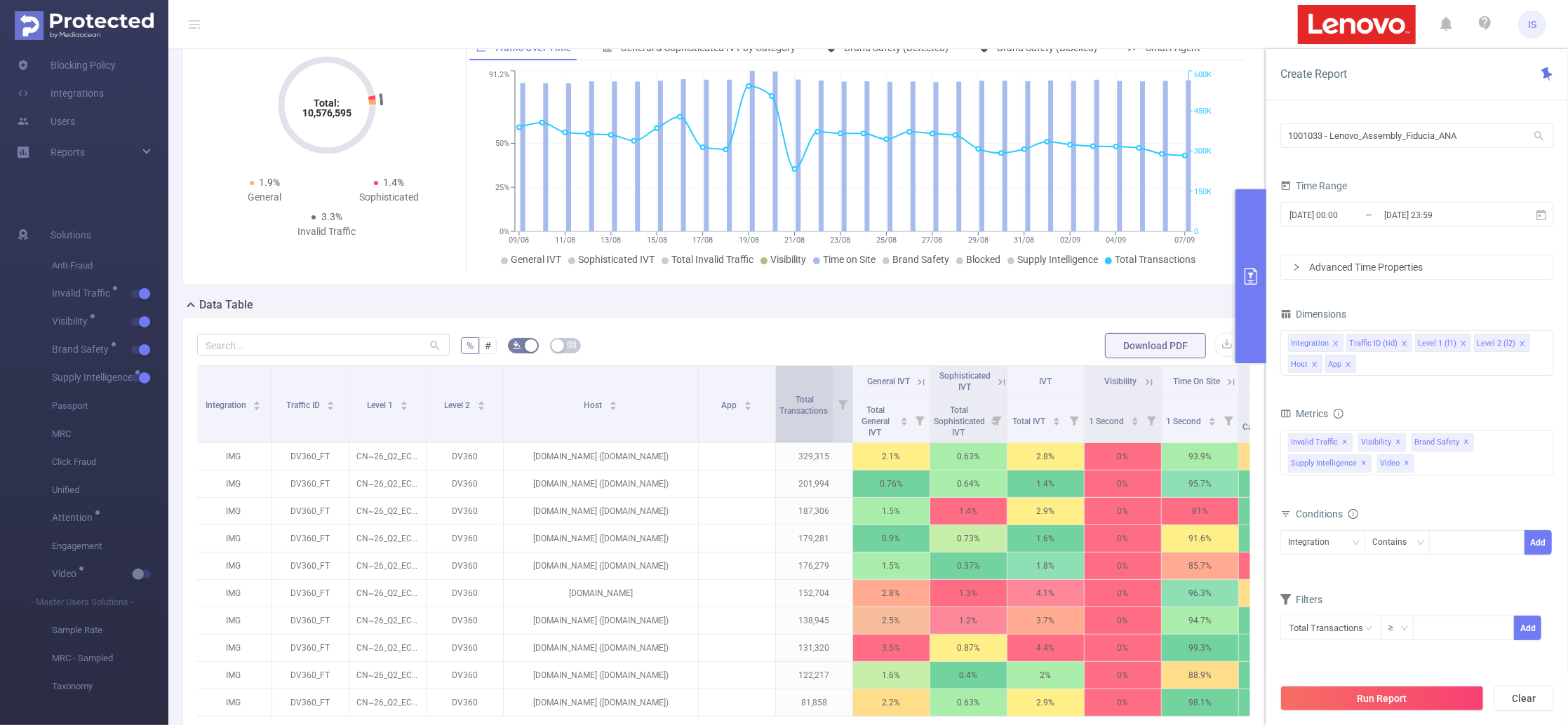
scroll to position [0, 0]
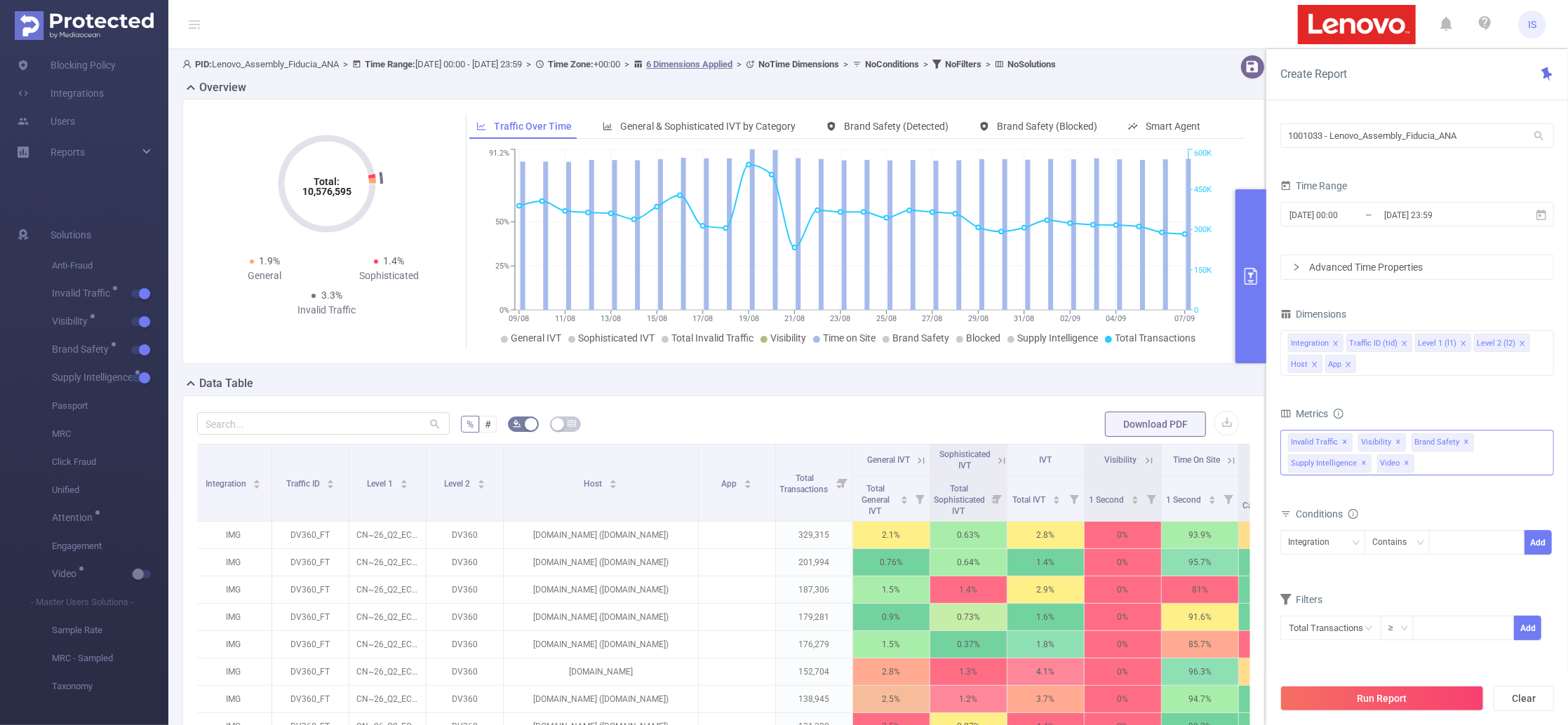
click at [1405, 464] on span "✕" at bounding box center [1407, 463] width 6 height 17
click at [1337, 539] on div "Integration" at bounding box center [1313, 542] width 51 height 23
click at [1392, 503] on div "Metrics total Total General IVT Data Centers Disclosed Bots Known Crawlers Irre…" at bounding box center [1417, 453] width 274 height 100
click at [1330, 622] on input "text" at bounding box center [1331, 628] width 101 height 25
click at [1330, 588] on li "Supply Intelligence" at bounding box center [1333, 591] width 106 height 22
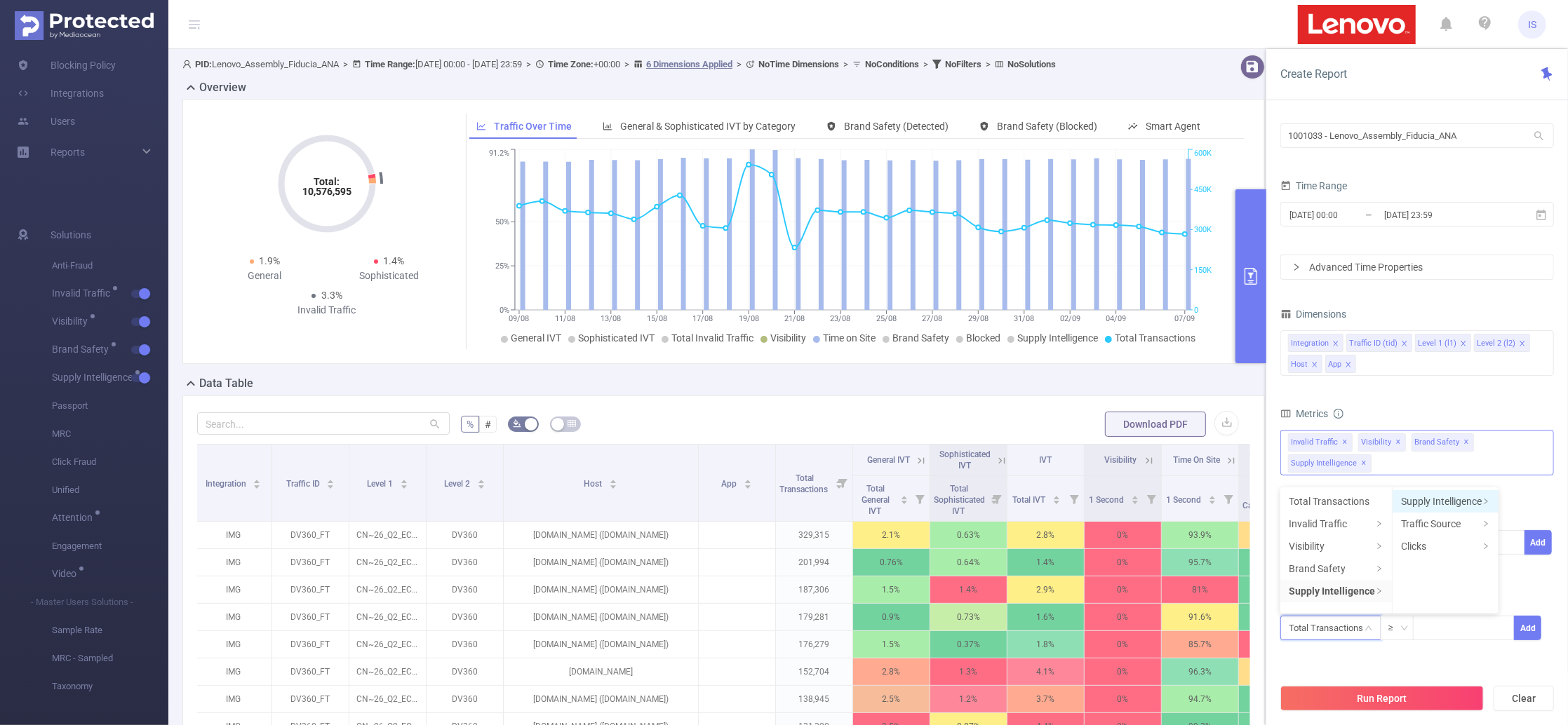
click at [1426, 498] on li "Supply Intelligence" at bounding box center [1445, 501] width 106 height 22
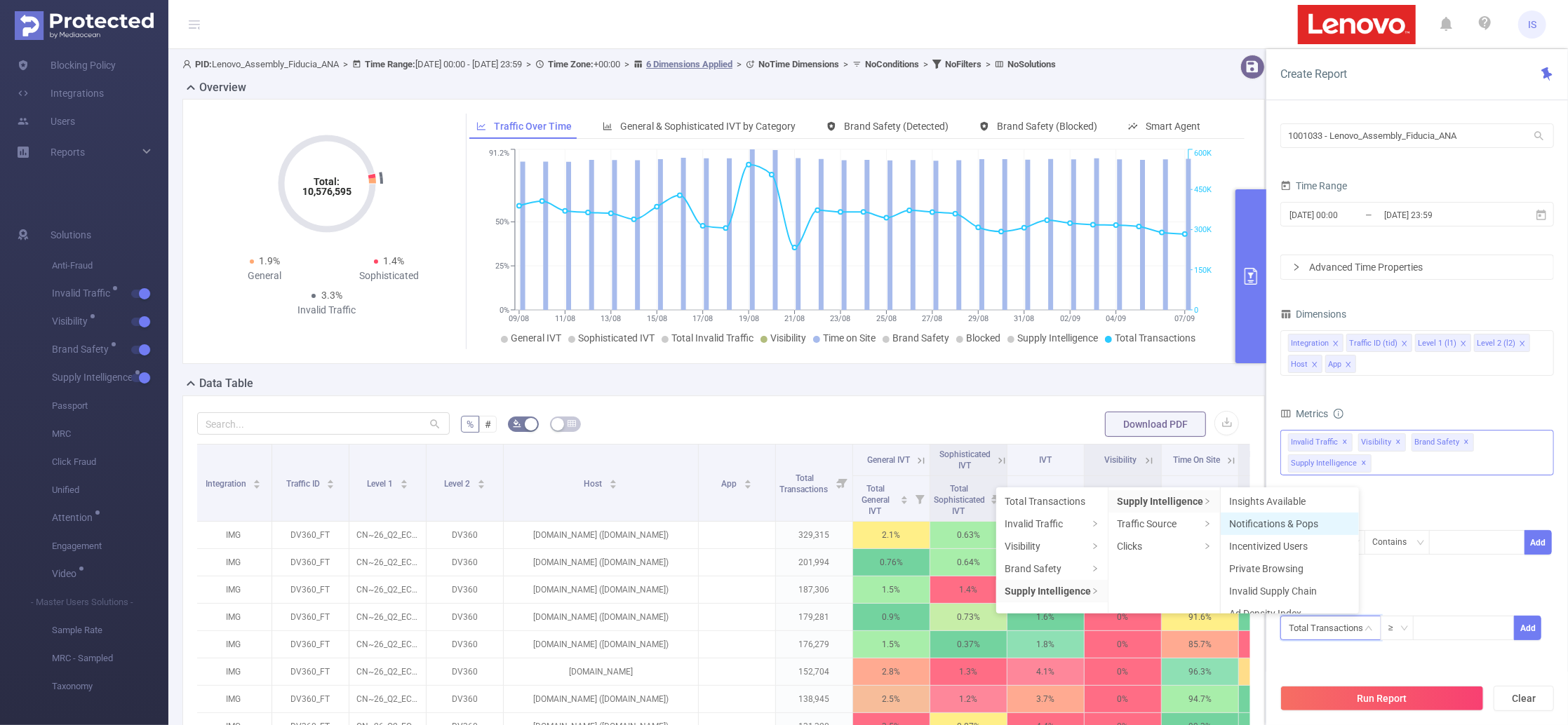
scroll to position [81, 0]
click at [1272, 553] on li "MFA (Made For Advertising)" at bounding box center [1289, 555] width 138 height 22
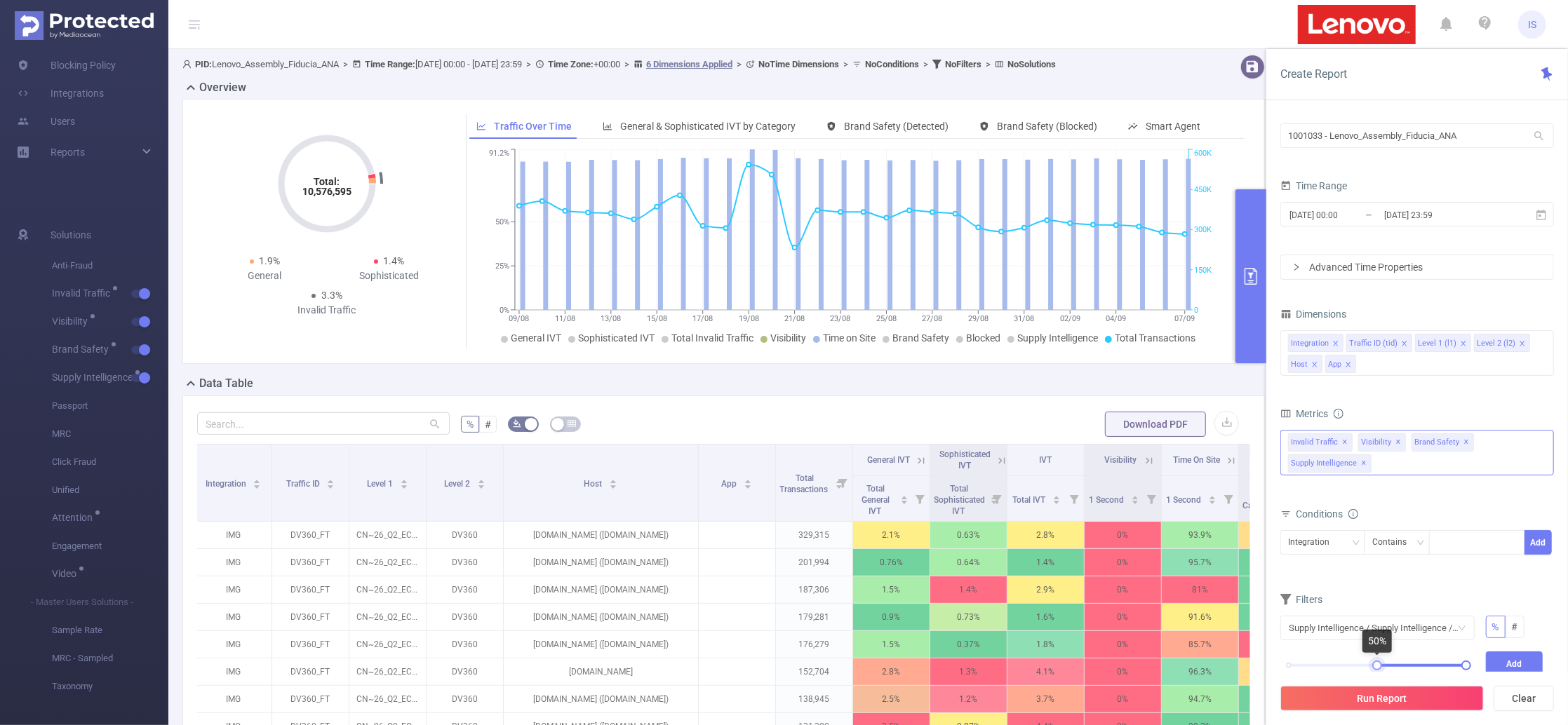
drag, startPoint x: 1289, startPoint y: 663, endPoint x: 1378, endPoint y: 662, distance: 89.0
click at [1378, 662] on div at bounding box center [1377, 665] width 10 height 10
click at [1492, 653] on button "Add" at bounding box center [1515, 664] width 58 height 25
click at [1404, 705] on button "Run Report" at bounding box center [1382, 698] width 204 height 25
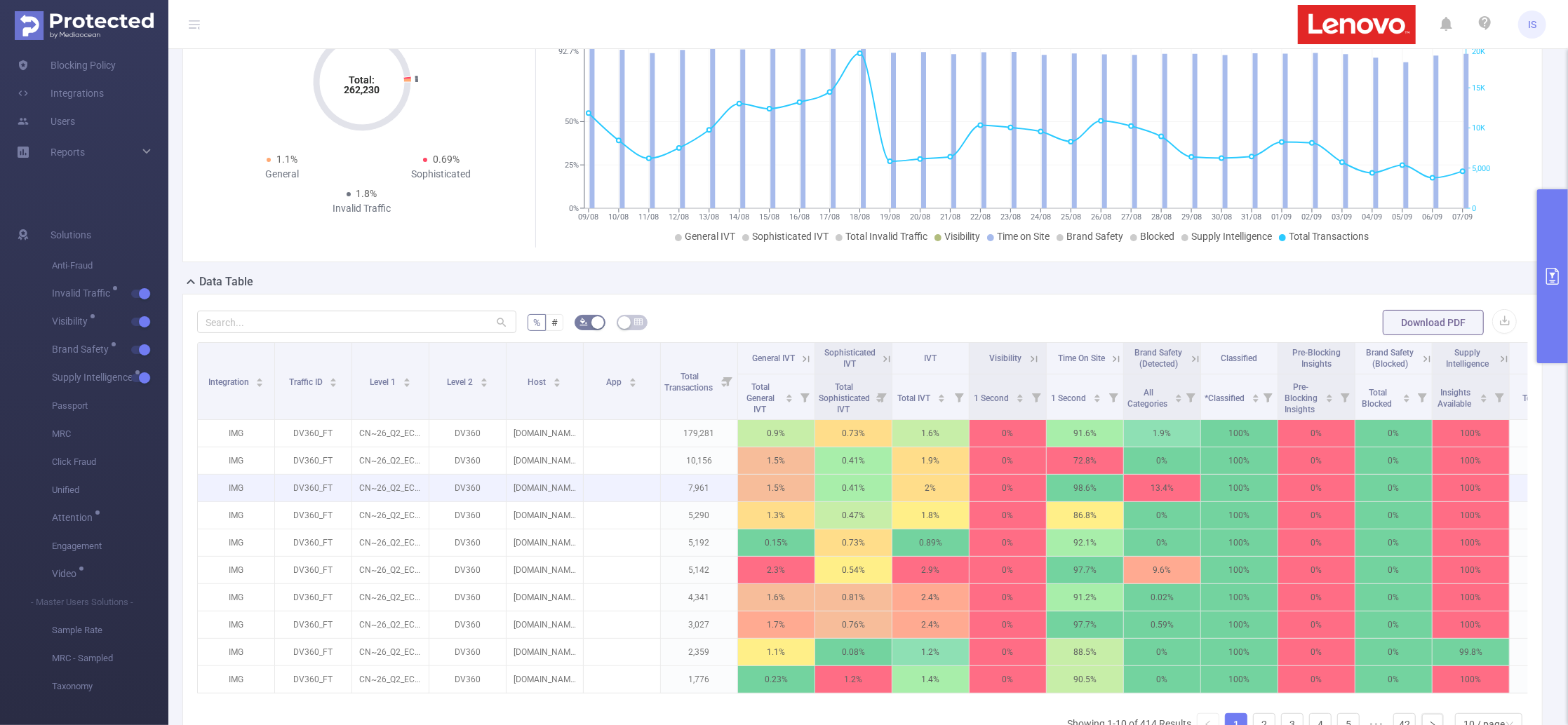
scroll to position [186, 0]
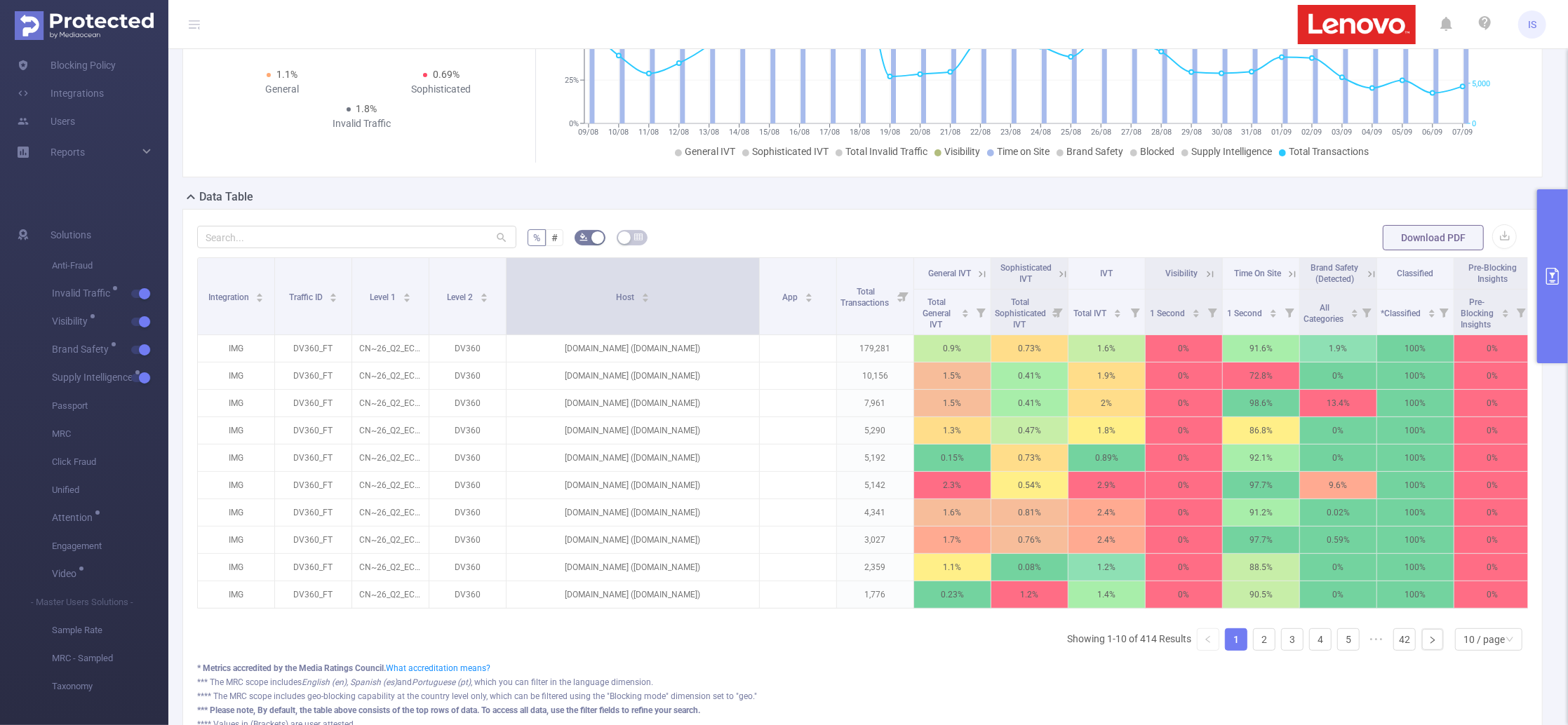
drag, startPoint x: 580, startPoint y: 291, endPoint x: 756, endPoint y: 295, distance: 176.0
click at [756, 295] on span at bounding box center [759, 296] width 7 height 77
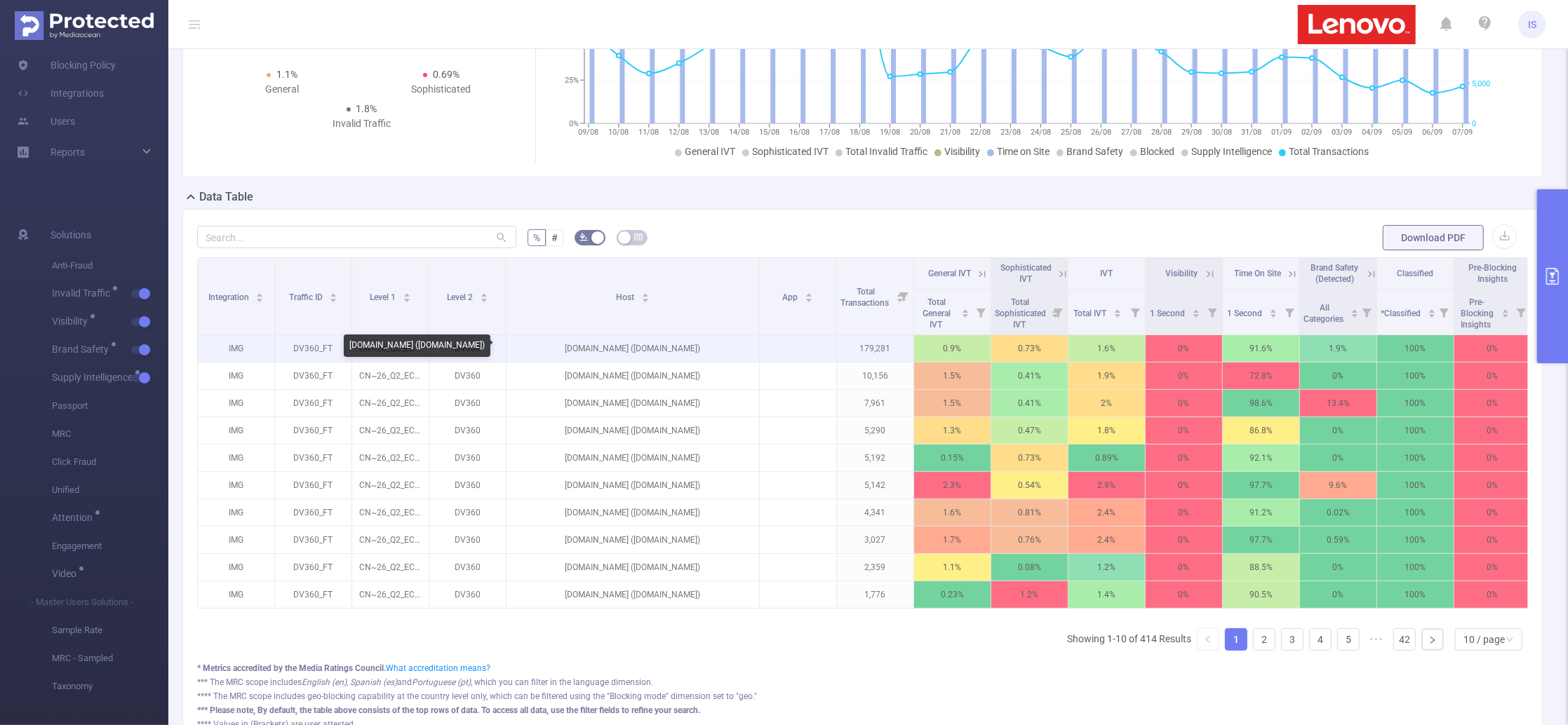
drag, startPoint x: 657, startPoint y: 350, endPoint x: 704, endPoint y: 346, distance: 47.2
click at [704, 346] on p "imasdk.googleapis.com (en.aubtu.biz)" at bounding box center [632, 348] width 252 height 27
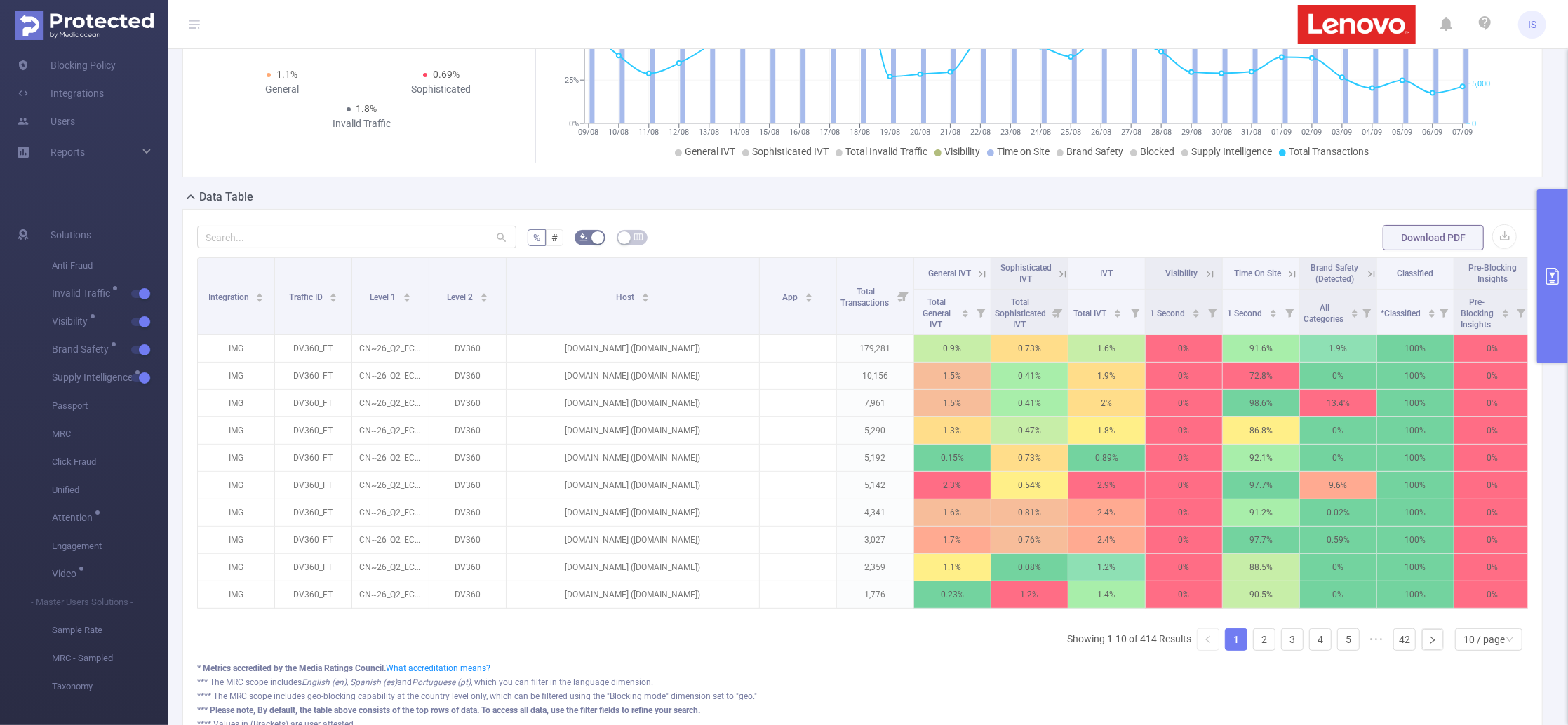
copy p "en.aubtu.biz"
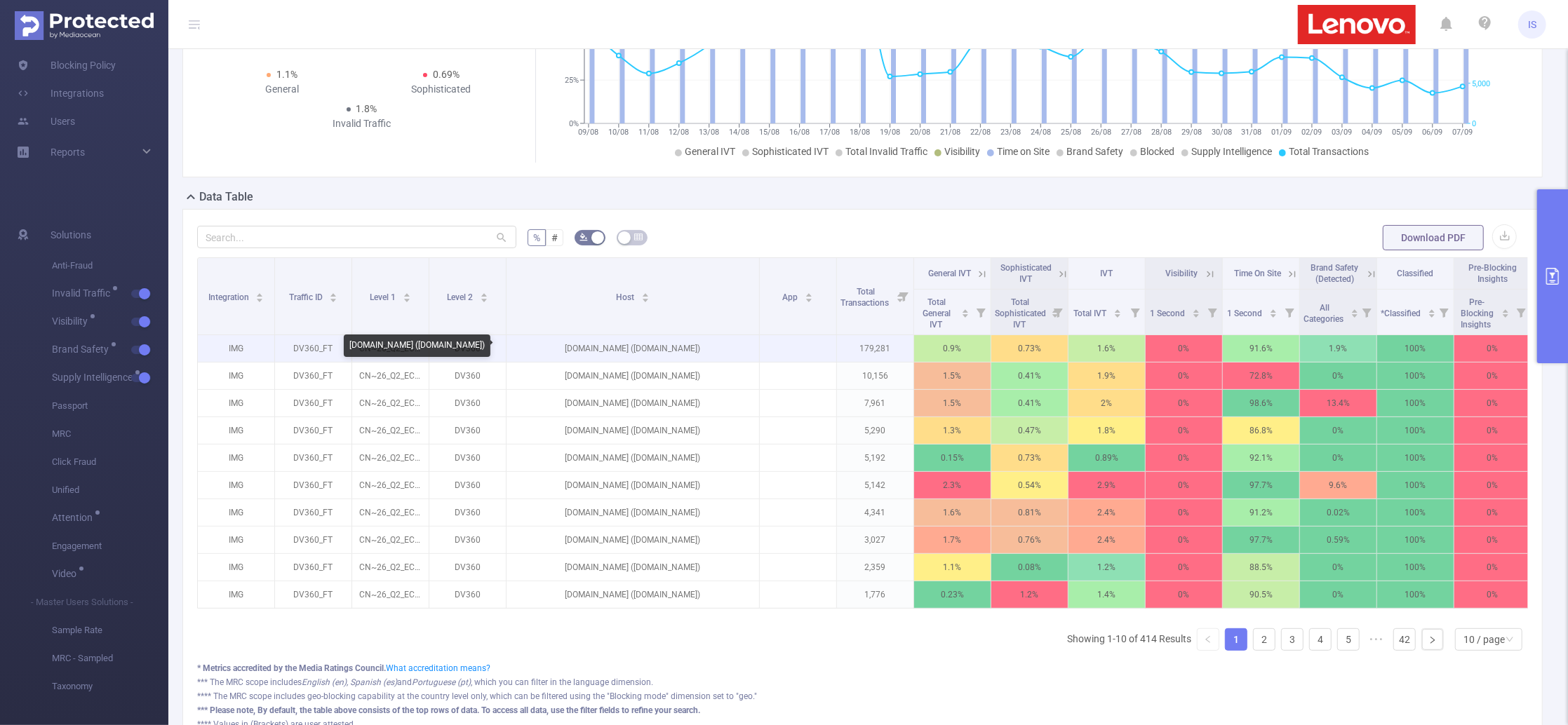
click at [675, 348] on p "imasdk.googleapis.com (en.aubtu.biz)" at bounding box center [632, 348] width 252 height 27
drag, startPoint x: 655, startPoint y: 346, endPoint x: 701, endPoint y: 352, distance: 46.4
click at [701, 352] on p "imasdk.googleapis.com (en.aubtu.biz)" at bounding box center [632, 348] width 252 height 27
copy p "en.aubtu.biz"
